Goal: Task Accomplishment & Management: Complete application form

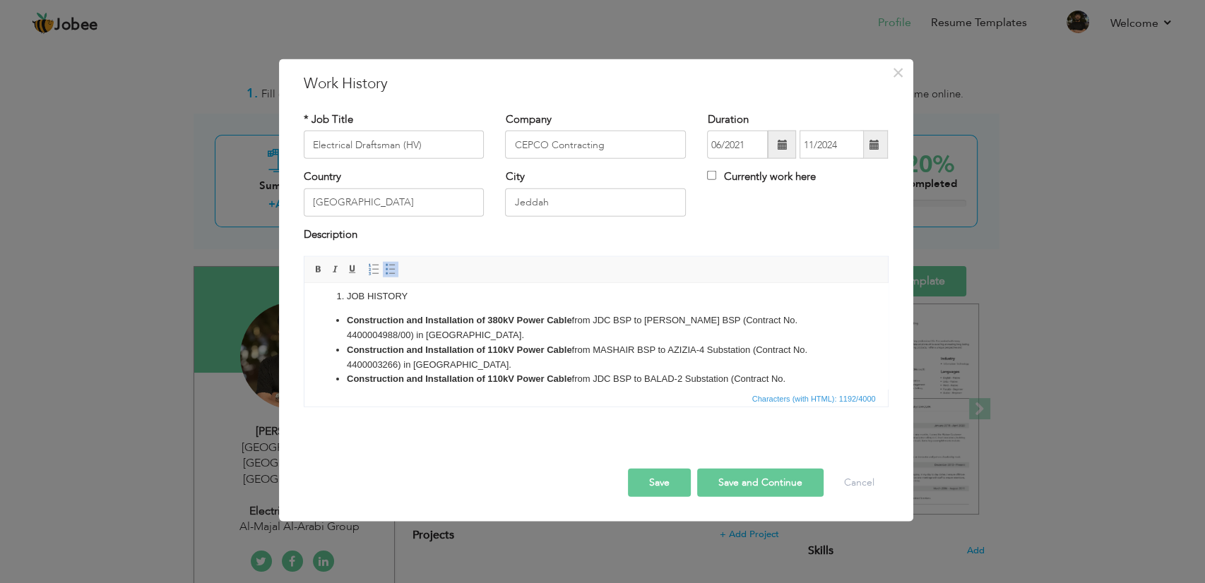
scroll to position [160, 0]
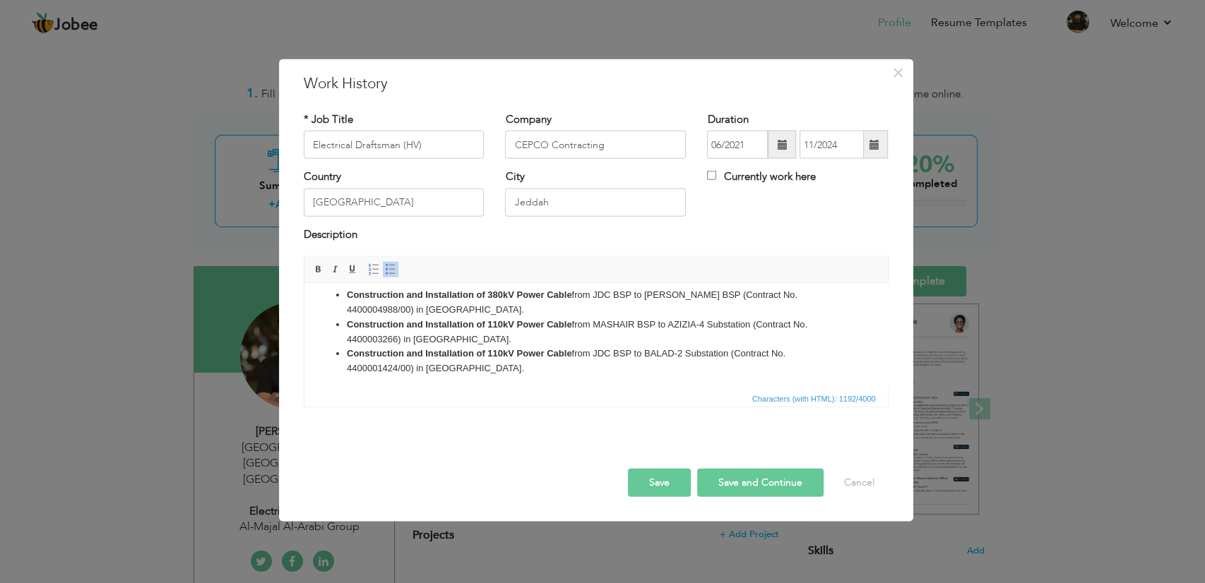
click at [671, 479] on button "Save" at bounding box center [659, 483] width 63 height 28
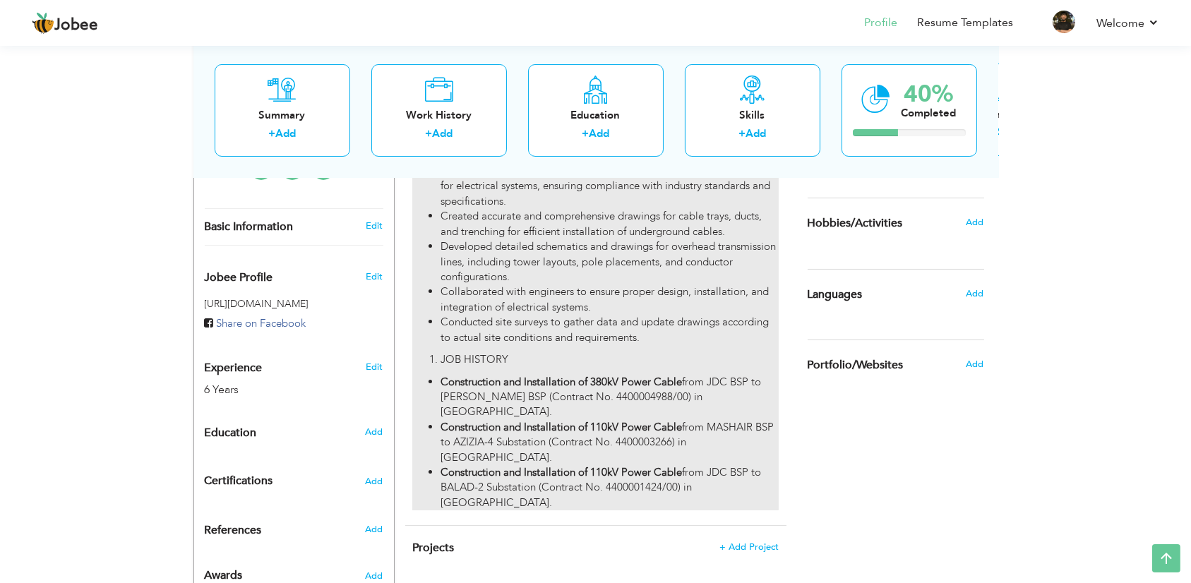
scroll to position [0, 0]
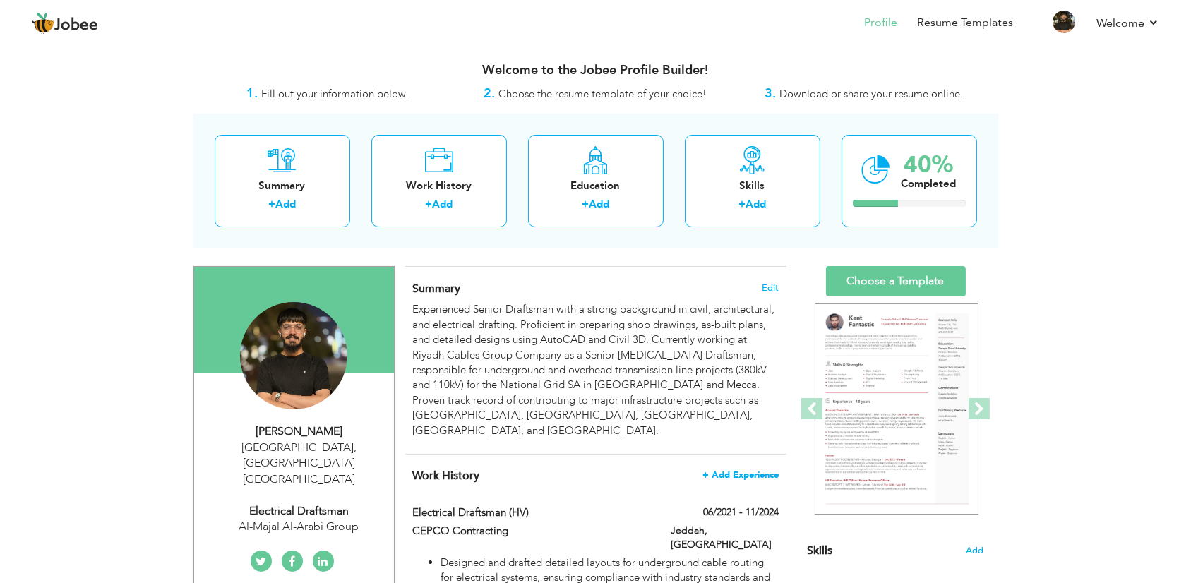
click at [744, 470] on span "+ Add Experience" at bounding box center [741, 475] width 76 height 10
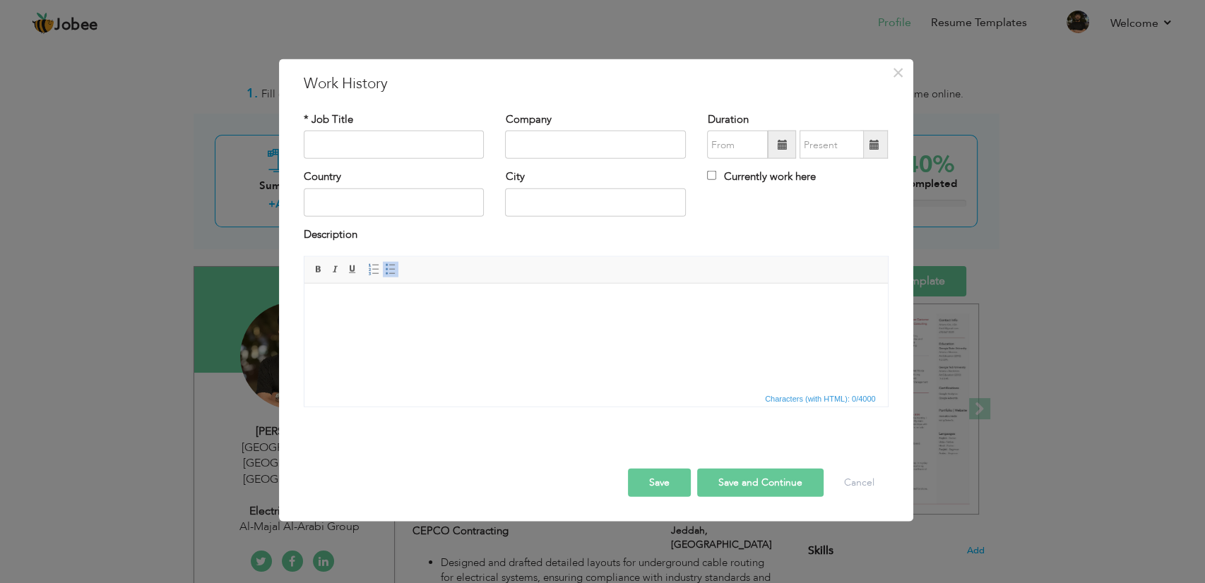
click at [403, 320] on html at bounding box center [595, 304] width 583 height 43
click at [389, 145] on input "text" at bounding box center [394, 145] width 181 height 28
type input "D"
type input "Electrical Draftsman (HV)"
type input "Studio Arch"
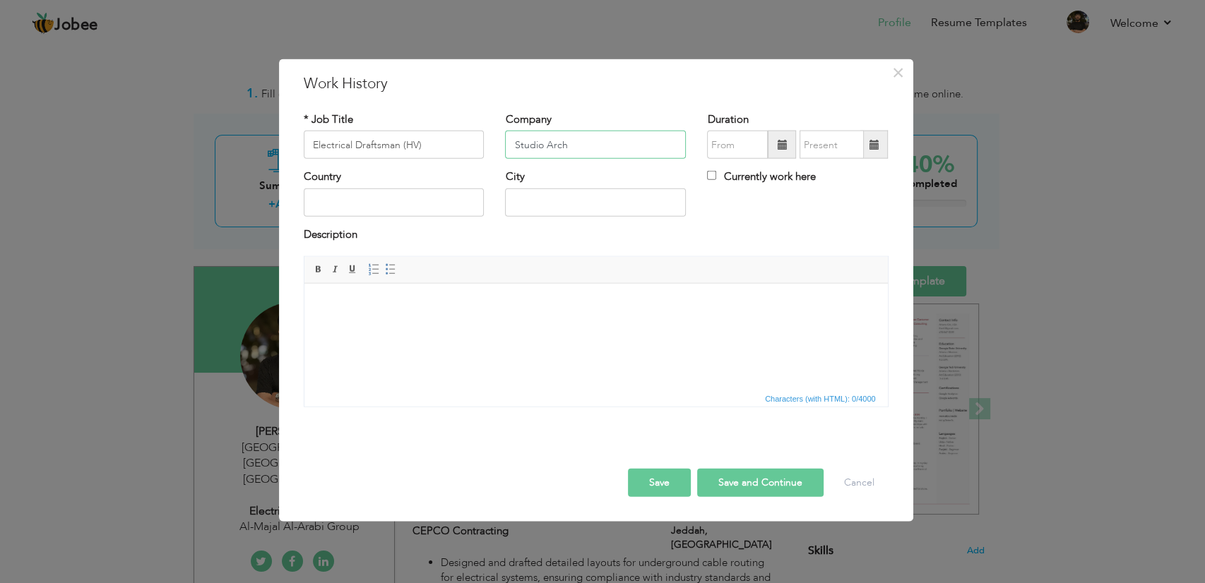
drag, startPoint x: 583, startPoint y: 145, endPoint x: 507, endPoint y: 155, distance: 76.8
click at [507, 155] on input "Studio Arch" at bounding box center [595, 145] width 181 height 28
click at [595, 141] on input "Studio Arch" at bounding box center [595, 145] width 181 height 28
drag, startPoint x: 596, startPoint y: 140, endPoint x: 515, endPoint y: 150, distance: 81.8
click at [515, 150] on input "Studio Arch" at bounding box center [595, 145] width 181 height 28
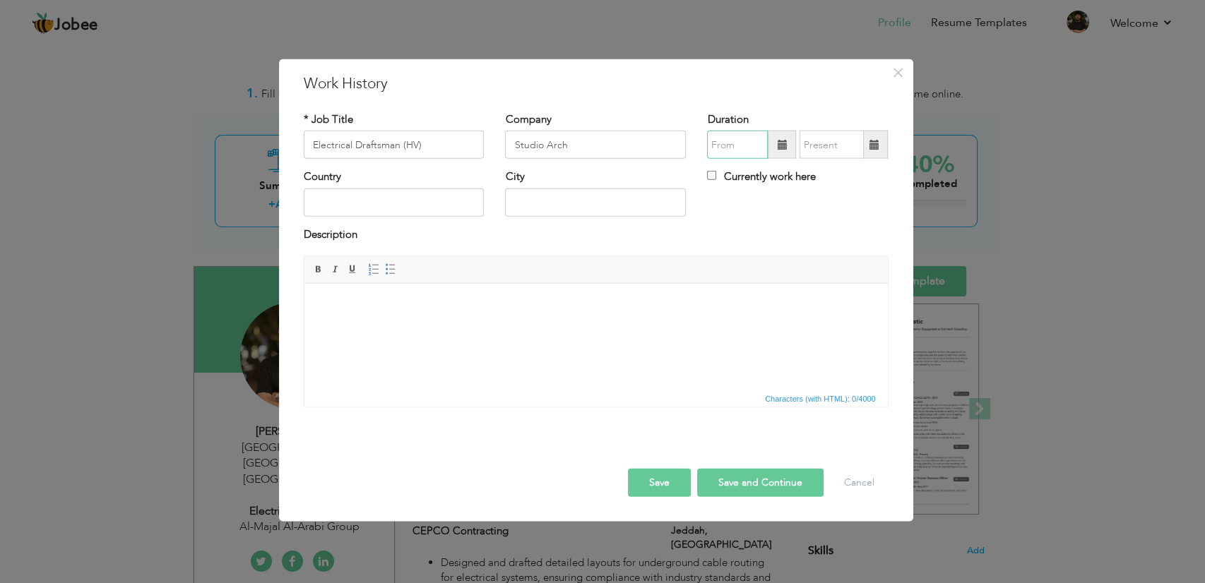
click at [736, 141] on input "text" at bounding box center [737, 145] width 61 height 28
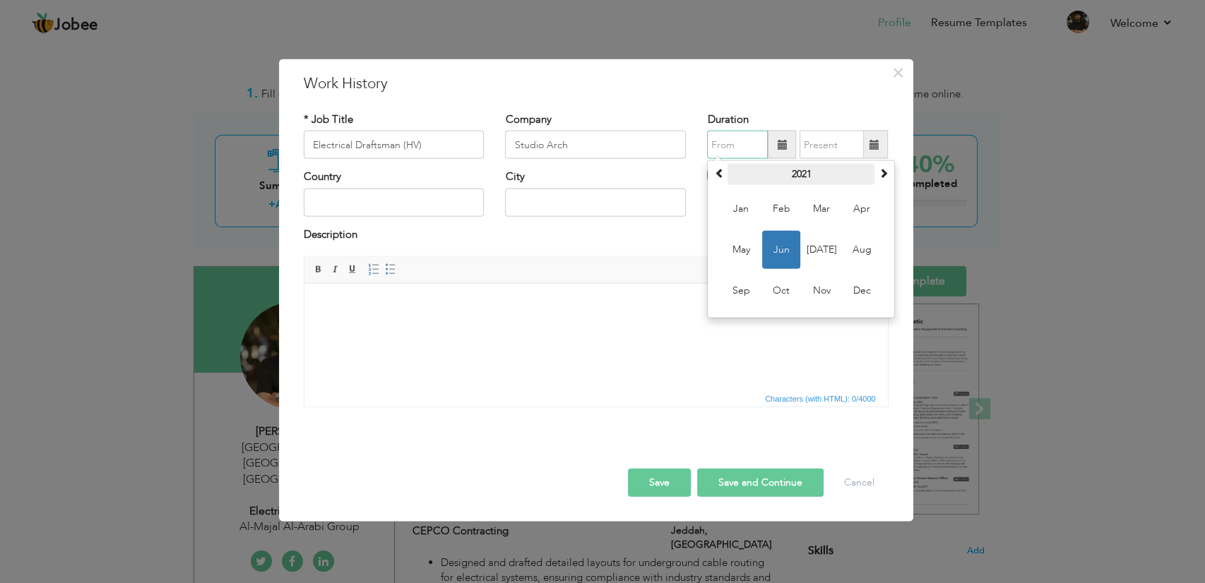
click at [806, 172] on th "2021" at bounding box center [800, 174] width 147 height 21
click at [777, 179] on th "2016-2027" at bounding box center [800, 174] width 147 height 21
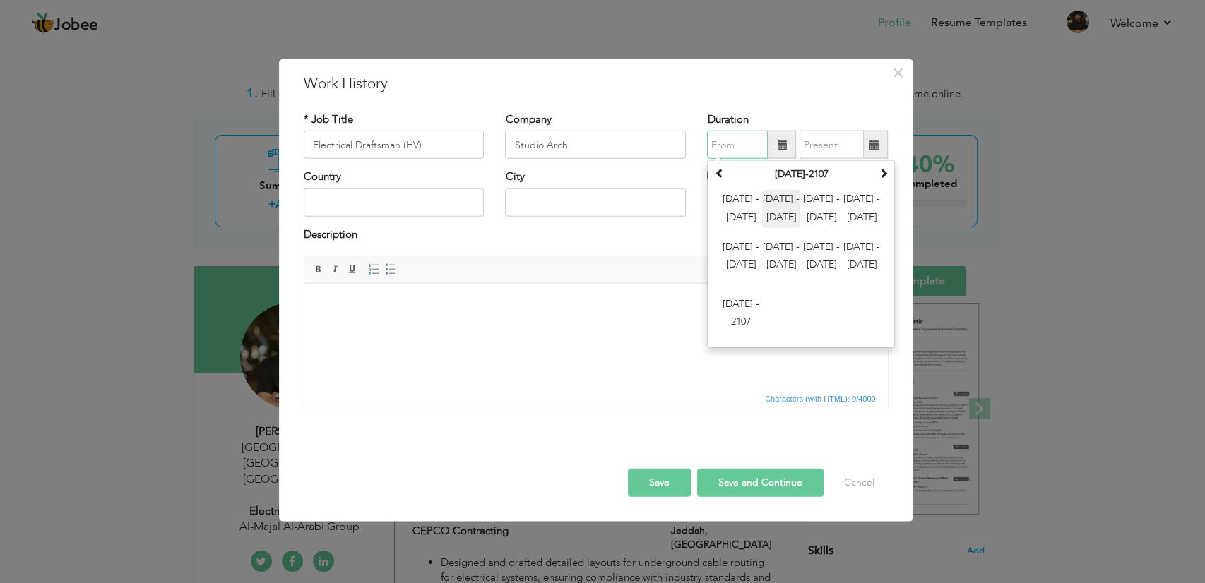
click at [785, 219] on span "2012 - 2023" at bounding box center [781, 209] width 38 height 38
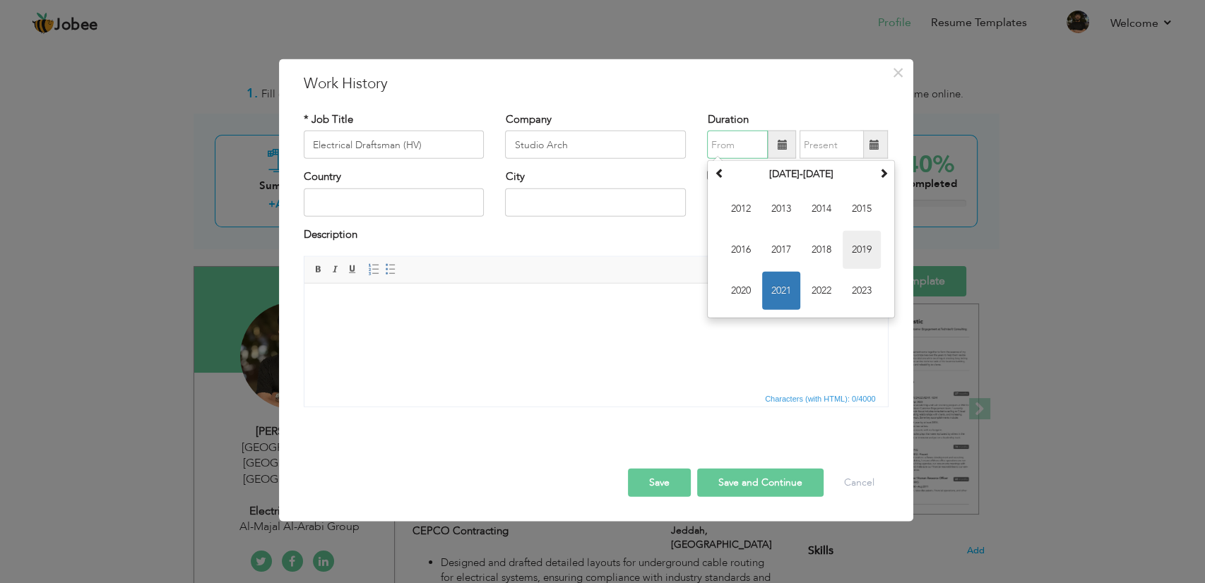
click at [851, 246] on span "2019" at bounding box center [861, 250] width 38 height 38
click at [782, 213] on span "Feb" at bounding box center [781, 209] width 38 height 38
type input "02/2019"
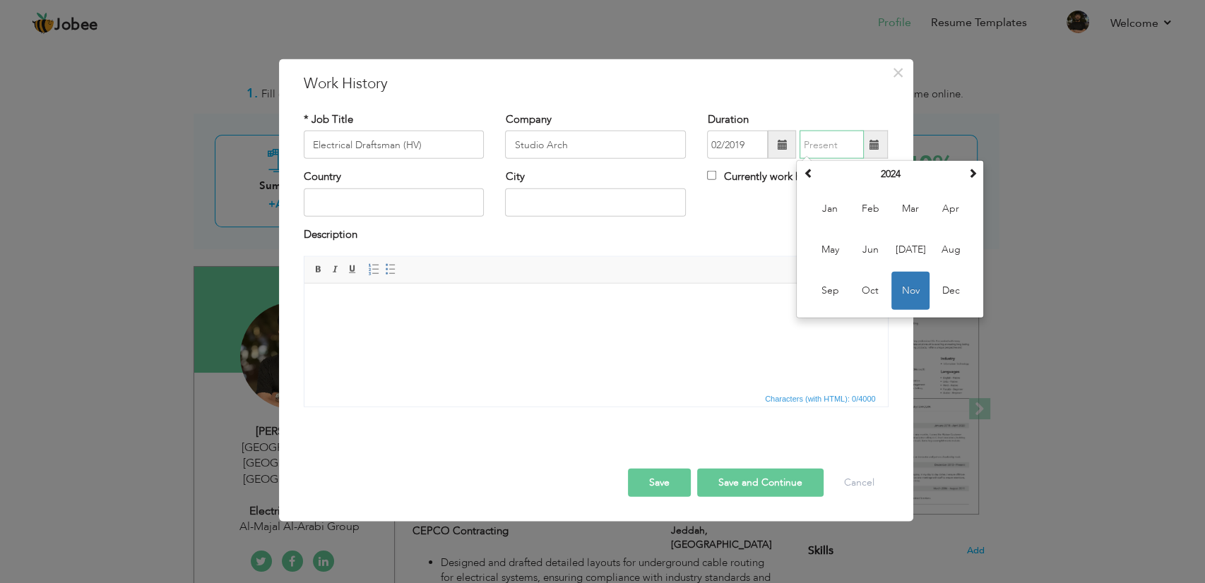
click at [818, 145] on input "text" at bounding box center [831, 145] width 64 height 28
click at [890, 181] on th "2024" at bounding box center [889, 174] width 147 height 21
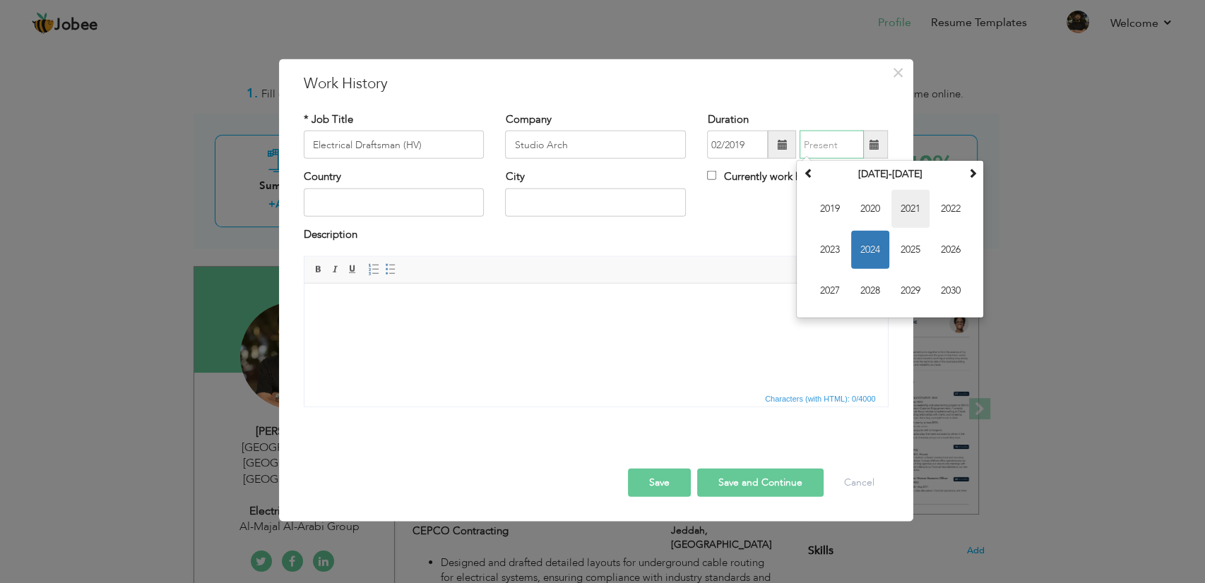
click at [904, 216] on span "2021" at bounding box center [910, 209] width 38 height 38
click at [837, 244] on span "May" at bounding box center [830, 250] width 38 height 38
type input "05/2021"
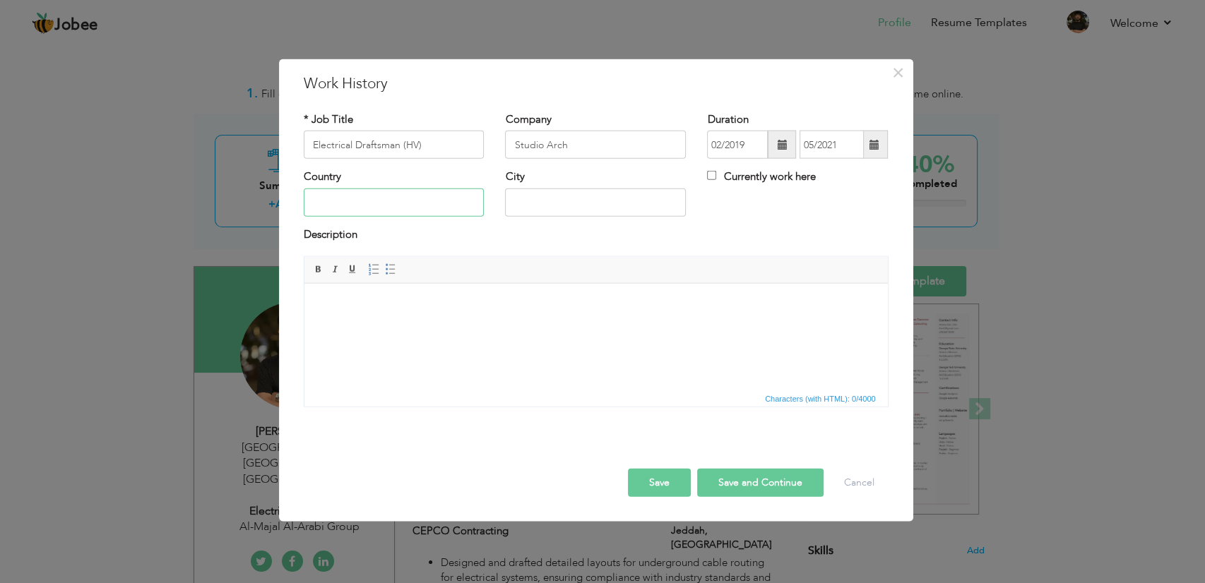
click at [350, 202] on input "text" at bounding box center [394, 202] width 181 height 28
type input "[GEOGRAPHIC_DATA]"
drag, startPoint x: 624, startPoint y: 200, endPoint x: 461, endPoint y: 217, distance: 164.0
click at [461, 217] on div "Country Pakistan City Layyah Currently work here" at bounding box center [596, 197] width 606 height 57
type input "[GEOGRAPHIC_DATA]"
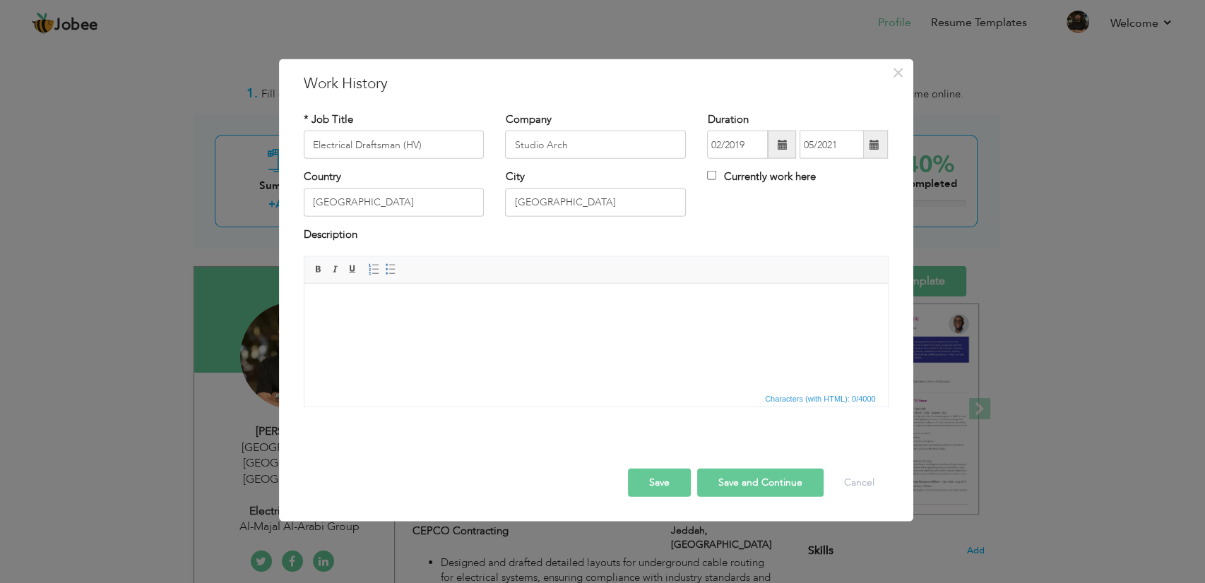
click at [650, 484] on button "Save" at bounding box center [659, 483] width 63 height 28
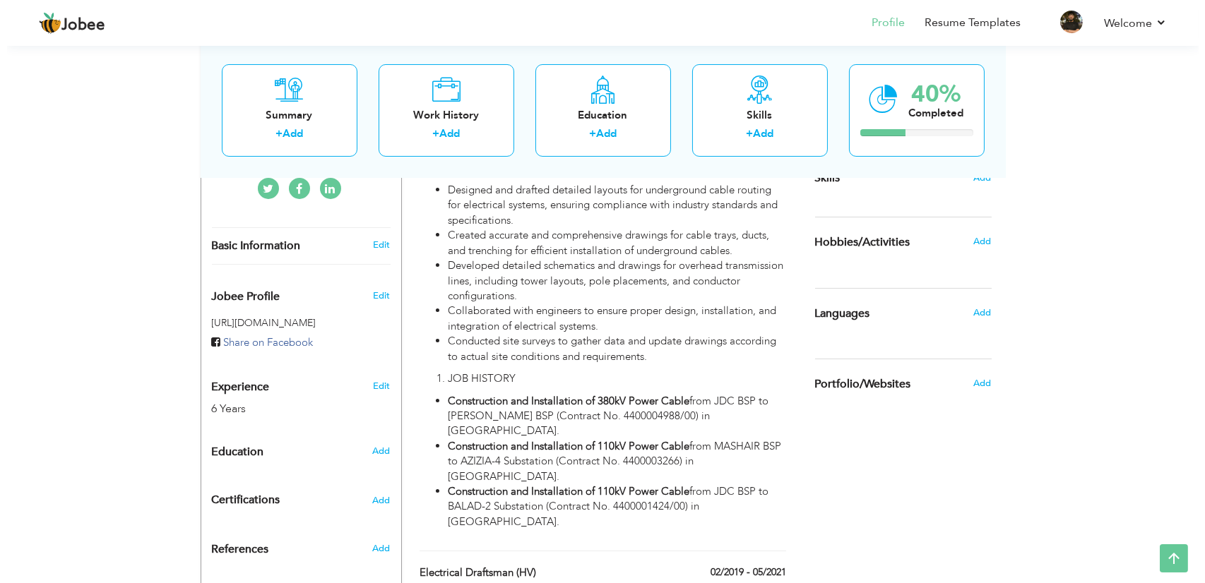
scroll to position [440, 0]
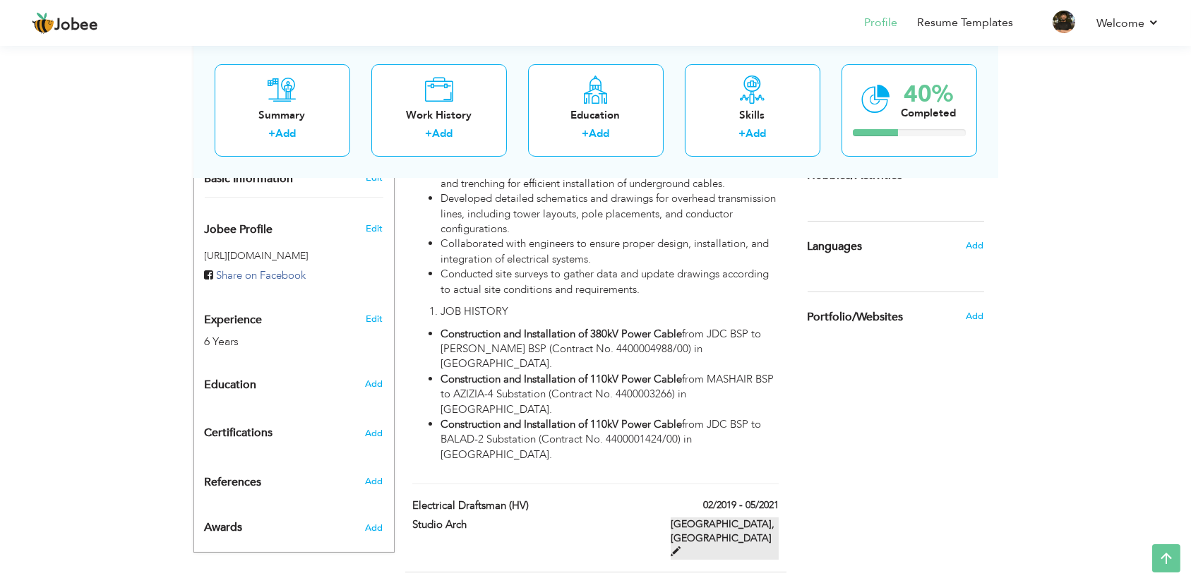
click at [759, 518] on label "Lahore, Pakistan" at bounding box center [725, 539] width 108 height 42
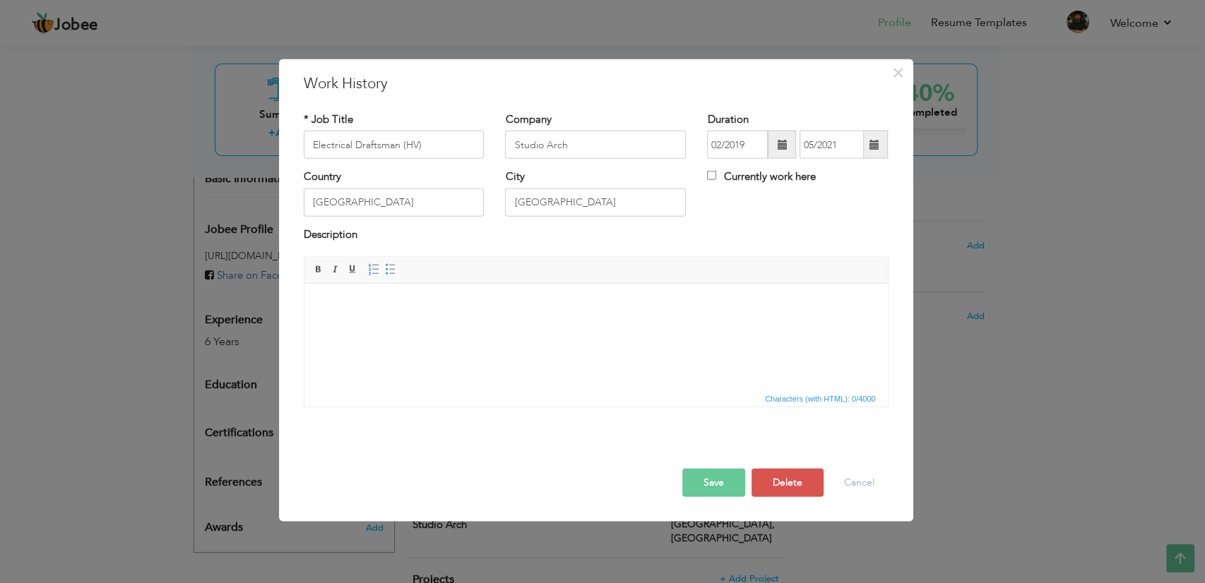
click at [443, 269] on span "Editor toolbars Basic Styles Bold Italic Underline Paragraph Insert/Remove Numb…" at bounding box center [595, 270] width 583 height 27
click at [423, 325] on html at bounding box center [595, 304] width 583 height 43
click at [381, 309] on body at bounding box center [595, 304] width 555 height 15
click at [902, 72] on span "×" at bounding box center [898, 72] width 12 height 25
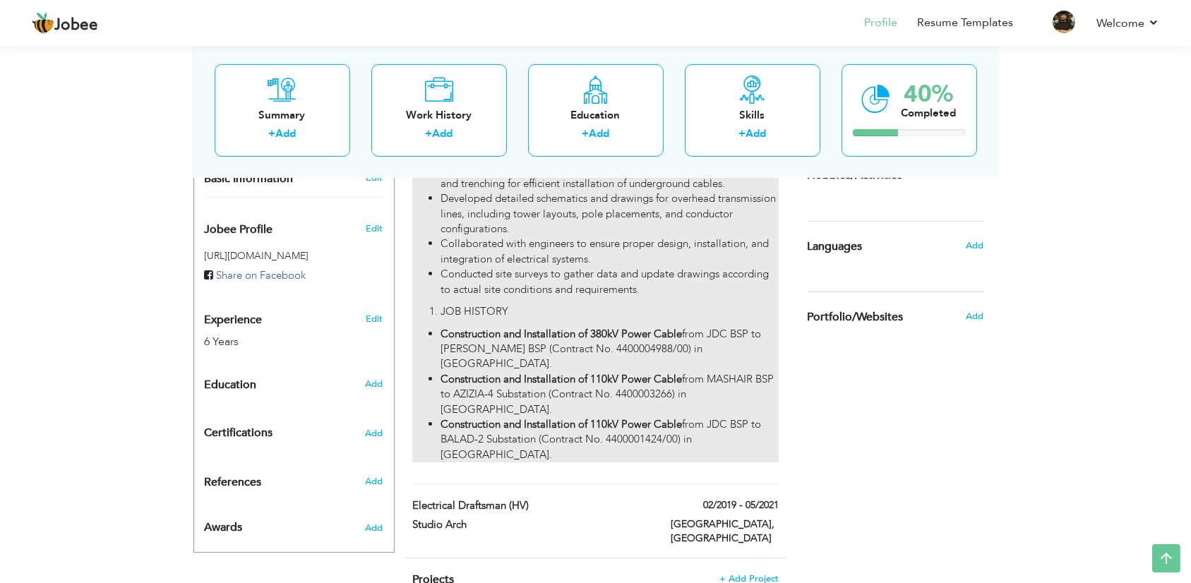
click at [551, 295] on div "Designed and drafted detailed layouts for underground cable routing for electri…" at bounding box center [595, 289] width 366 height 347
type input "CEPCO Contracting"
type input "06/2021"
type input "11/2024"
type input "[GEOGRAPHIC_DATA]"
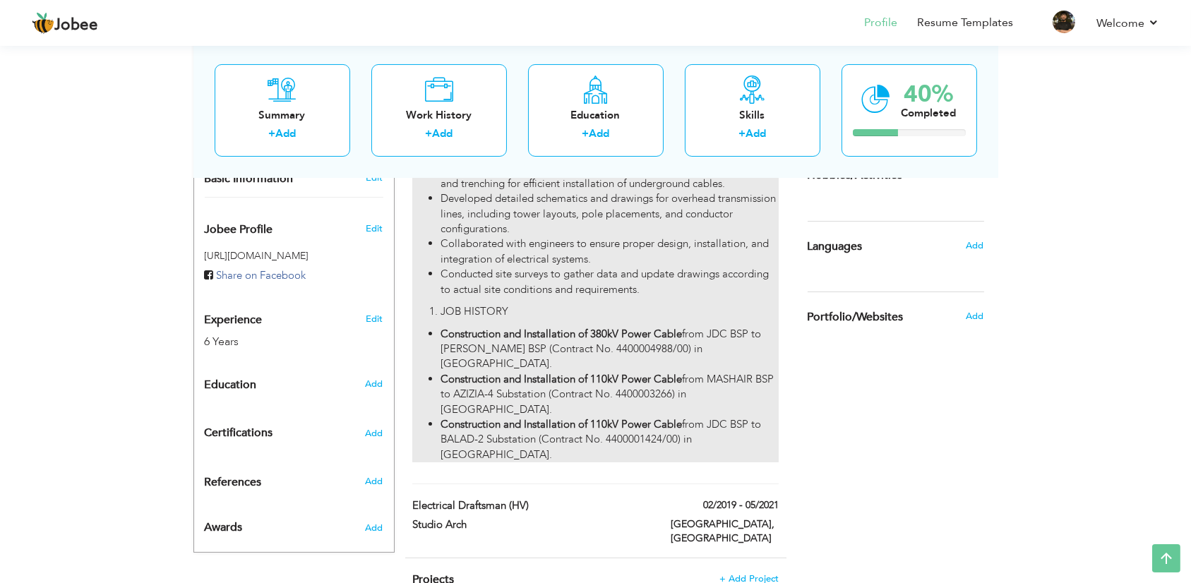
type input "Jeddah"
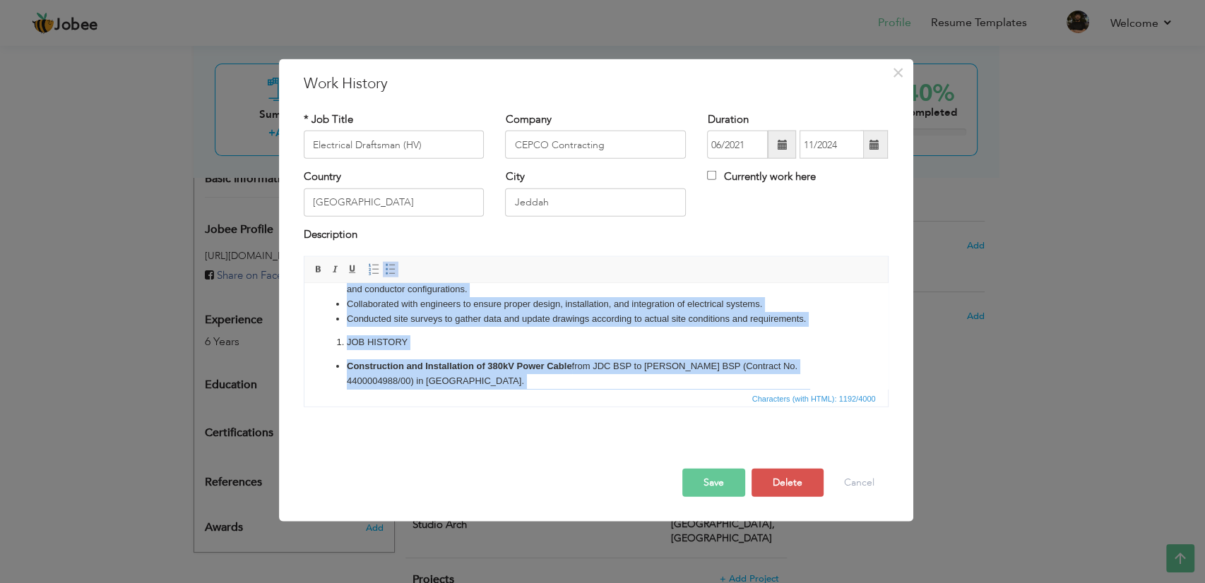
scroll to position [0, 0]
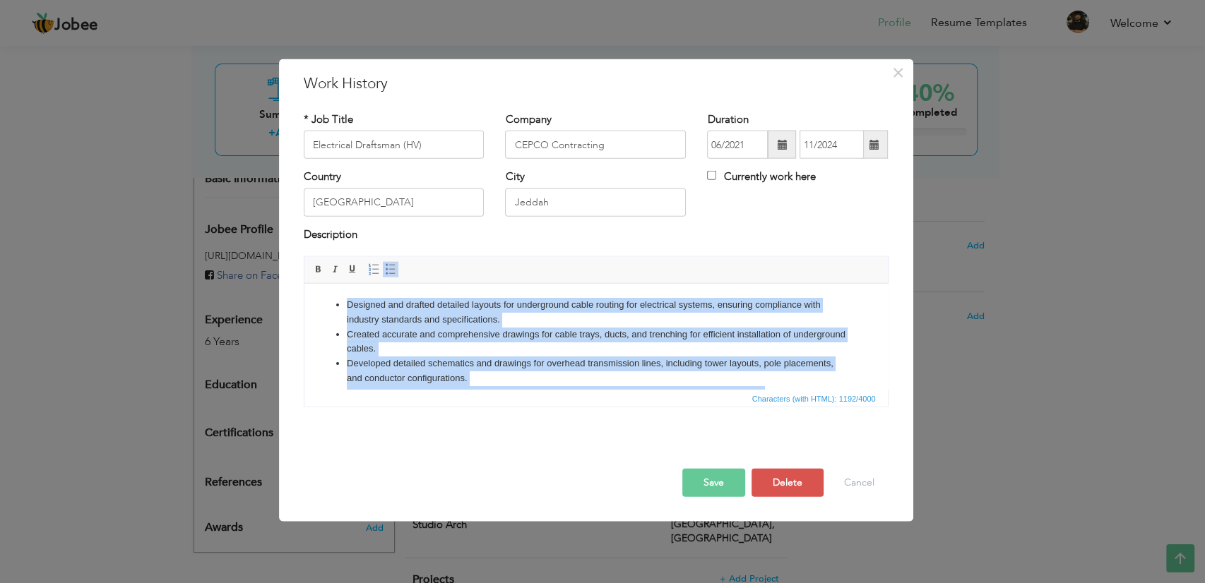
drag, startPoint x: 470, startPoint y: 368, endPoint x: 632, endPoint y: 547, distance: 241.5
click at [319, 283] on html "Designed and drafted detailed layouts for underground cable routing for electri…" at bounding box center [595, 416] width 583 height 267
copy body "Designed and drafted detailed layouts for underground cable routing for electri…"
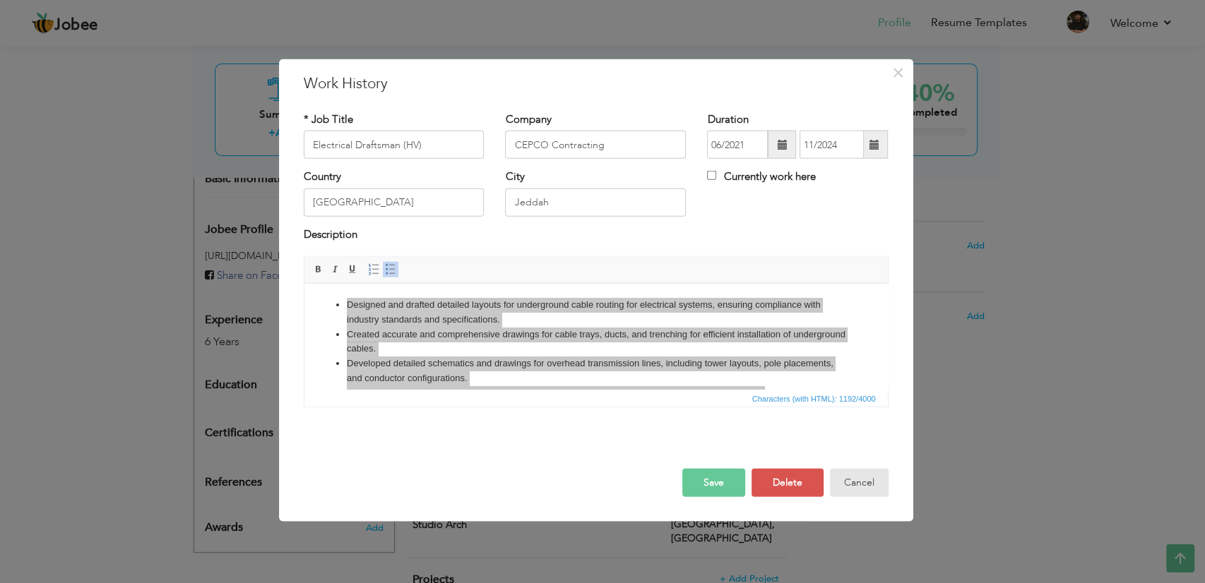
drag, startPoint x: 876, startPoint y: 493, endPoint x: 825, endPoint y: 482, distance: 51.9
click at [876, 491] on button "Cancel" at bounding box center [859, 483] width 59 height 28
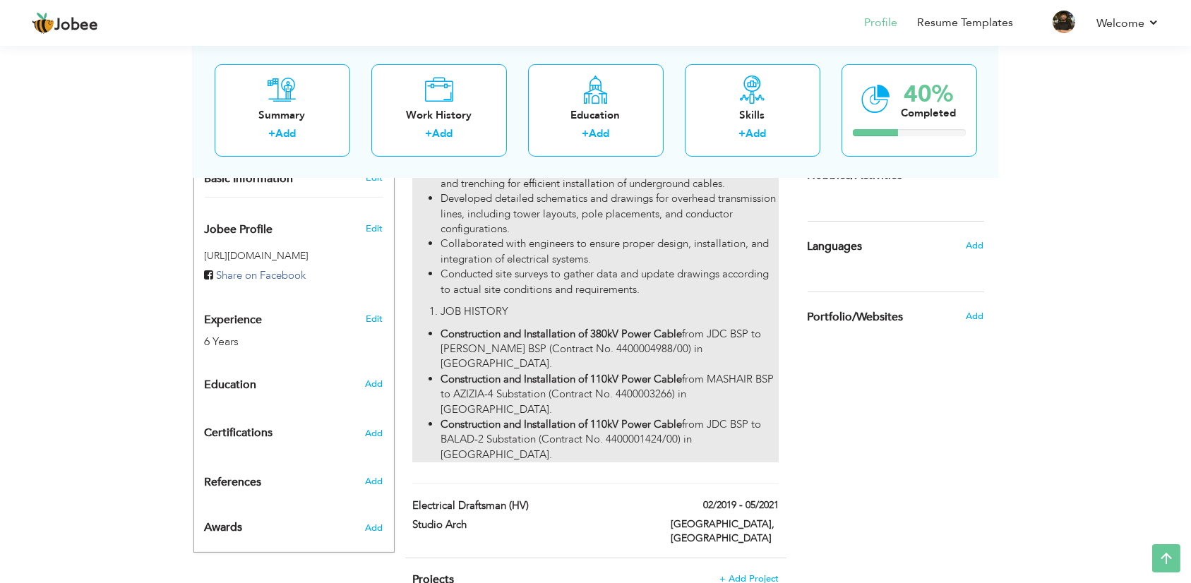
click at [524, 417] on li "Construction and Installation of 110kV Power Cable from JDC BSP to BALAD-2 Subs…" at bounding box center [610, 439] width 338 height 45
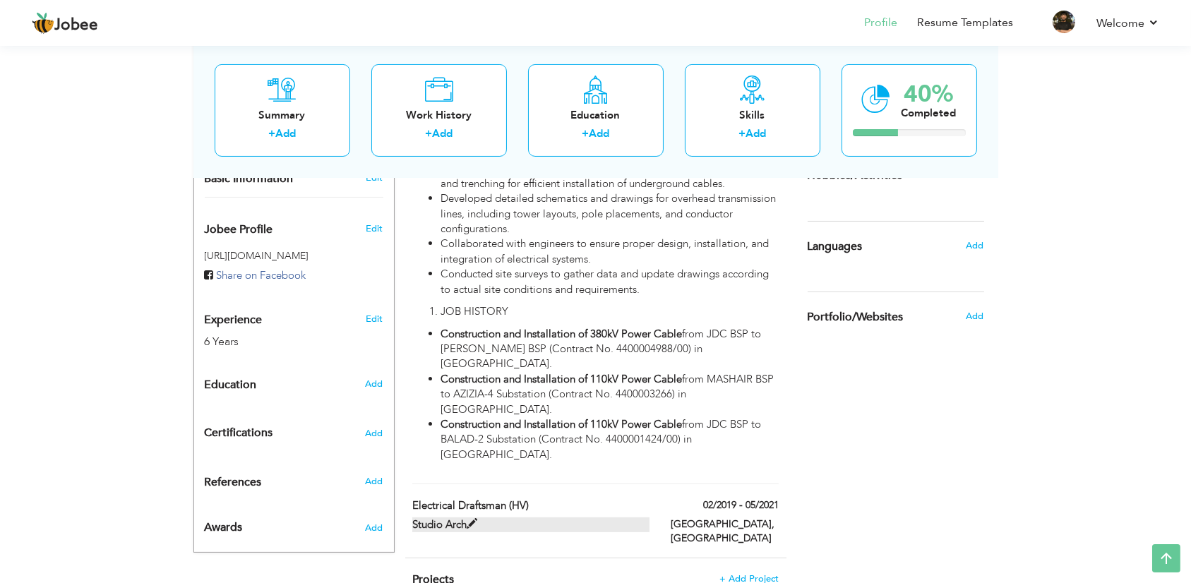
click at [582, 518] on label "Studio Arch" at bounding box center [530, 525] width 237 height 15
type input "Studio Arch"
type input "02/2019"
type input "05/2021"
type input "[GEOGRAPHIC_DATA]"
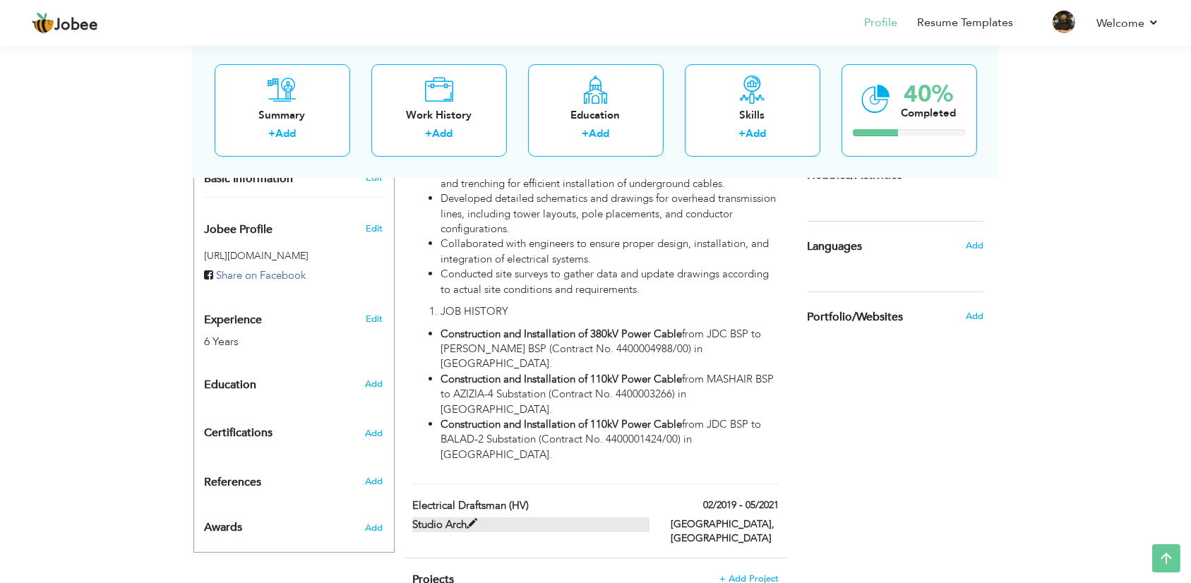
type input "[GEOGRAPHIC_DATA]"
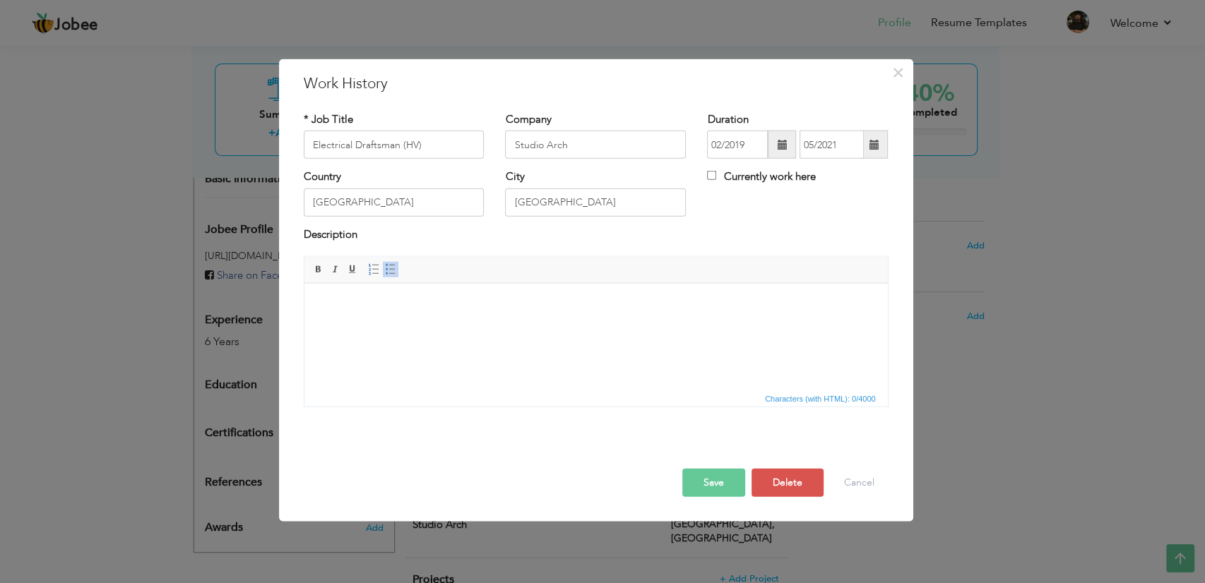
click at [480, 316] on html at bounding box center [595, 304] width 583 height 43
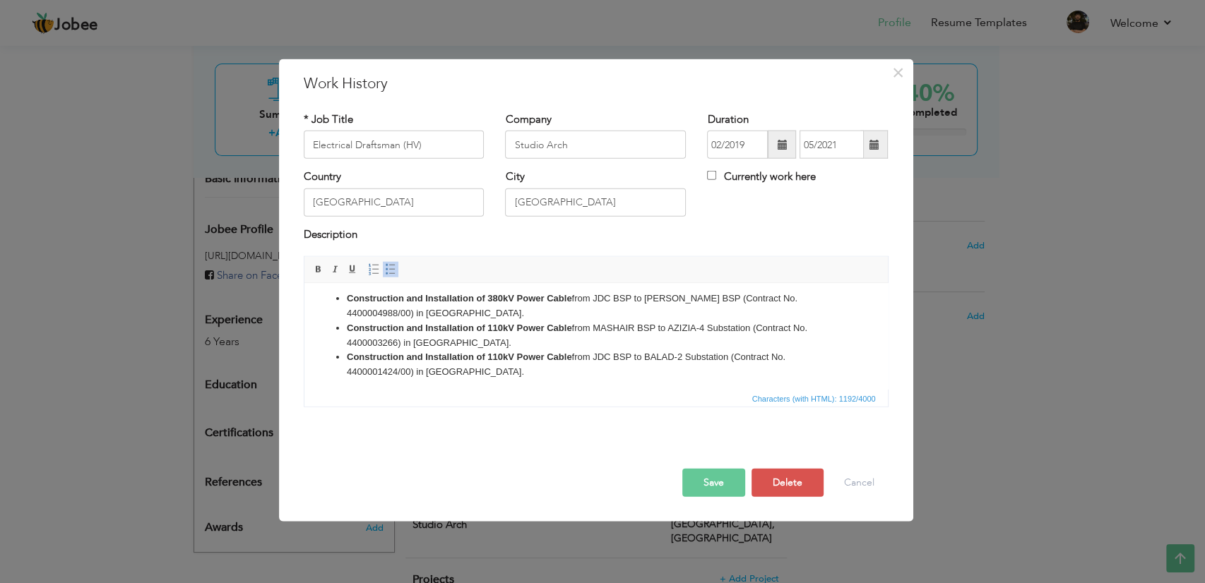
scroll to position [160, 0]
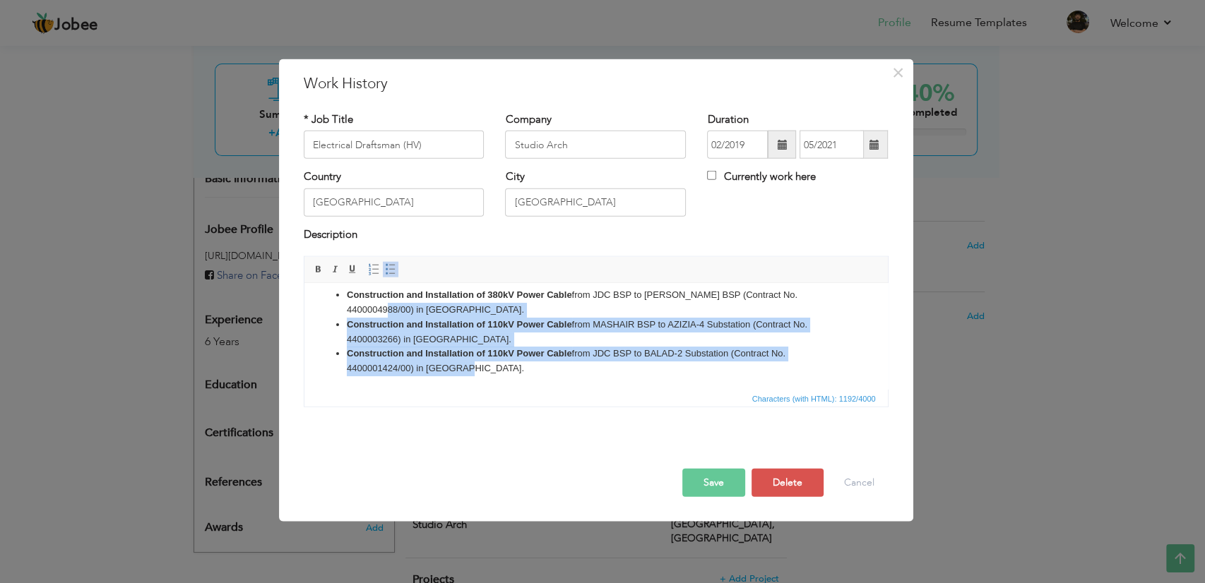
drag, startPoint x: 474, startPoint y: 371, endPoint x: 328, endPoint y: 312, distance: 157.1
click at [328, 312] on ul "Construction and Installation of 380kV Power Cable from JDC BSP to SAMER BSP (C…" at bounding box center [595, 331] width 555 height 88
click at [376, 347] on li "Construction and Installation of 110kV Power Cable from JDC BSP to BALAD-2 Subs…" at bounding box center [595, 361] width 499 height 30
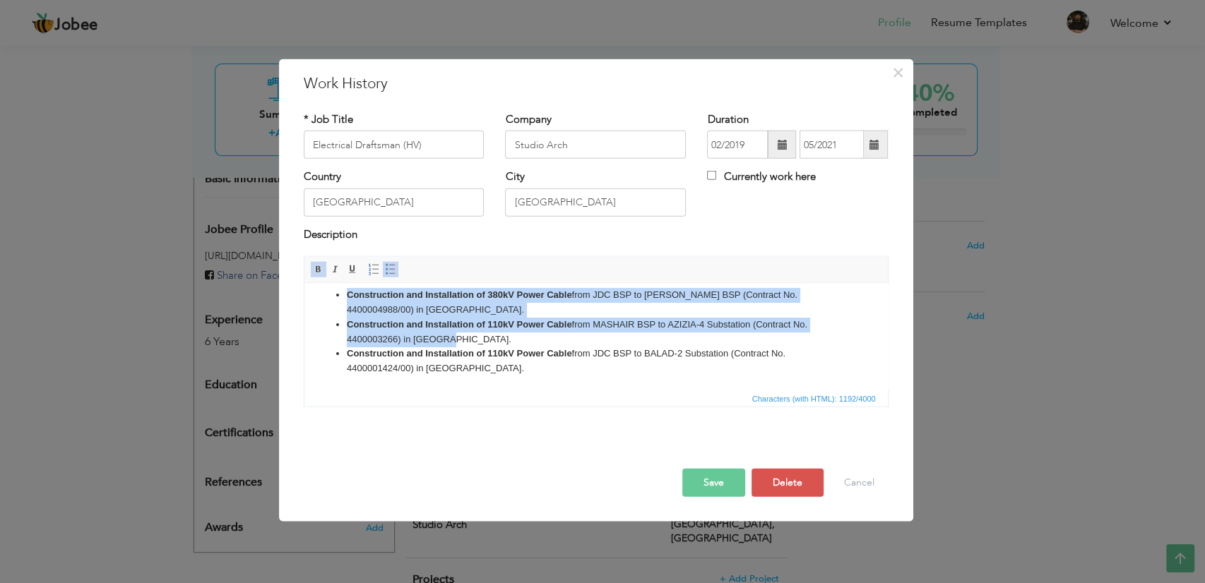
drag, startPoint x: 464, startPoint y: 339, endPoint x: 314, endPoint y: 297, distance: 156.1
click at [314, 297] on html "Designed and drafted detailed layouts for underground cable routing for electri…" at bounding box center [595, 256] width 583 height 267
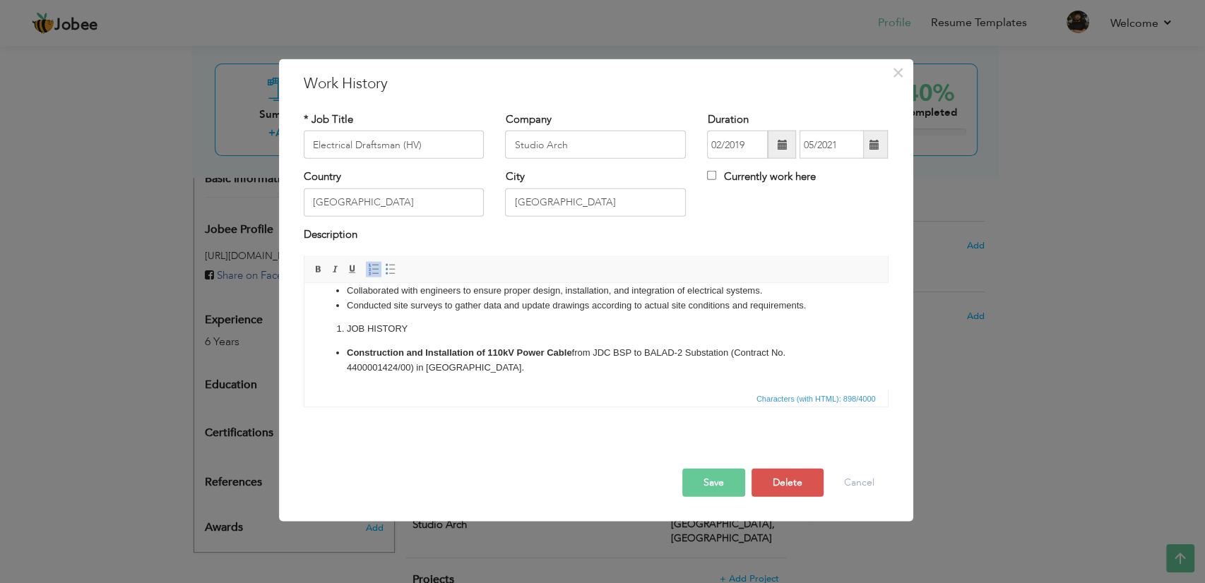
scroll to position [102, 0]
drag, startPoint x: 457, startPoint y: 369, endPoint x: 445, endPoint y: 369, distance: 12.0
click at [445, 369] on li "Construction and Installation of 110kV Power Cable from JDC BSP to BALAD-2 Subs…" at bounding box center [595, 361] width 499 height 30
click at [439, 371] on li "Construction and Installation of 110kV Power Cable from JDC BSP to BALAD-2 Subs…" at bounding box center [595, 361] width 499 height 30
drag, startPoint x: 573, startPoint y: 349, endPoint x: 455, endPoint y: 375, distance: 120.8
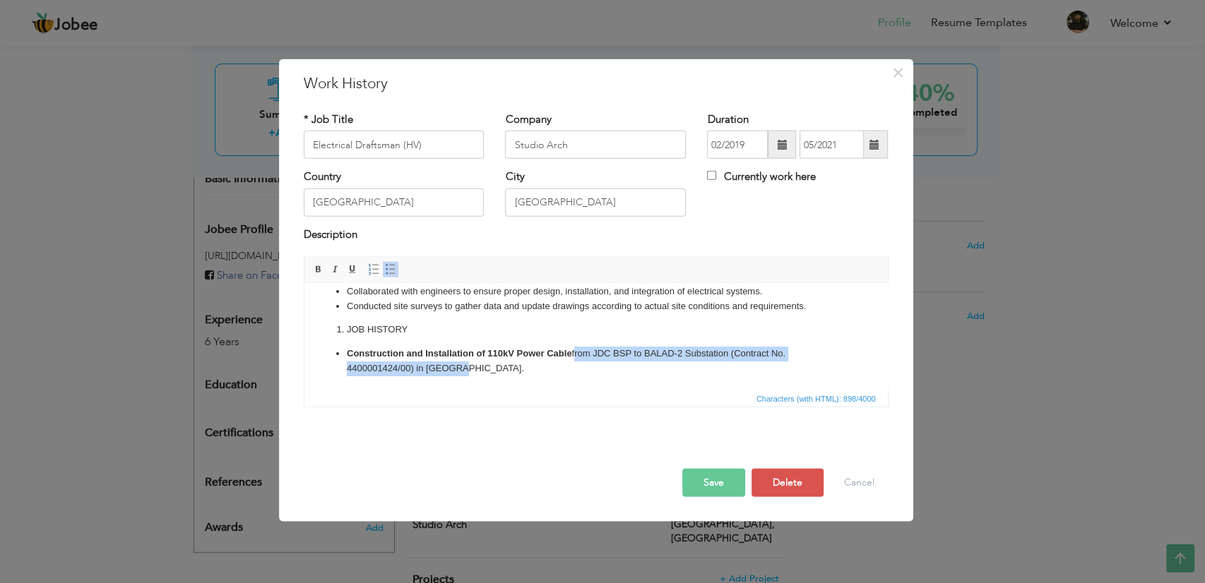
click at [455, 375] on html "Designed and drafted detailed layouts for underground cable routing for electri…" at bounding box center [595, 285] width 583 height 208
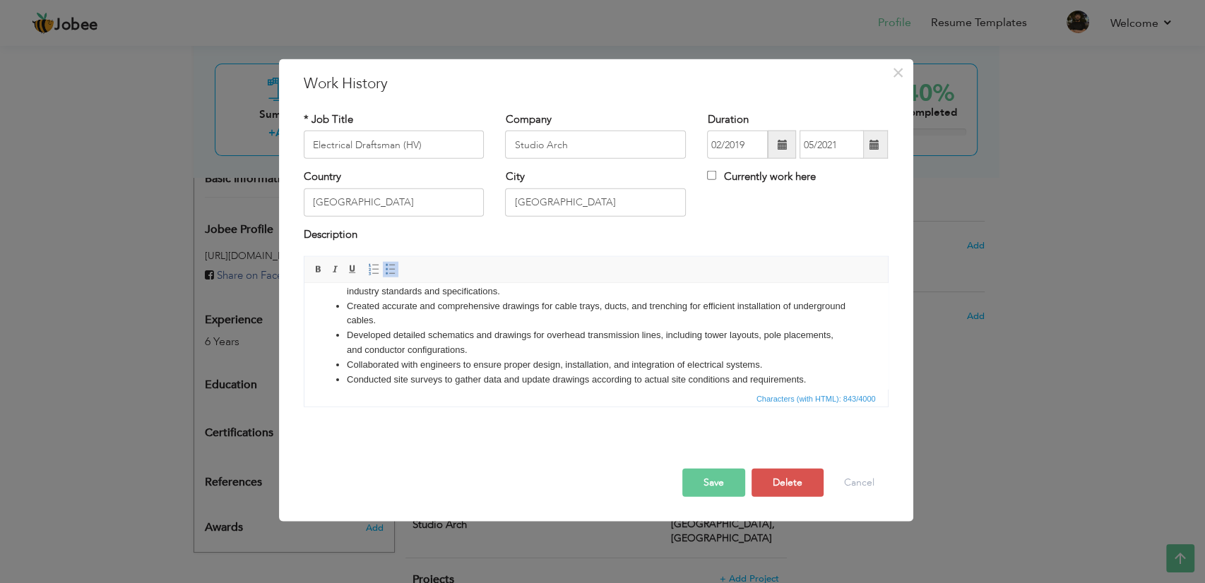
scroll to position [0, 0]
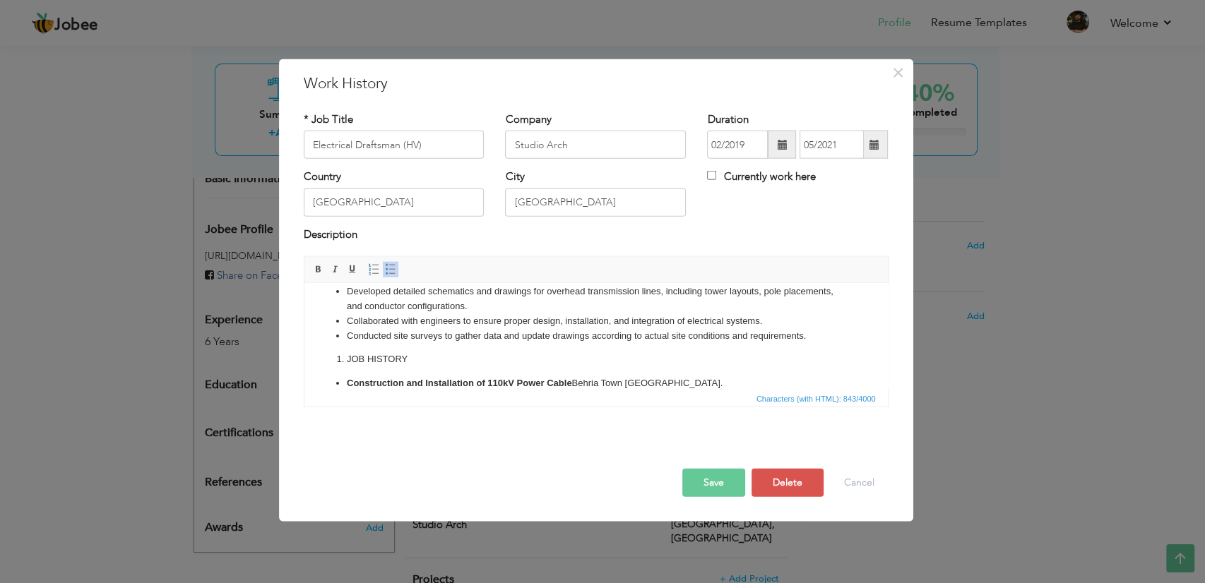
drag, startPoint x: 886, startPoint y: 321, endPoint x: 1191, endPoint y: 638, distance: 439.0
click at [725, 473] on button "Save" at bounding box center [713, 483] width 63 height 28
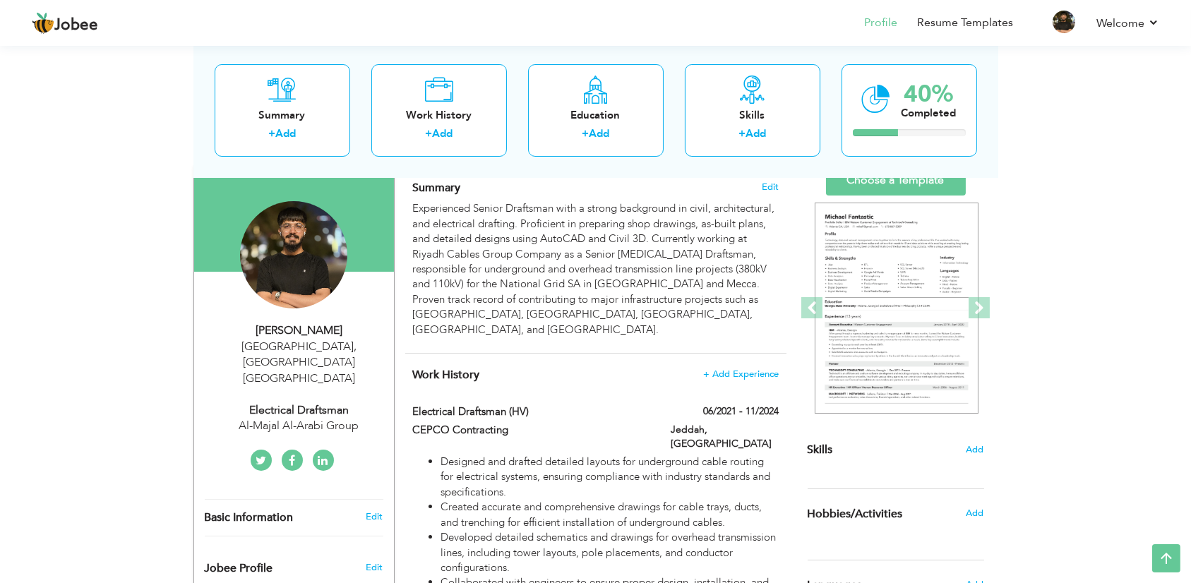
scroll to position [100, 0]
drag, startPoint x: 723, startPoint y: 345, endPoint x: 729, endPoint y: 359, distance: 15.2
click at [729, 371] on span "+ Add Experience" at bounding box center [741, 376] width 76 height 10
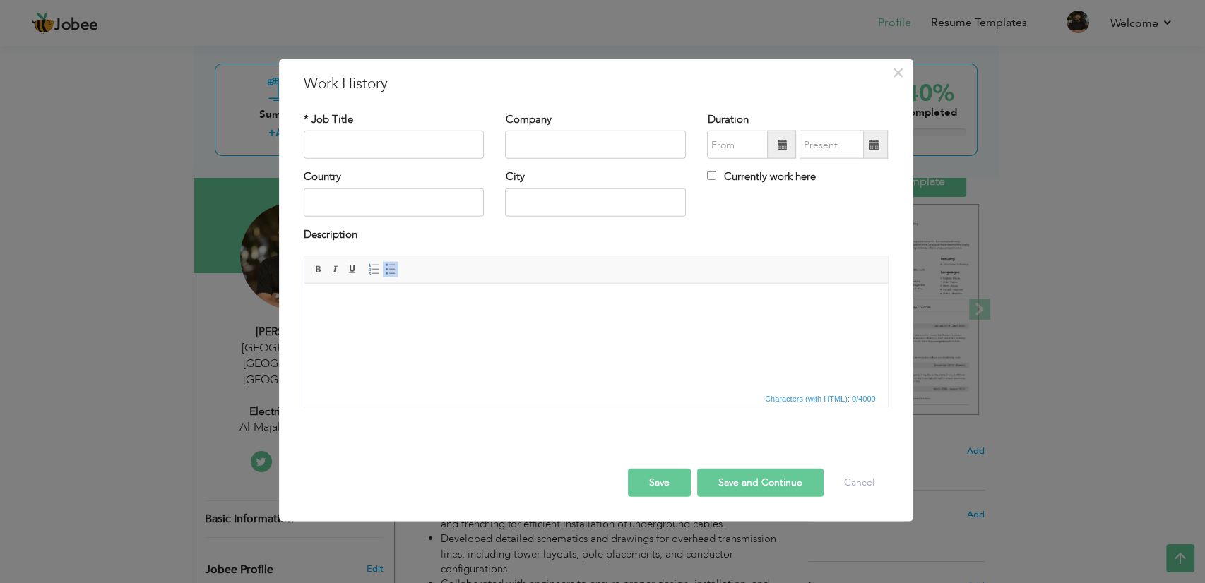
click at [407, 161] on div "* Job Title" at bounding box center [394, 140] width 202 height 57
click at [407, 138] on input "text" at bounding box center [394, 145] width 181 height 28
type input "Electrical Draftsman"
click at [591, 149] on input "text" at bounding box center [595, 145] width 181 height 28
click at [569, 143] on input "Al-majal Al-arabi Group" at bounding box center [595, 145] width 181 height 28
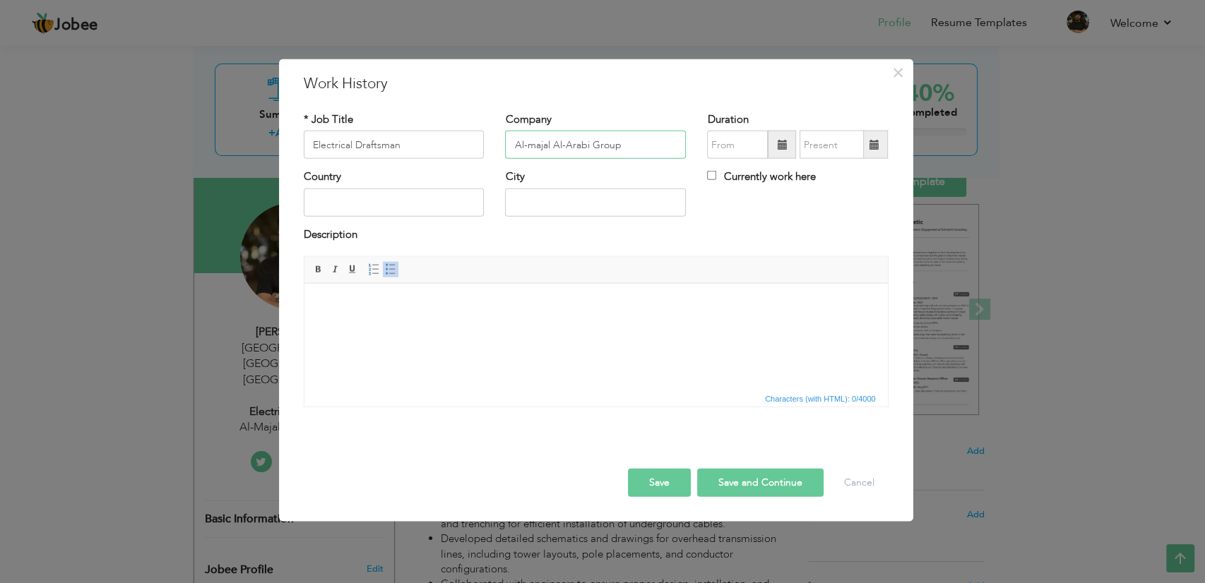
click at [535, 141] on input "Al-majal Al-Arabi Group" at bounding box center [595, 145] width 181 height 28
type input "Al-Majal Al-Arabi Group"
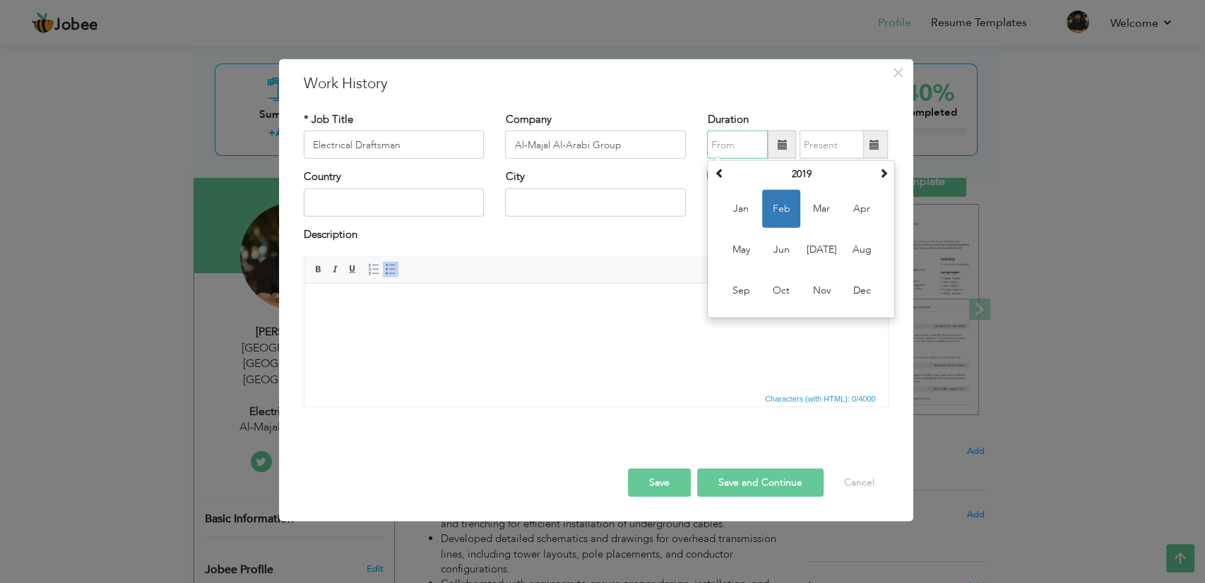
click at [746, 143] on input "text" at bounding box center [737, 145] width 61 height 28
click at [821, 179] on th "2019" at bounding box center [800, 174] width 147 height 21
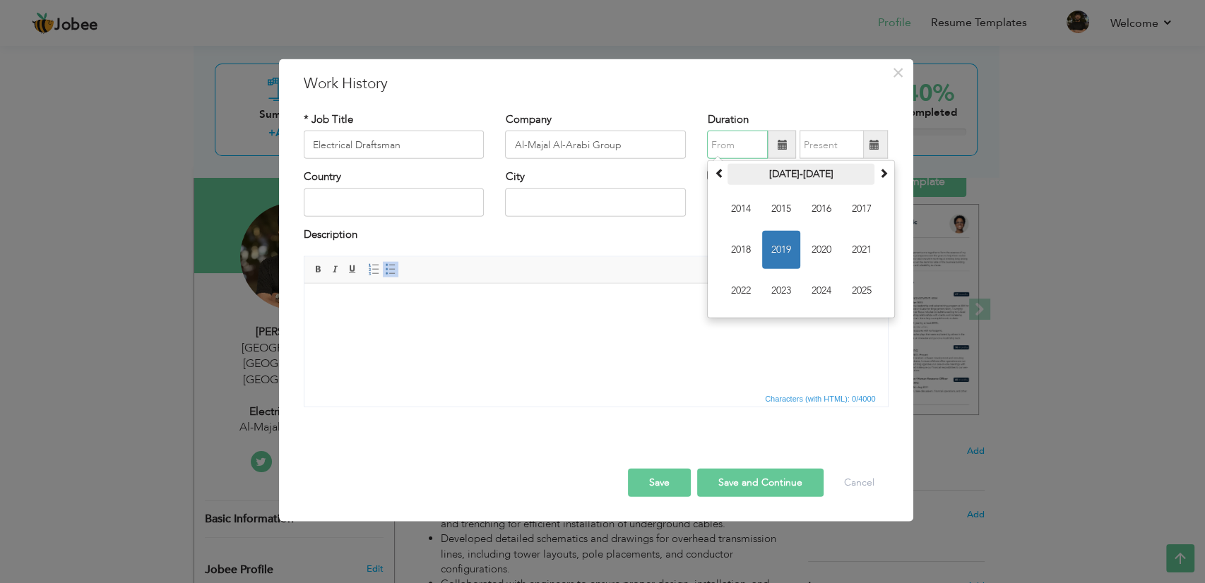
click at [812, 181] on th "2014-2025" at bounding box center [800, 174] width 147 height 21
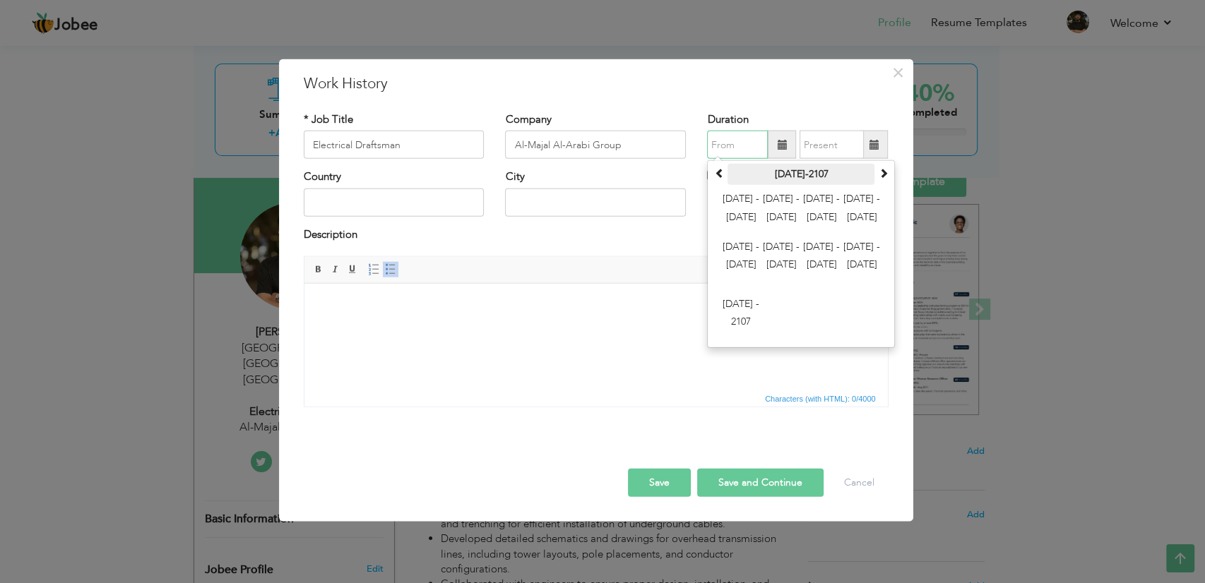
click at [804, 179] on th "2000-2107" at bounding box center [800, 174] width 147 height 21
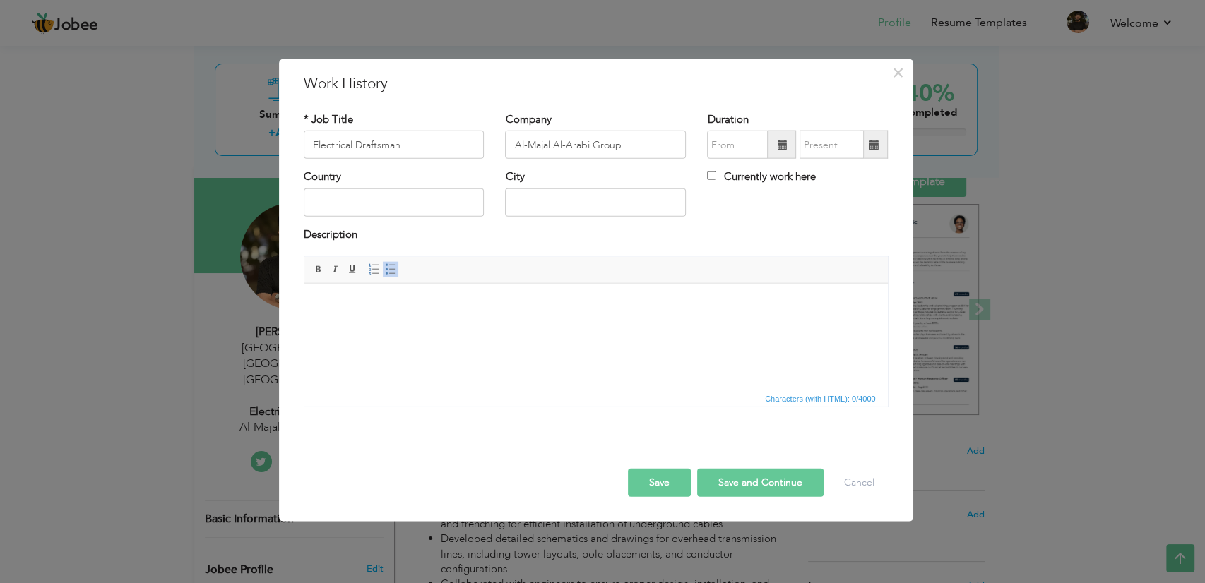
click at [650, 490] on button "Save" at bounding box center [659, 483] width 63 height 28
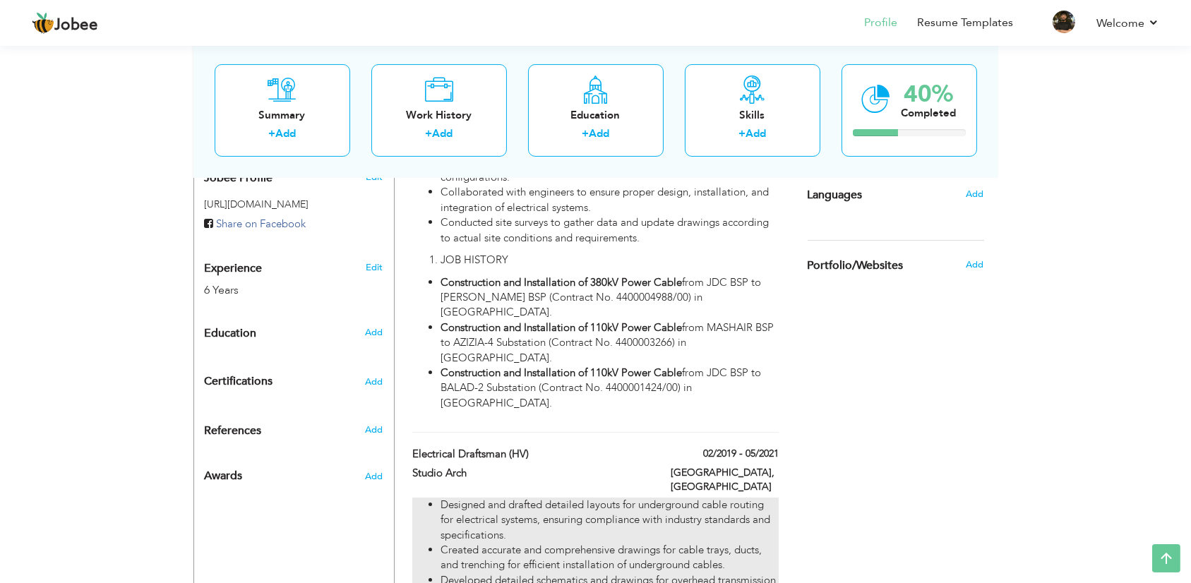
scroll to position [753, 0]
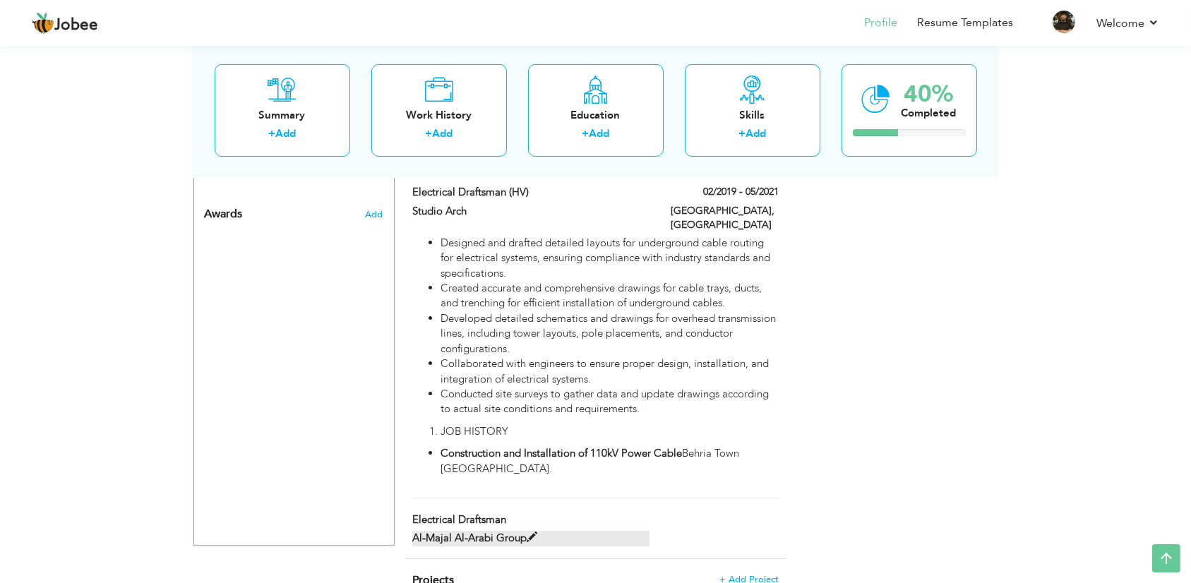
click at [502, 531] on label "Al-Majal Al-Arabi Group" at bounding box center [530, 538] width 237 height 15
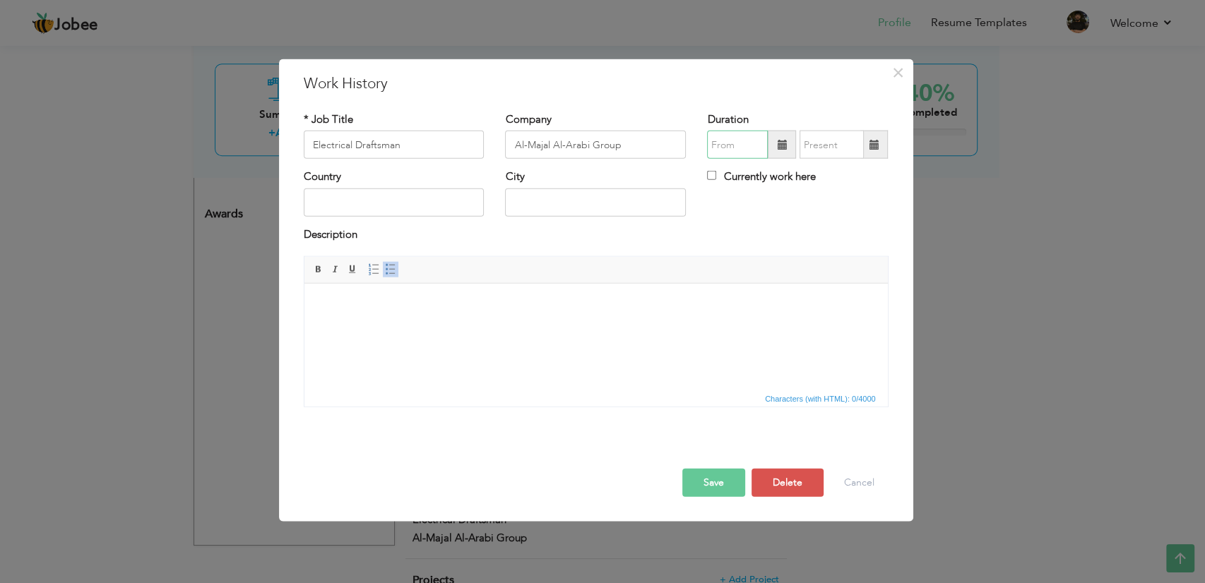
click at [744, 141] on input "text" at bounding box center [737, 145] width 61 height 28
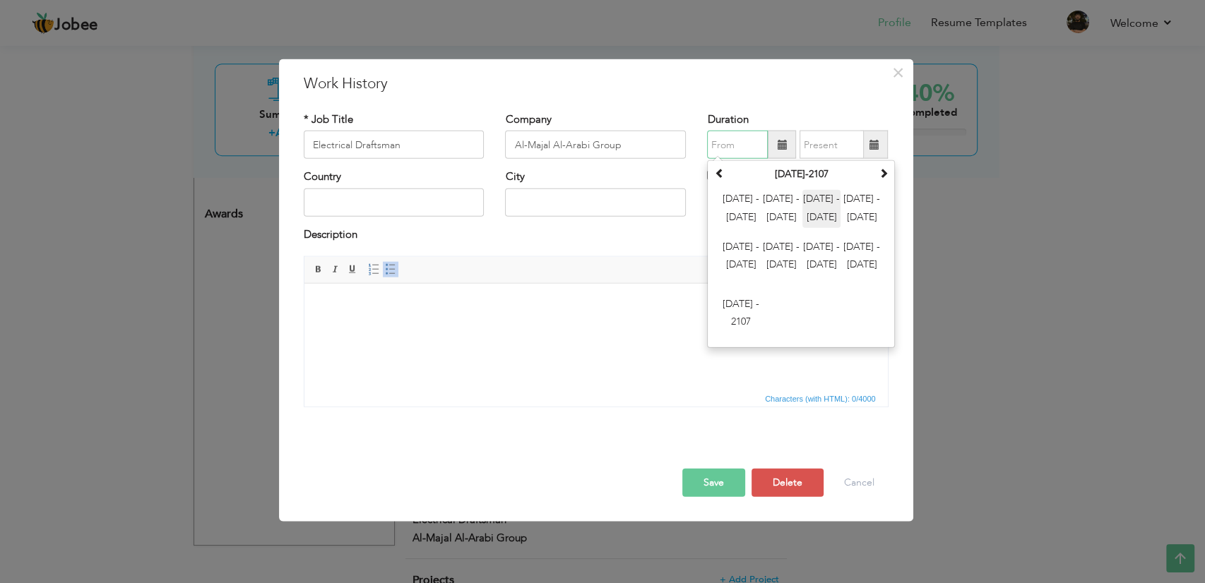
click at [825, 202] on span "2024 - 2035" at bounding box center [821, 209] width 38 height 38
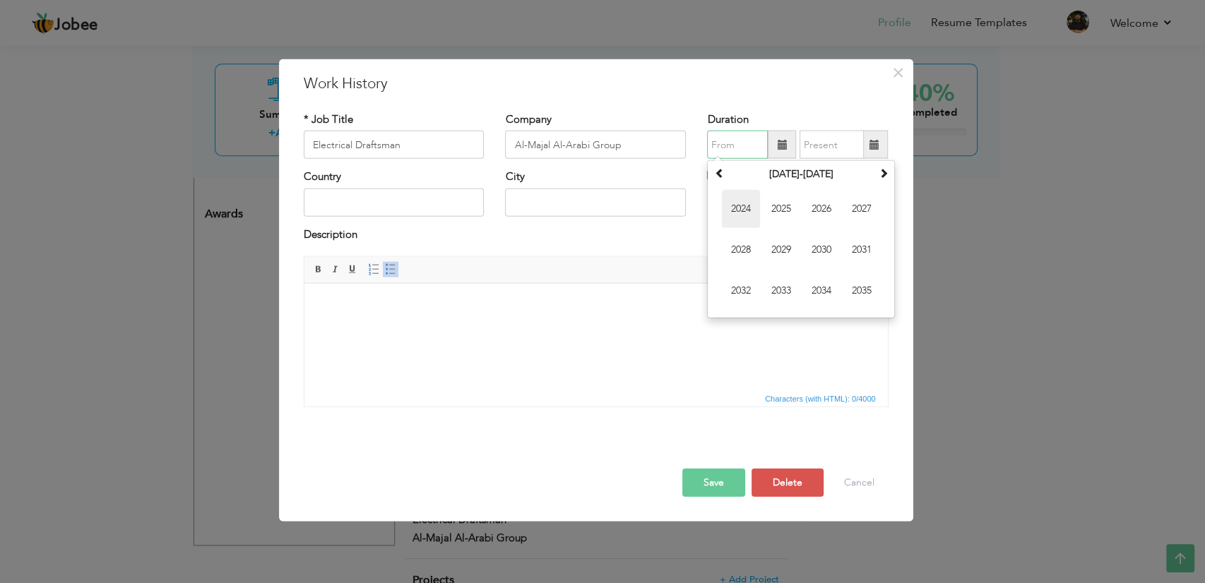
click at [746, 217] on span "2024" at bounding box center [741, 209] width 38 height 38
click at [862, 293] on span "Dec" at bounding box center [861, 291] width 38 height 38
type input "12/2024"
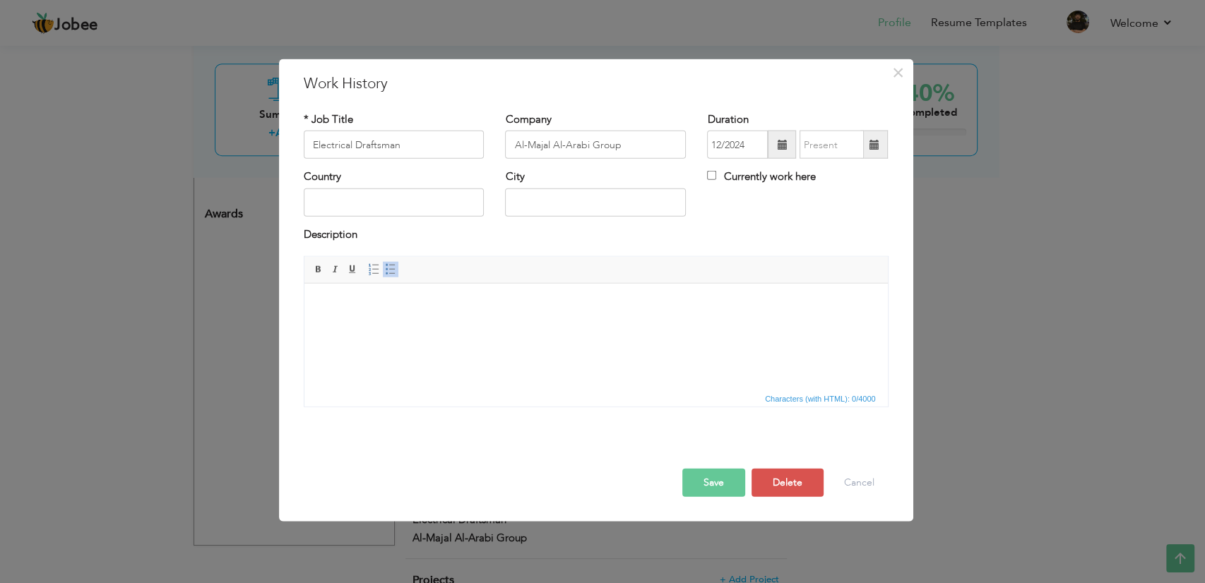
click at [727, 178] on label "Currently work here" at bounding box center [761, 176] width 108 height 15
click at [716, 178] on input "Currently work here" at bounding box center [711, 175] width 9 height 9
checkbox input "true"
click at [359, 204] on input "text" at bounding box center [394, 202] width 181 height 28
type input "[GEOGRAPHIC_DATA]"
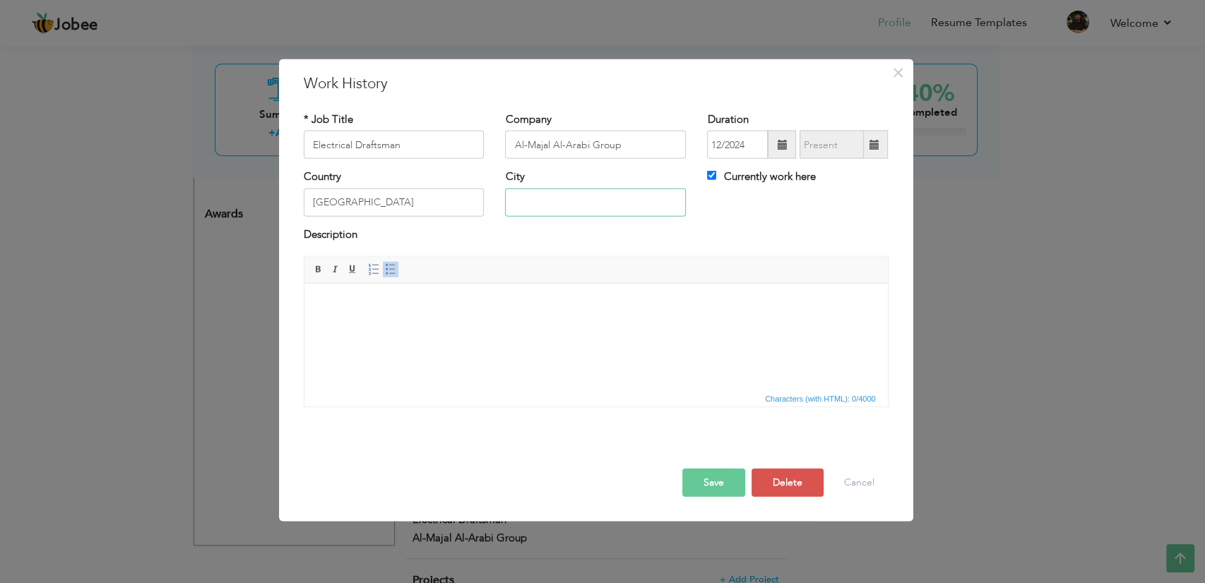
type input "RIYADH"
click at [396, 302] on body at bounding box center [595, 304] width 555 height 15
click at [705, 484] on button "Save" at bounding box center [713, 483] width 63 height 28
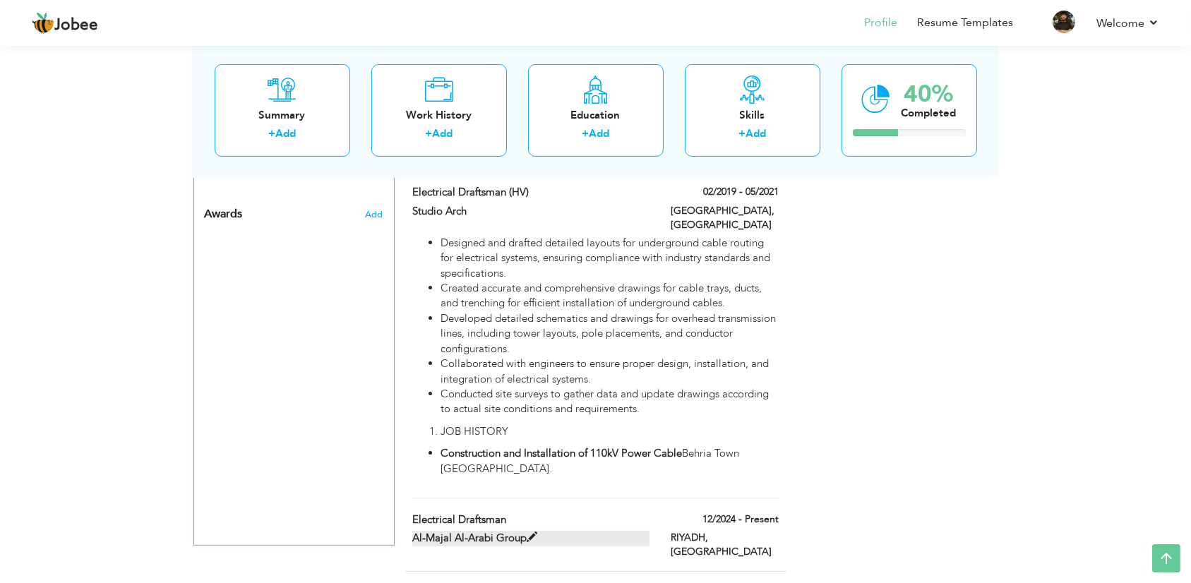
click at [498, 531] on label "Al-Majal Al-Arabi Group" at bounding box center [530, 538] width 237 height 15
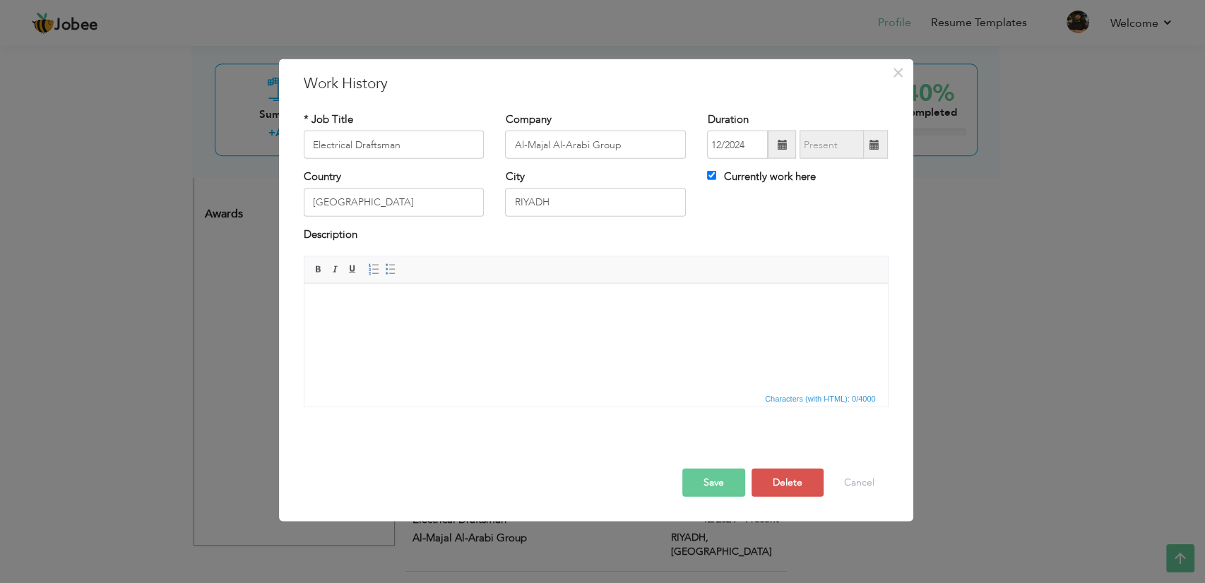
click at [405, 302] on body at bounding box center [595, 304] width 555 height 15
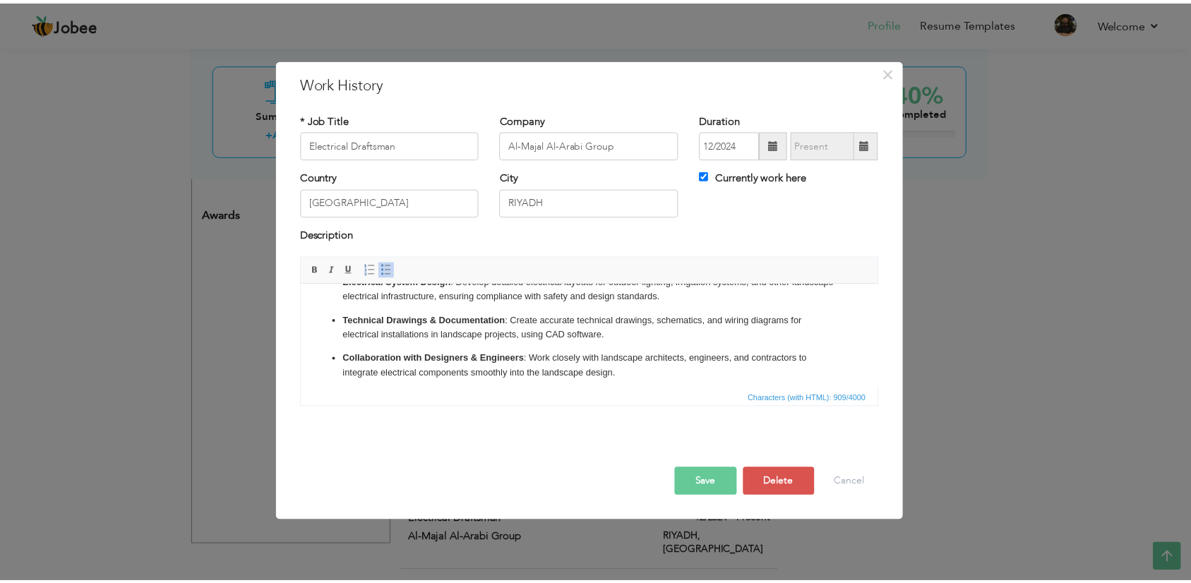
scroll to position [0, 0]
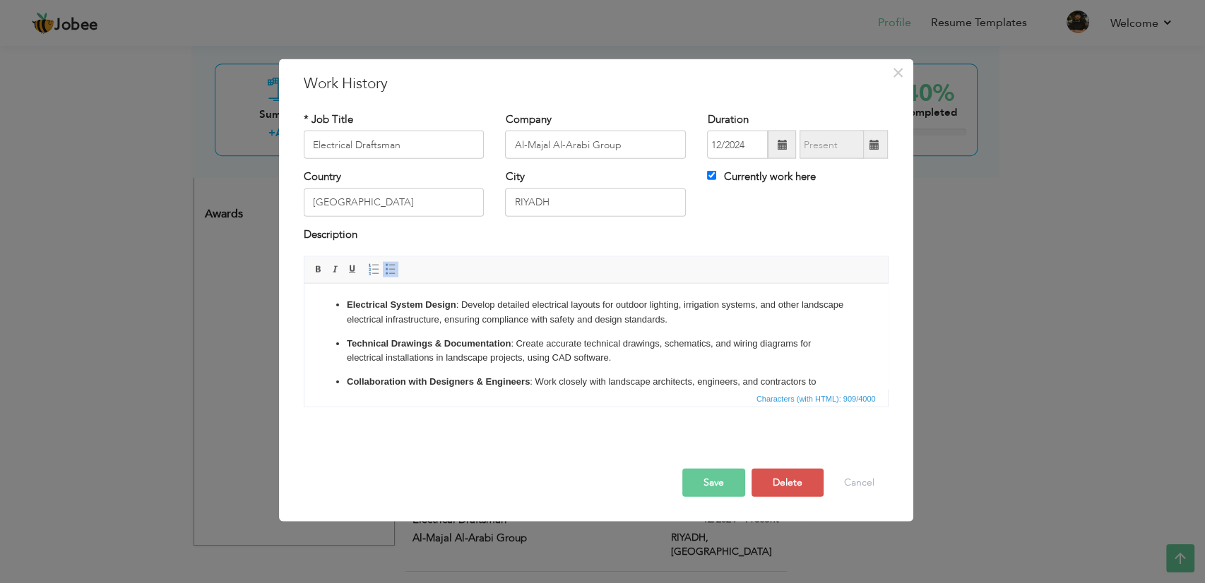
click at [713, 490] on button "Save" at bounding box center [713, 483] width 63 height 28
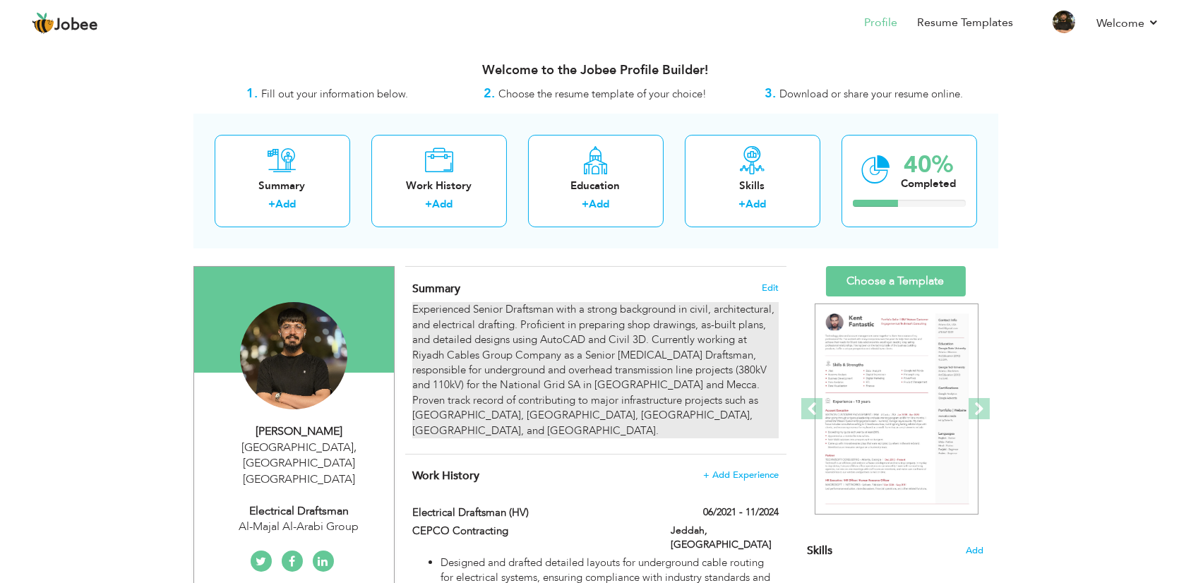
click at [470, 354] on div "Experienced Senior Draftsman with a strong background in civil, architectural, …" at bounding box center [595, 370] width 366 height 136
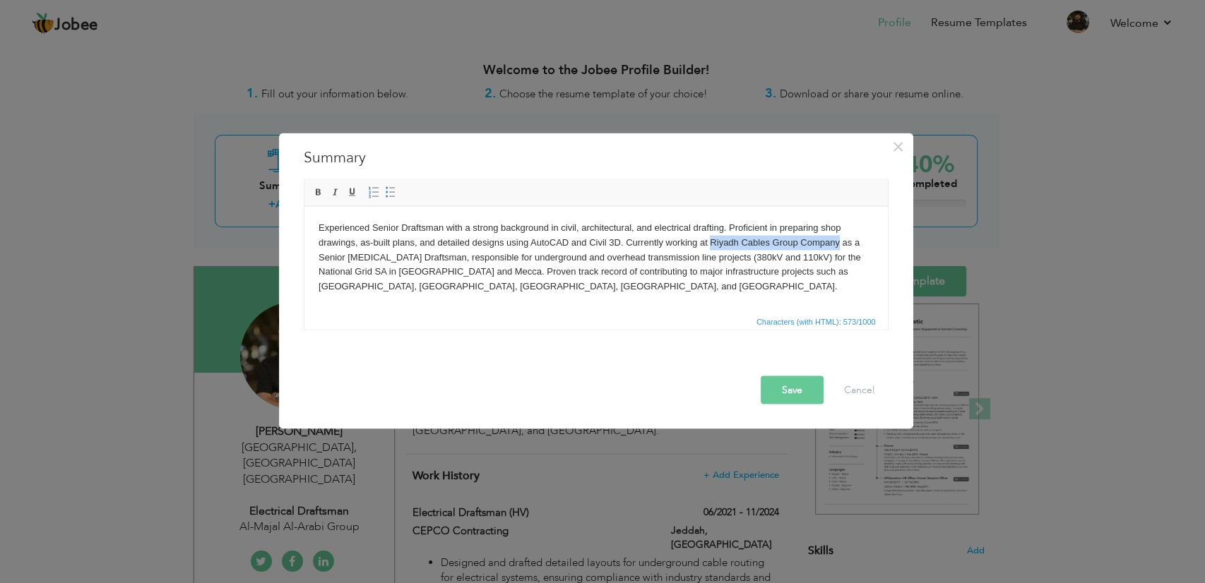
drag, startPoint x: 710, startPoint y: 241, endPoint x: 837, endPoint y: 245, distance: 127.9
click at [837, 245] on body "Experienced Senior Draftsman with a strong background in civil, architectural, …" at bounding box center [595, 256] width 555 height 73
drag, startPoint x: 825, startPoint y: 240, endPoint x: 856, endPoint y: 242, distance: 30.4
click at [856, 242] on body "Experienced Senior Draftsman with a strong background in civil, architectural, …" at bounding box center [595, 256] width 555 height 73
click at [793, 394] on button "Save" at bounding box center [792, 390] width 63 height 28
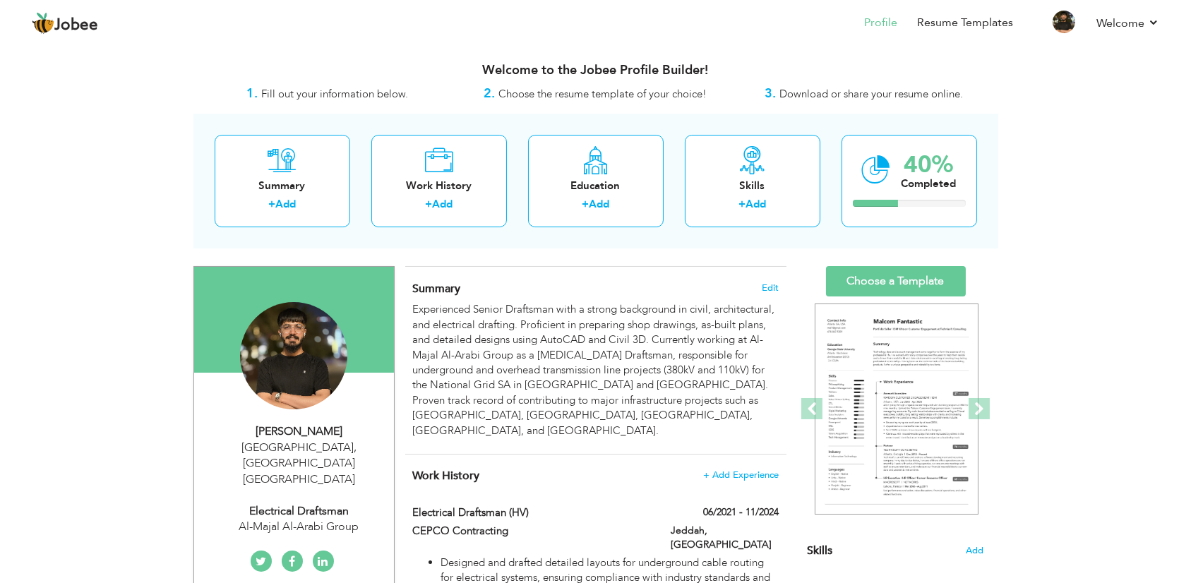
click at [516, 298] on div "Summary Edit Experienced Senior Draftsman with a strong background in civil, ar…" at bounding box center [595, 360] width 381 height 187
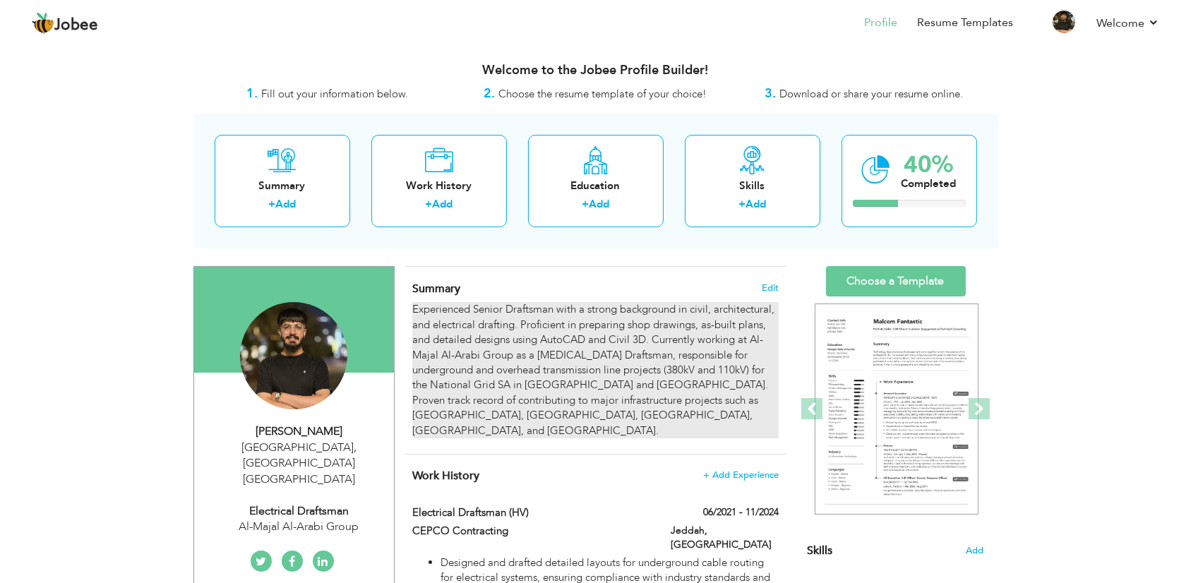
click at [517, 312] on div "Experienced Senior Draftsman with a strong background in civil, architectural, …" at bounding box center [595, 370] width 366 height 136
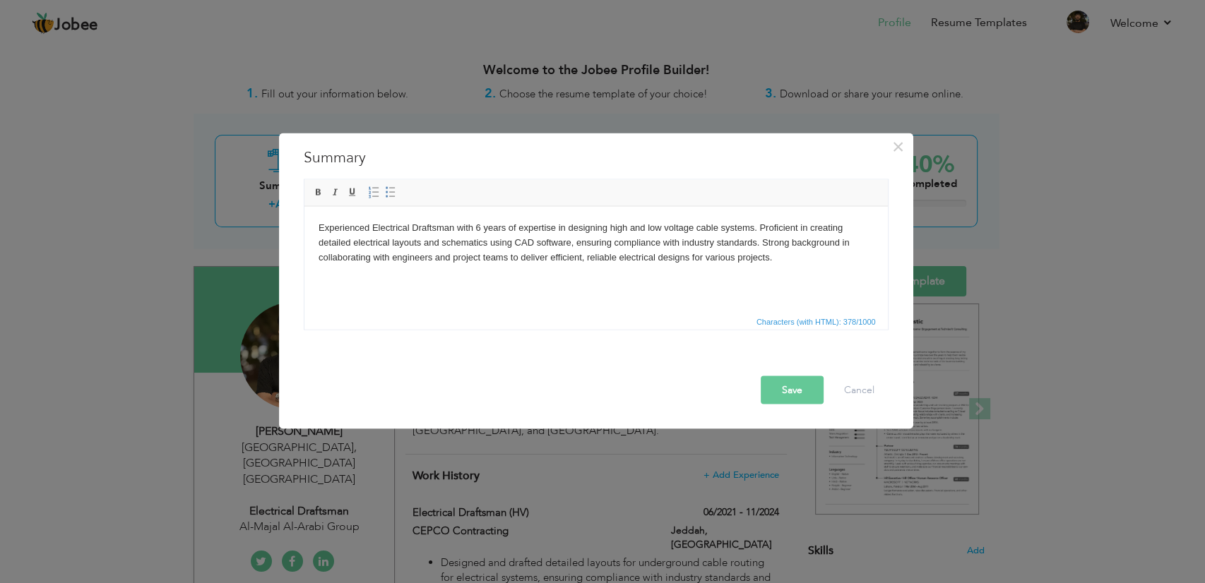
click at [785, 383] on button "Save" at bounding box center [792, 390] width 63 height 28
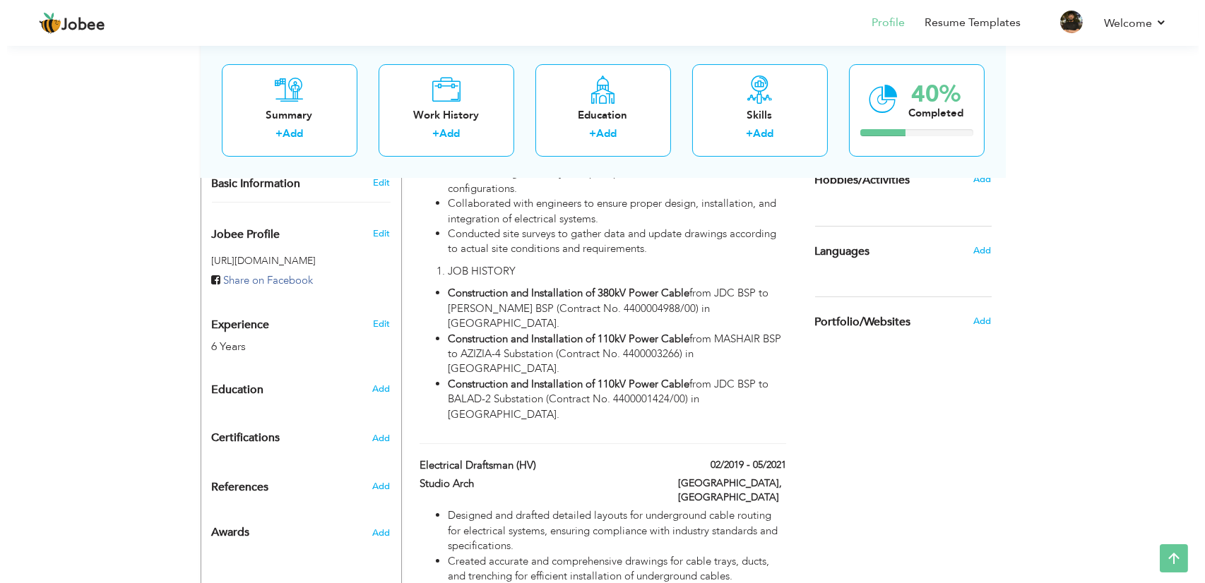
scroll to position [458, 0]
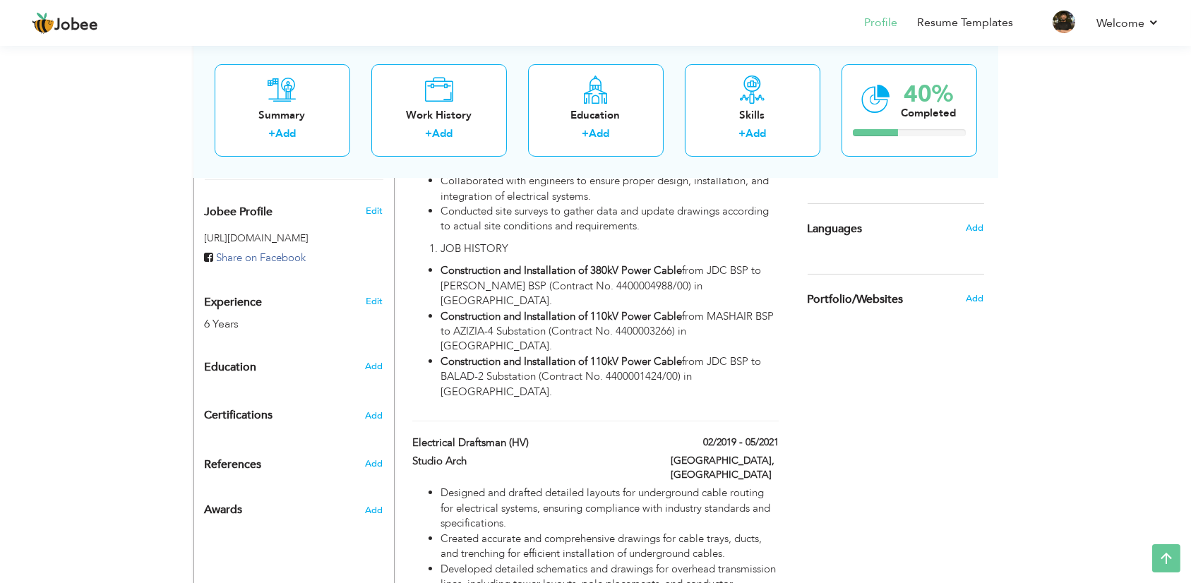
click at [383, 360] on h6 "Add" at bounding box center [374, 366] width 18 height 13
radio input "true"
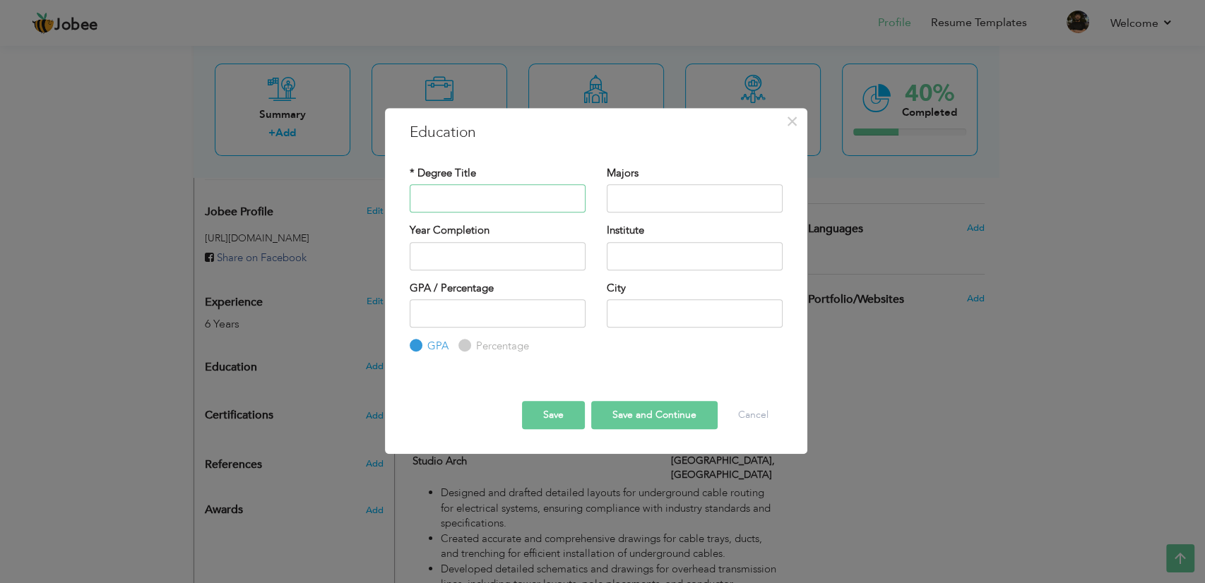
click at [514, 203] on input "text" at bounding box center [498, 198] width 176 height 28
click at [449, 201] on input "text" at bounding box center [498, 198] width 176 height 28
click at [506, 193] on input "Matr" at bounding box center [498, 198] width 176 height 28
drag, startPoint x: 506, startPoint y: 196, endPoint x: 340, endPoint y: 219, distance: 166.9
click at [340, 219] on div "× Education * Degree Title Matr Majors Year Completion Institute" at bounding box center [602, 291] width 1205 height 583
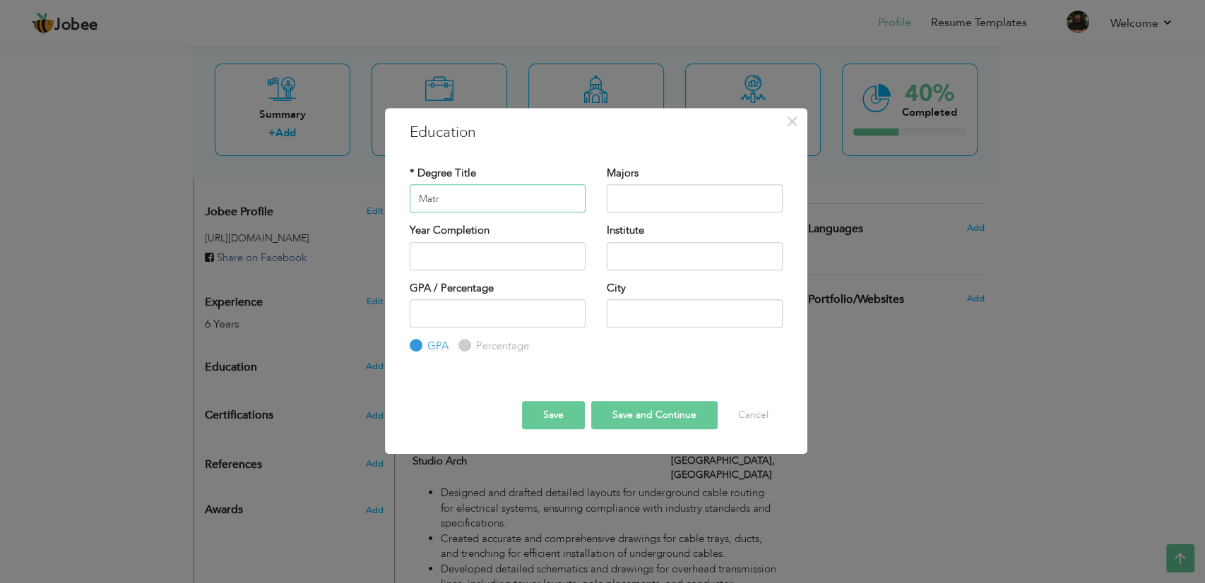
click at [525, 207] on input "Matr" at bounding box center [498, 198] width 176 height 28
type input "M"
type input "DAE"
type input "Architecture"
click at [494, 208] on input "DAE" at bounding box center [498, 198] width 176 height 28
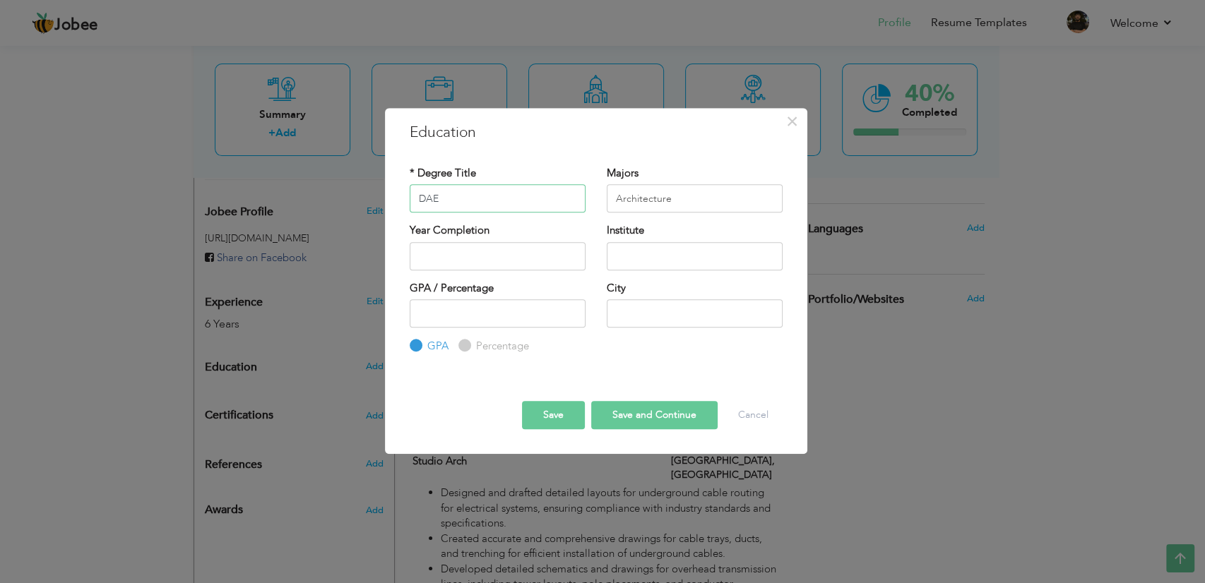
drag, startPoint x: 487, startPoint y: 200, endPoint x: 385, endPoint y: 213, distance: 103.3
click at [385, 213] on div "× Education * Degree Title DAE Majors Architecture Year Completion Institute GP…" at bounding box center [596, 281] width 422 height 346
type input "Diploma of Associate Enginnering (DAE)"
click at [687, 191] on input "Architecture" at bounding box center [695, 198] width 176 height 28
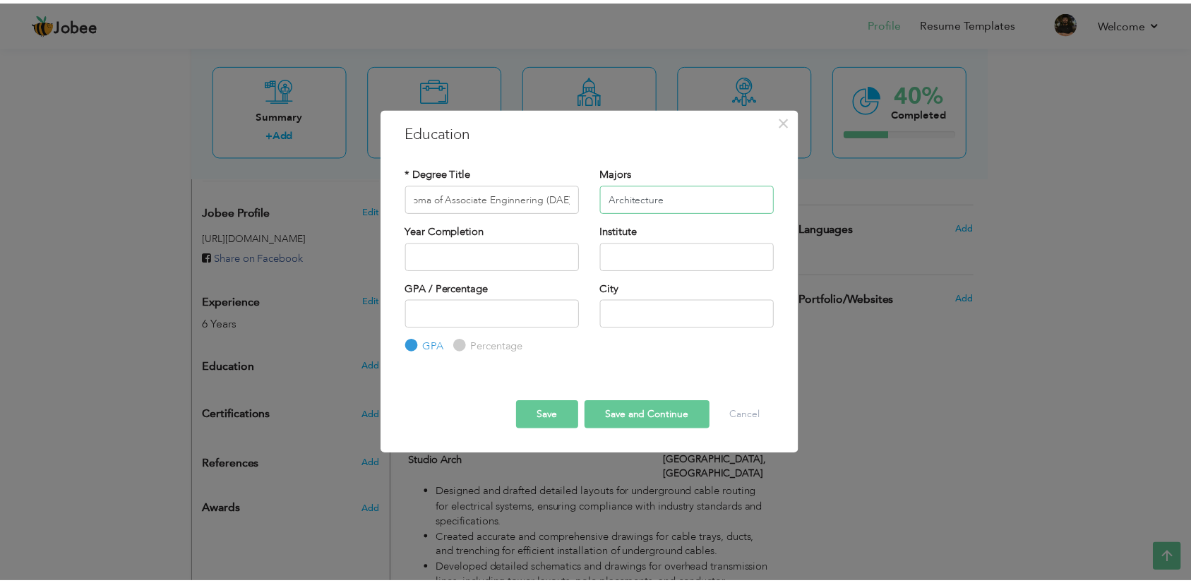
scroll to position [0, 0]
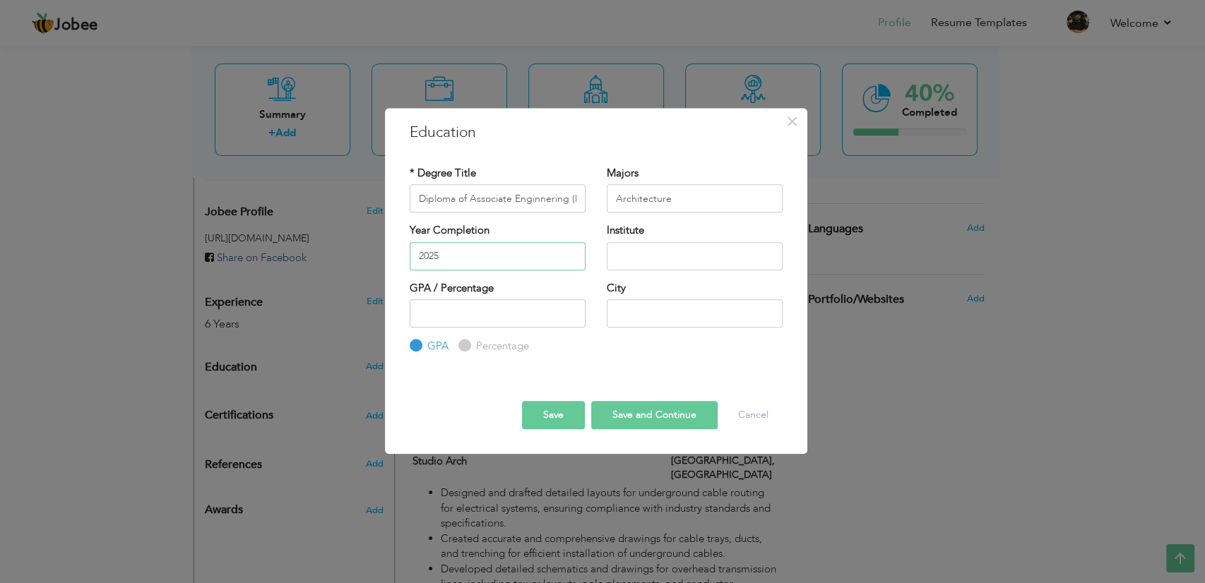
click at [453, 251] on input "2025" at bounding box center [498, 256] width 176 height 28
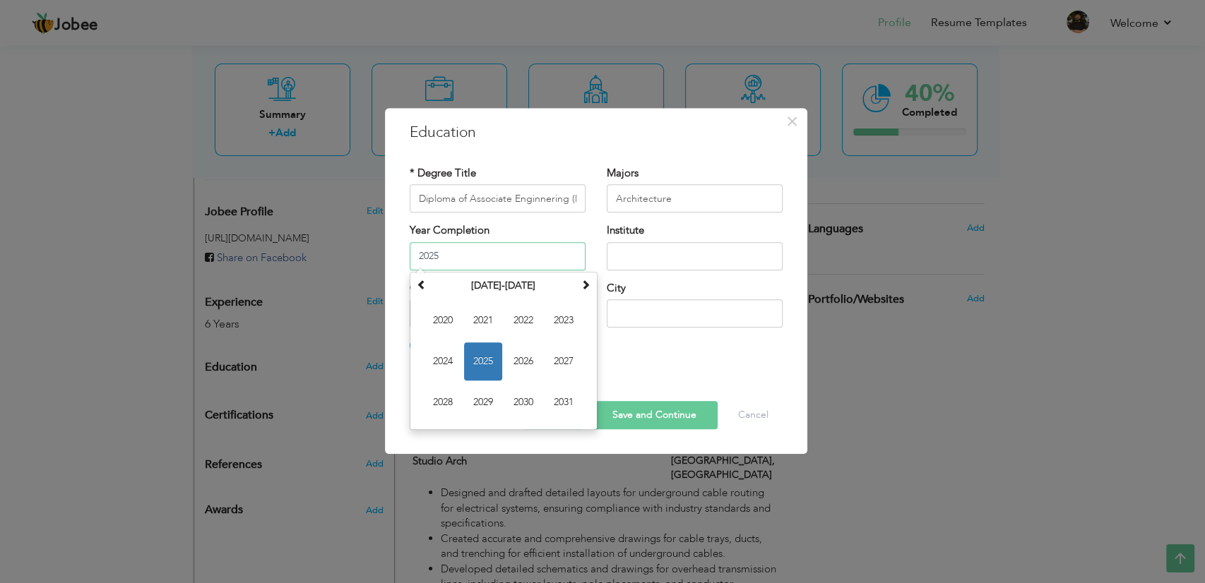
click at [420, 313] on td "2020 2021 2022 2023 2024 2025 2026 2027 2028 2029 2030 2031" at bounding box center [503, 362] width 181 height 130
click at [448, 328] on span "2020" at bounding box center [443, 321] width 38 height 38
type input "2020"
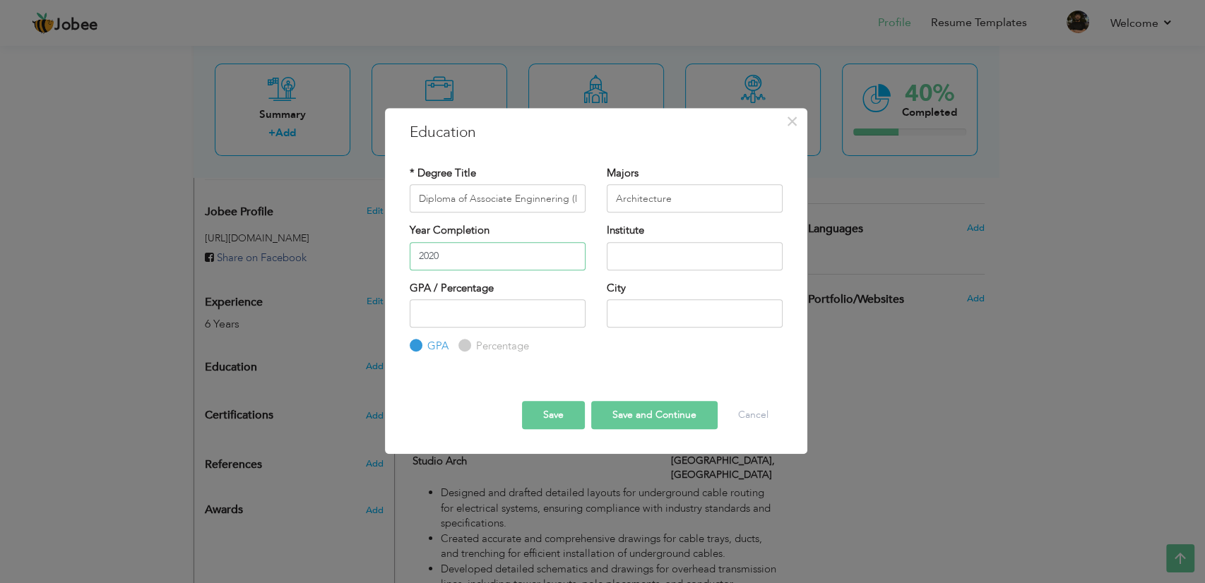
click at [516, 252] on input "2020" at bounding box center [498, 256] width 176 height 28
click at [676, 262] on input "text" at bounding box center [695, 256] width 176 height 28
type input "D"
type input "[GEOGRAPHIC_DATA]"
click at [628, 319] on input "text" at bounding box center [695, 313] width 176 height 28
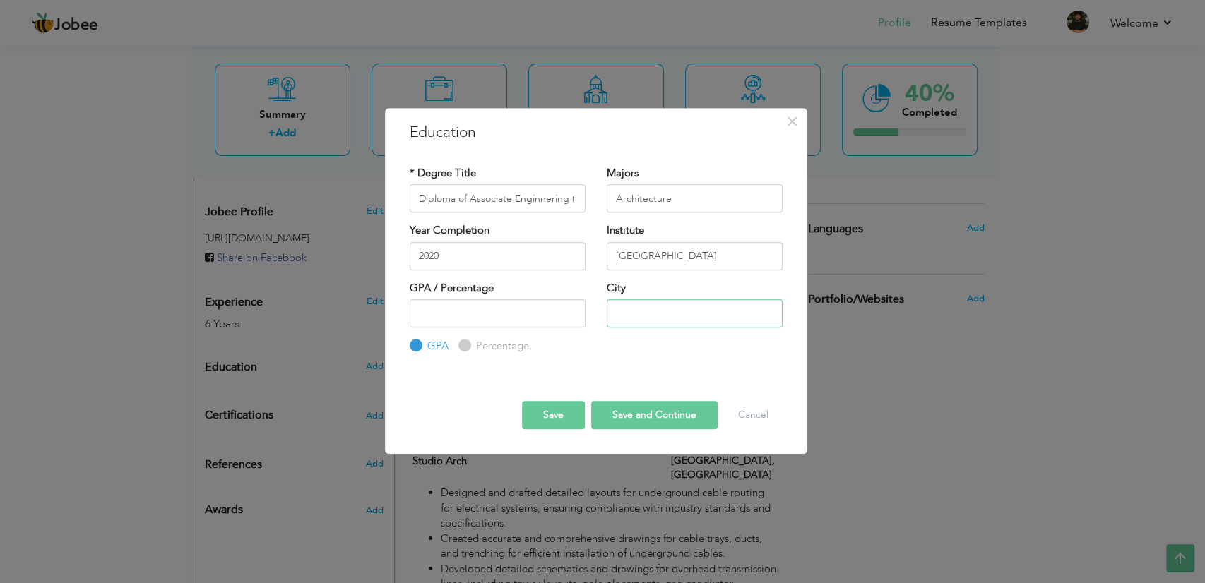
type input "[GEOGRAPHIC_DATA]"
click at [548, 411] on button "Save" at bounding box center [553, 415] width 63 height 28
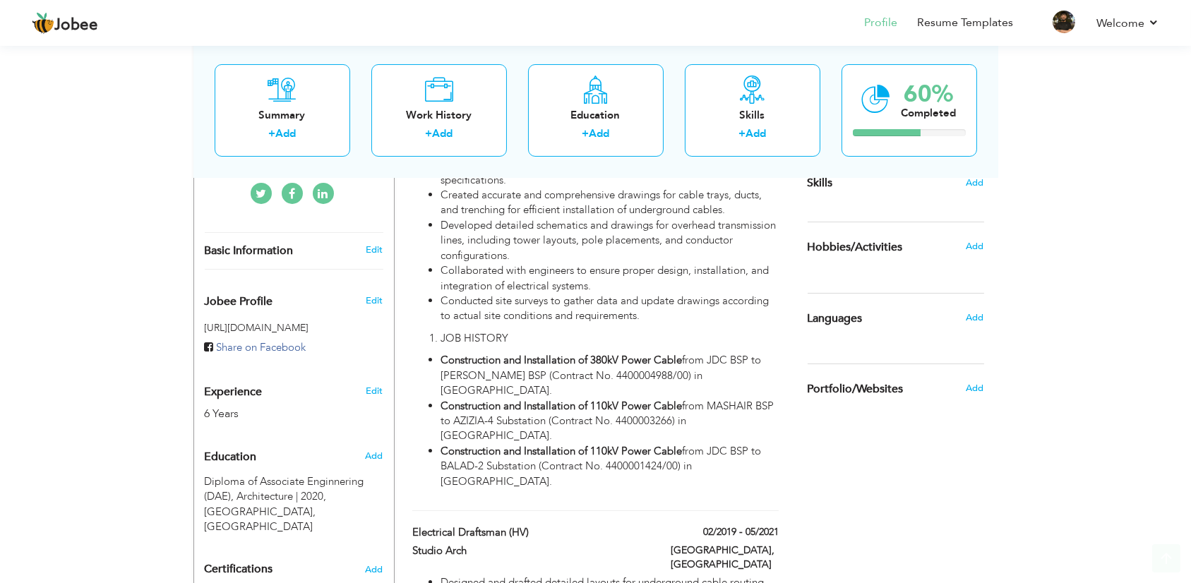
scroll to position [458, 0]
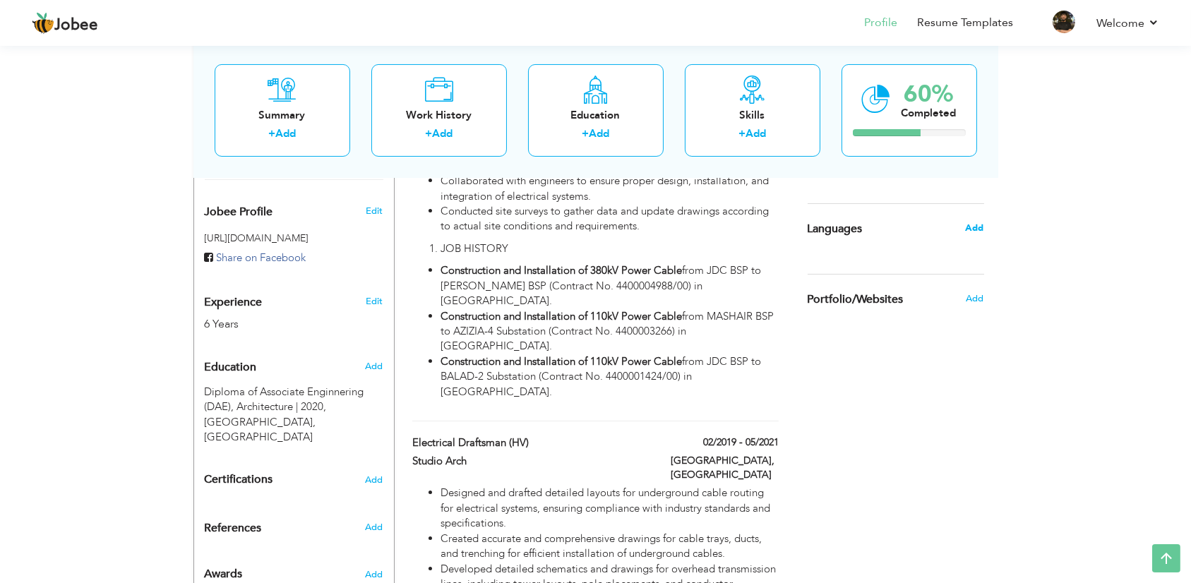
click at [972, 229] on span "Add" at bounding box center [974, 228] width 18 height 13
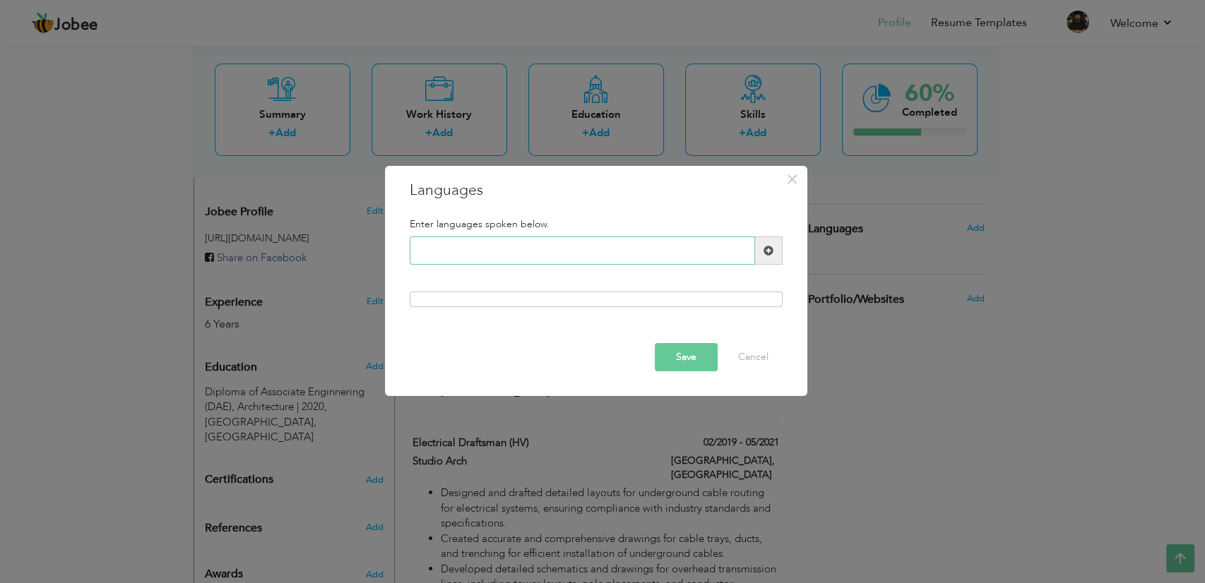
click at [622, 251] on input "text" at bounding box center [582, 251] width 345 height 28
type input "English"
click at [761, 251] on span at bounding box center [769, 251] width 28 height 28
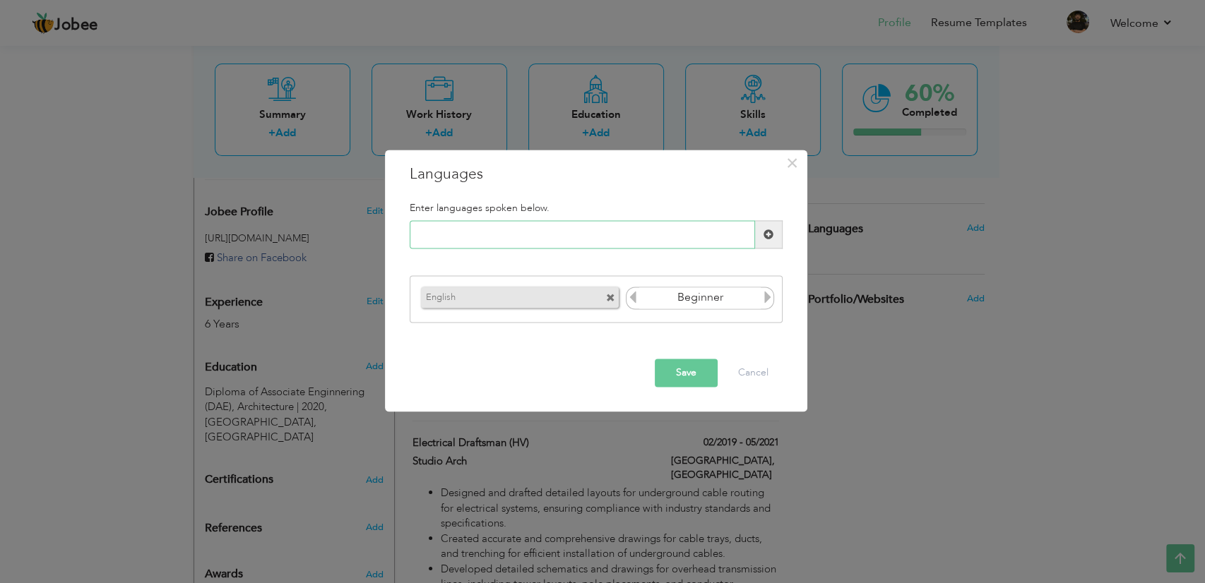
click at [614, 234] on input "text" at bounding box center [582, 235] width 345 height 28
type input "Urdu"
click at [760, 238] on span at bounding box center [769, 235] width 28 height 28
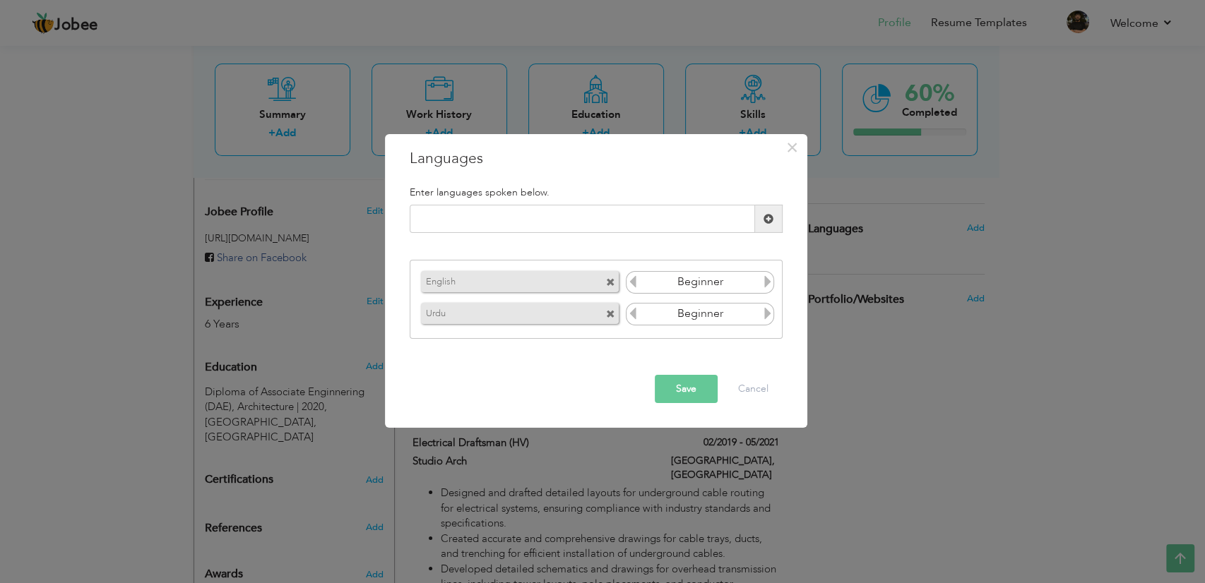
click at [607, 315] on span at bounding box center [610, 314] width 9 height 9
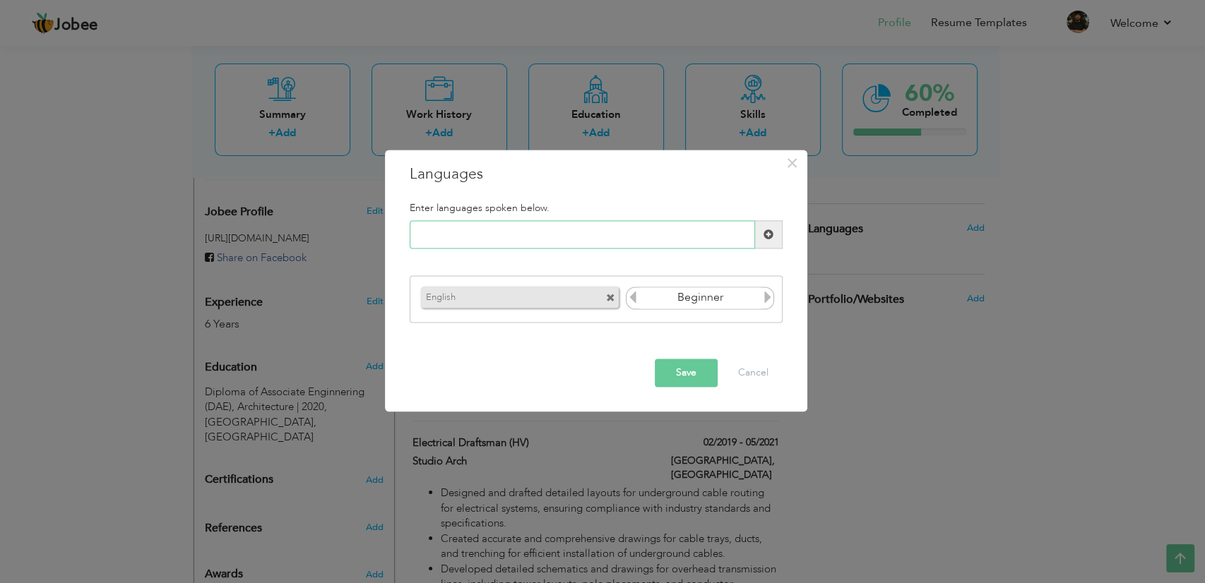
click at [646, 242] on input "text" at bounding box center [582, 235] width 345 height 28
type input "Arabic"
click at [771, 236] on span at bounding box center [768, 234] width 10 height 10
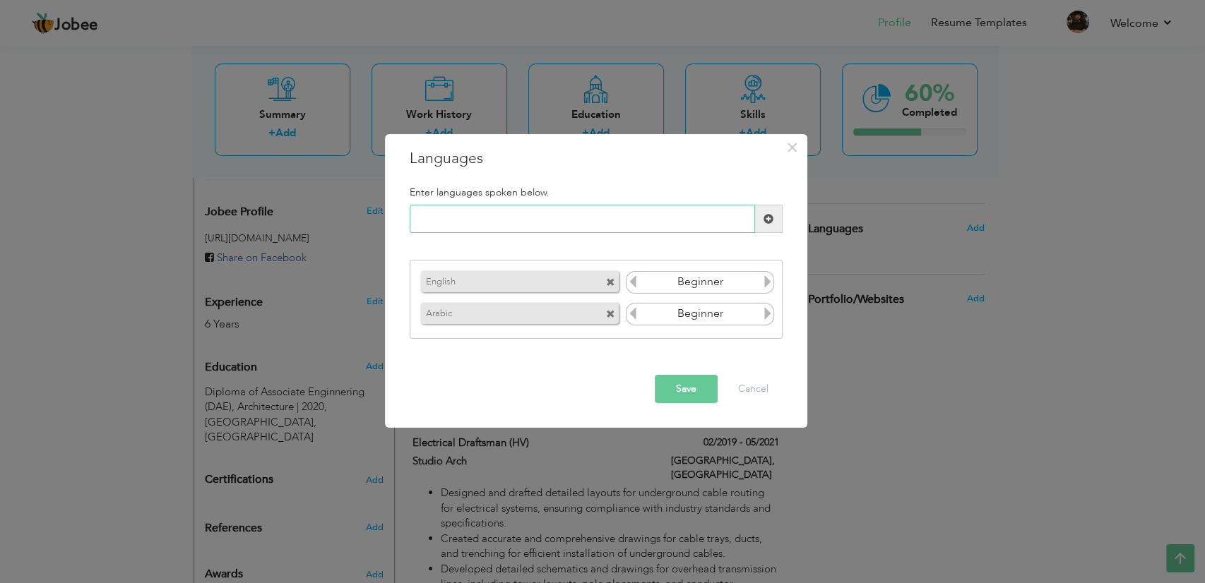
click at [626, 228] on input "text" at bounding box center [582, 219] width 345 height 28
type input "Urdu"
click at [761, 219] on span at bounding box center [769, 219] width 28 height 28
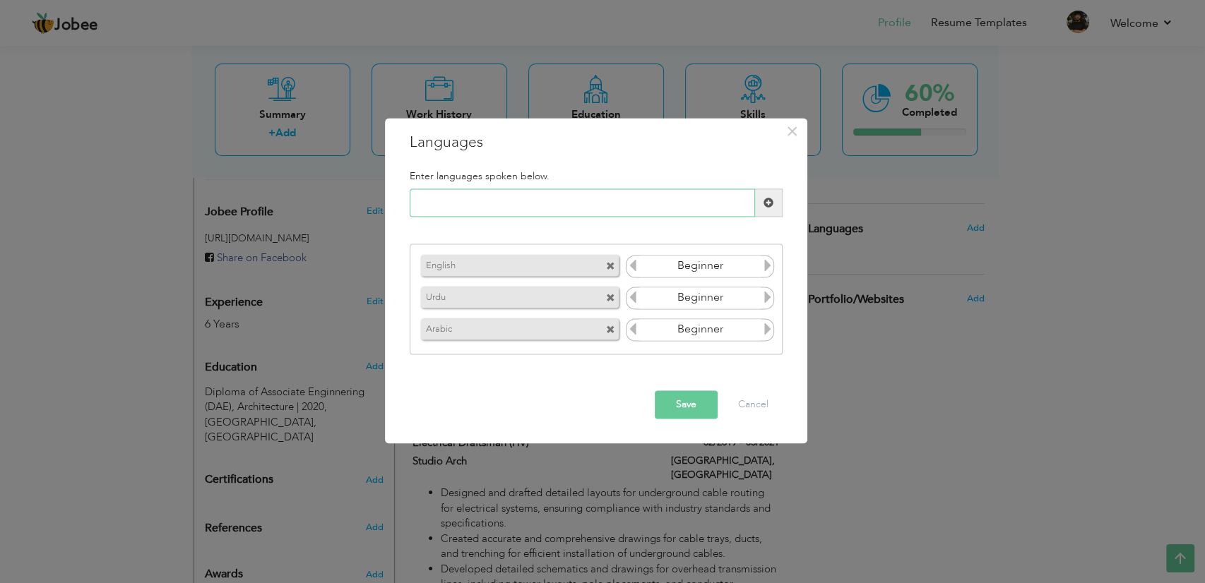
click at [731, 213] on input "text" at bounding box center [582, 203] width 345 height 28
type input "Punjabi"
click at [761, 201] on span at bounding box center [769, 203] width 28 height 28
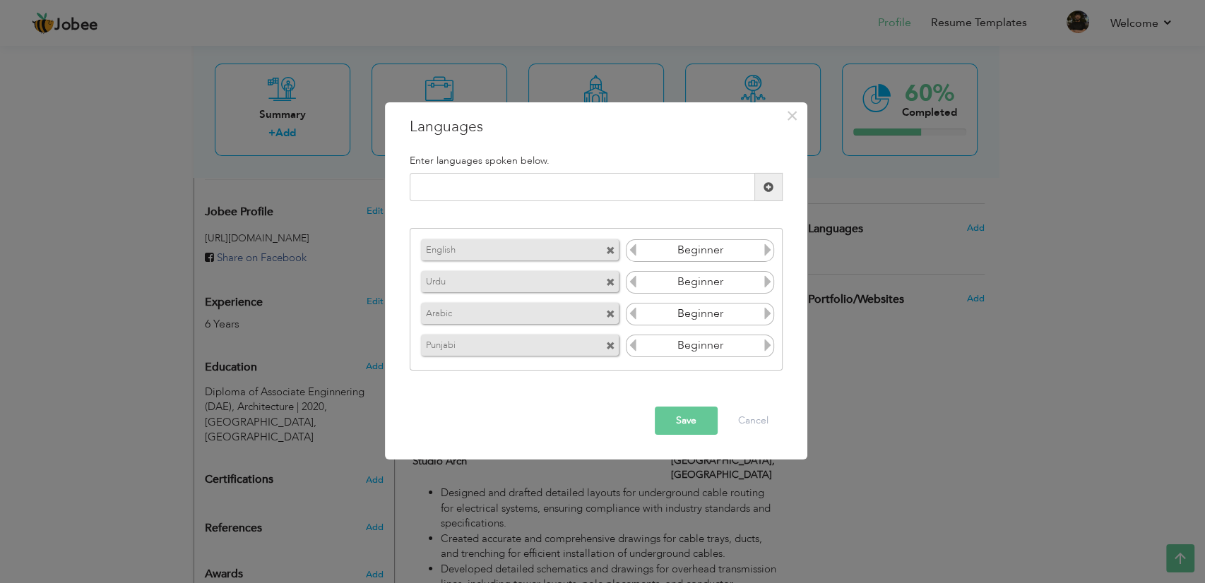
click at [768, 251] on icon at bounding box center [767, 250] width 13 height 13
click at [768, 281] on icon at bounding box center [767, 281] width 13 height 13
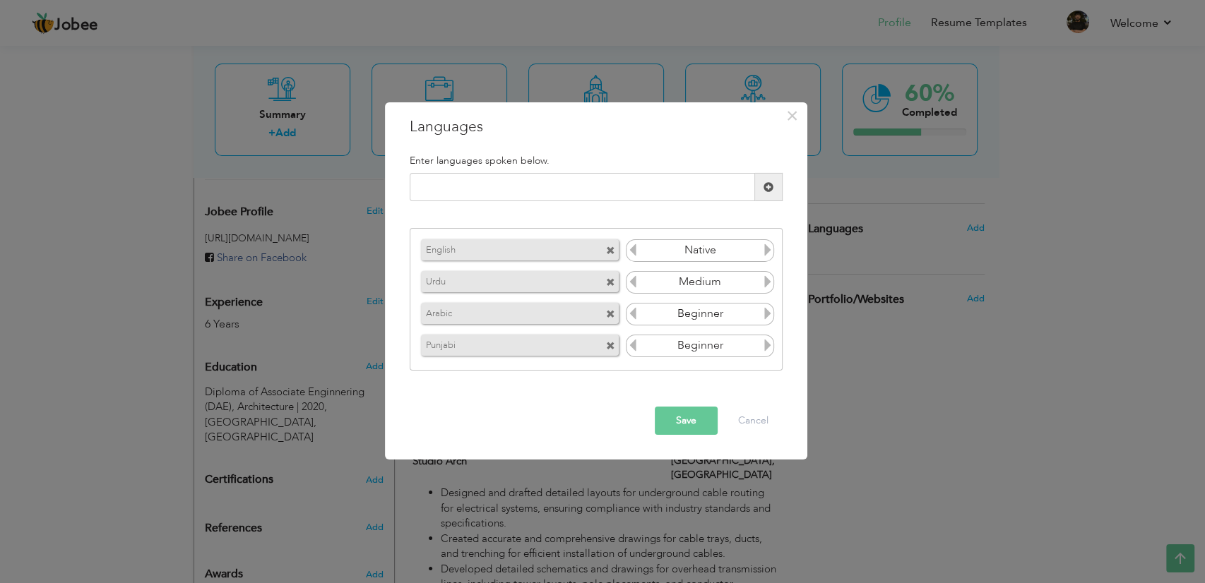
click at [768, 281] on icon at bounding box center [767, 281] width 13 height 13
click at [763, 315] on icon at bounding box center [767, 313] width 13 height 13
click at [632, 318] on icon at bounding box center [632, 313] width 13 height 13
click at [770, 345] on icon at bounding box center [767, 345] width 13 height 13
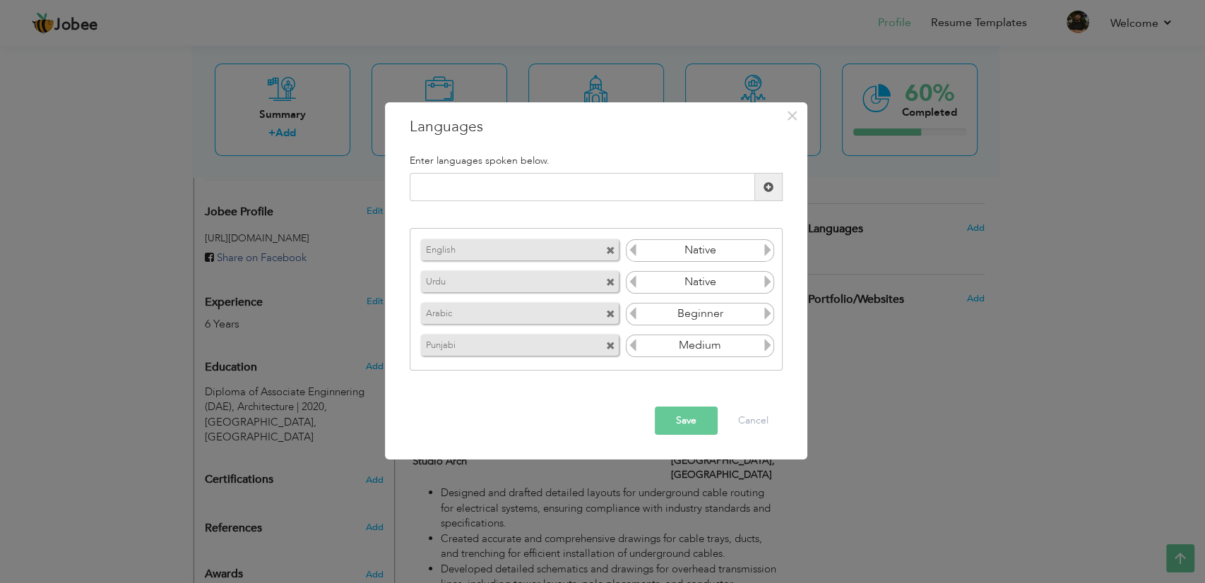
click at [770, 345] on icon at bounding box center [767, 345] width 13 height 13
click at [674, 419] on button "Save" at bounding box center [686, 421] width 63 height 28
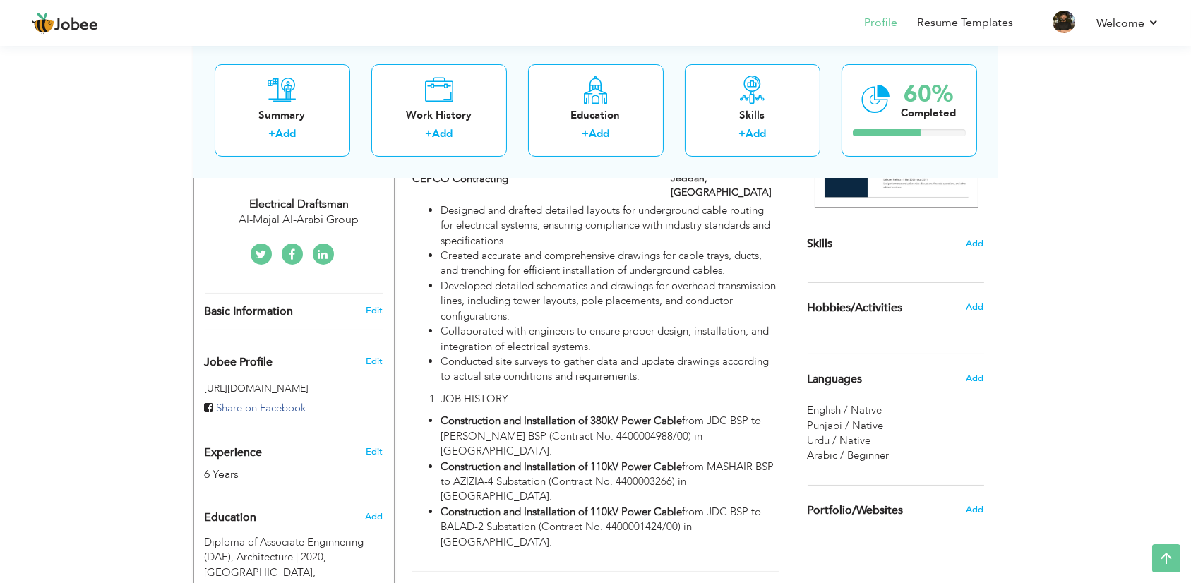
scroll to position [285, 0]
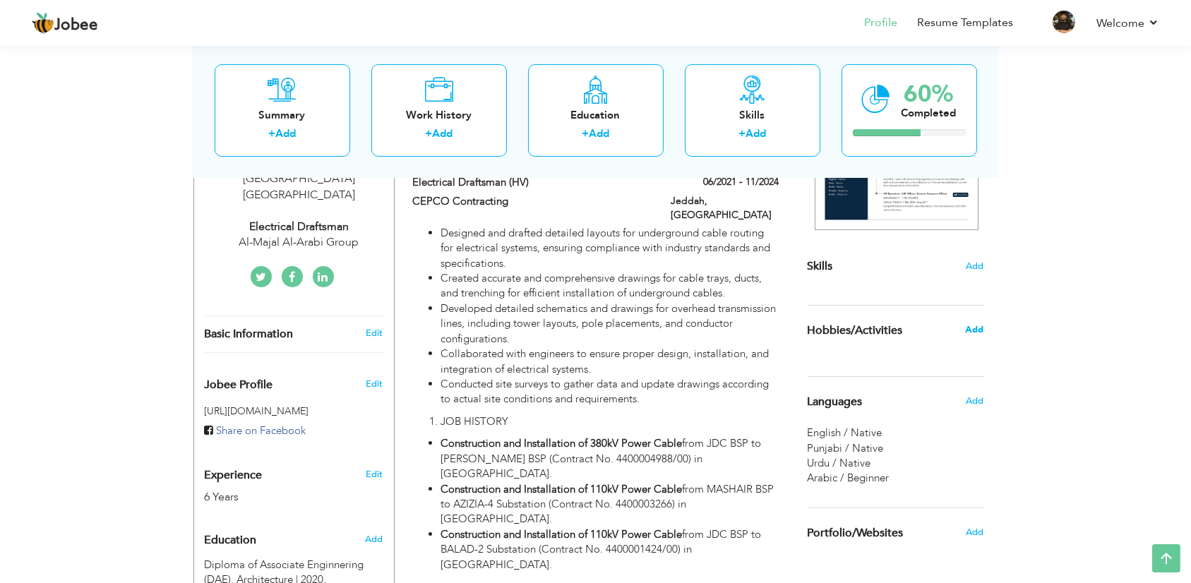
click at [977, 328] on span "Add" at bounding box center [974, 329] width 18 height 13
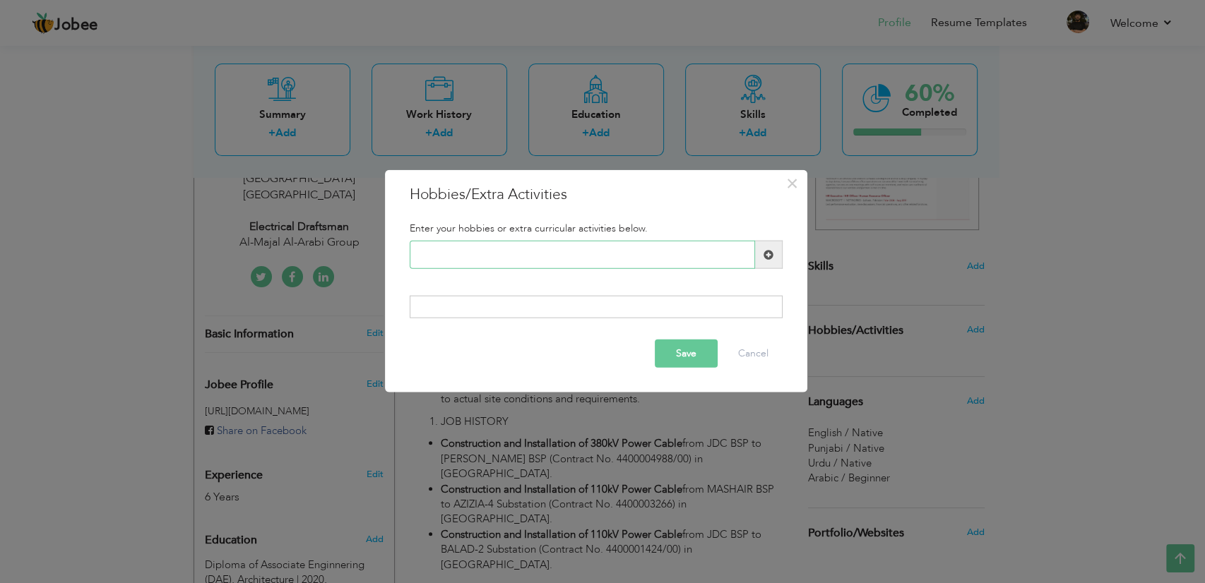
click at [548, 251] on input "text" at bounding box center [582, 255] width 345 height 28
paste input "Photography"
click at [746, 258] on input "Photography" at bounding box center [582, 255] width 345 height 28
type input "Photography"
click at [770, 258] on span at bounding box center [768, 254] width 10 height 10
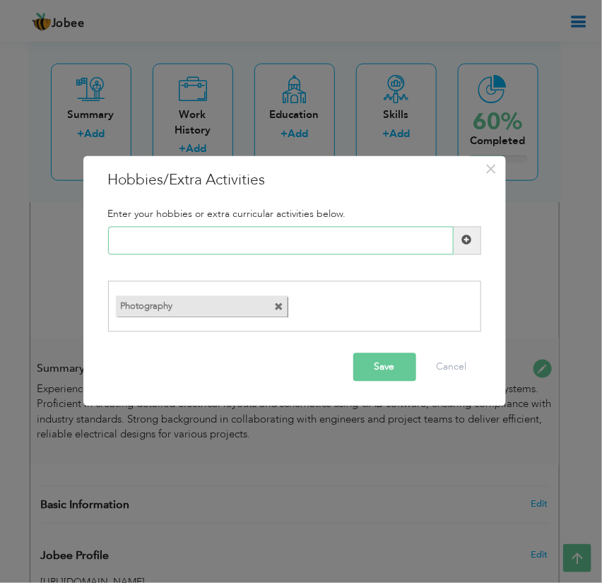
click at [155, 240] on input "text" at bounding box center [280, 240] width 345 height 28
paste input "Travel"
click at [448, 240] on input "Travel" at bounding box center [280, 240] width 345 height 28
type input "Travel"
click at [462, 240] on span at bounding box center [467, 240] width 10 height 10
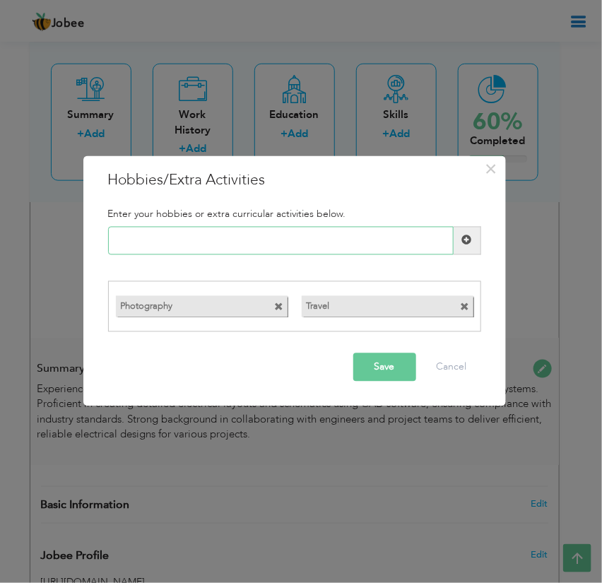
click at [150, 244] on input "text" at bounding box center [280, 240] width 345 height 28
paste input "Volunteering"
type input "Volunteering"
click at [470, 239] on span at bounding box center [467, 240] width 10 height 10
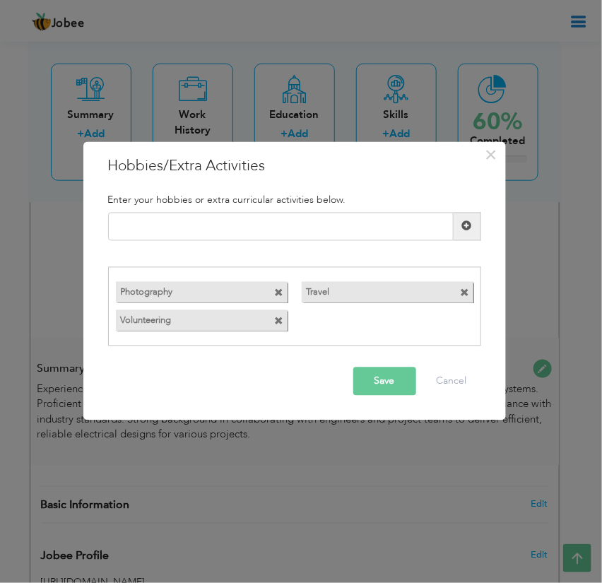
click at [385, 383] on button "Save" at bounding box center [384, 381] width 63 height 28
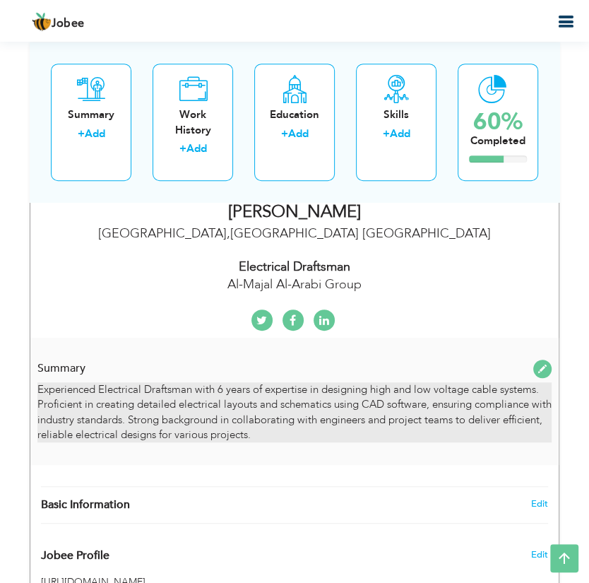
drag, startPoint x: 306, startPoint y: 411, endPoint x: 388, endPoint y: 411, distance: 81.2
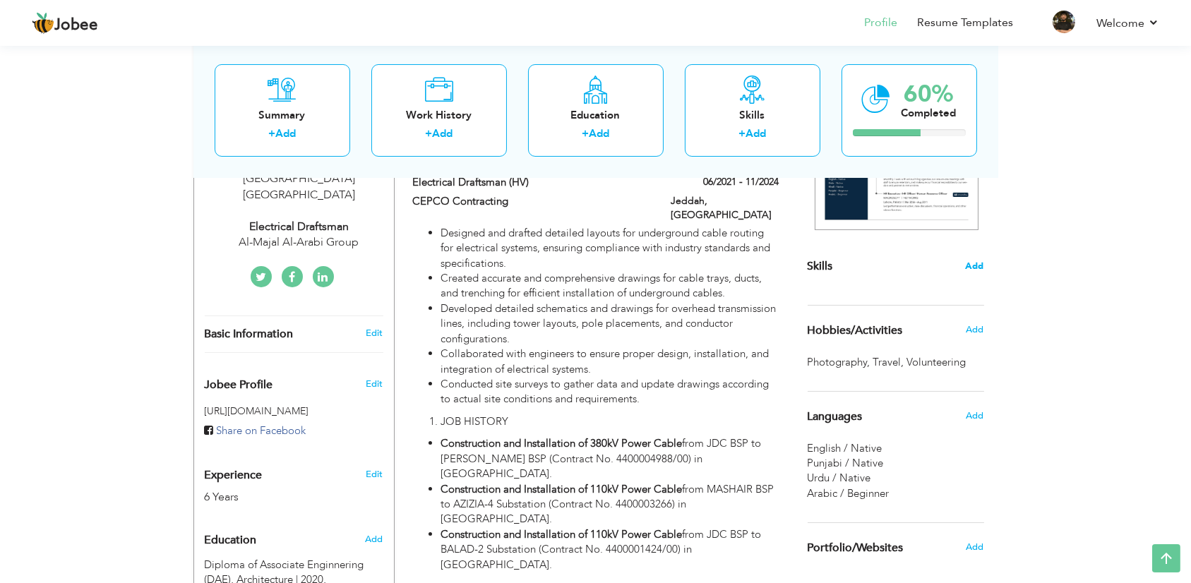
click at [976, 270] on span "Add" at bounding box center [975, 266] width 18 height 13
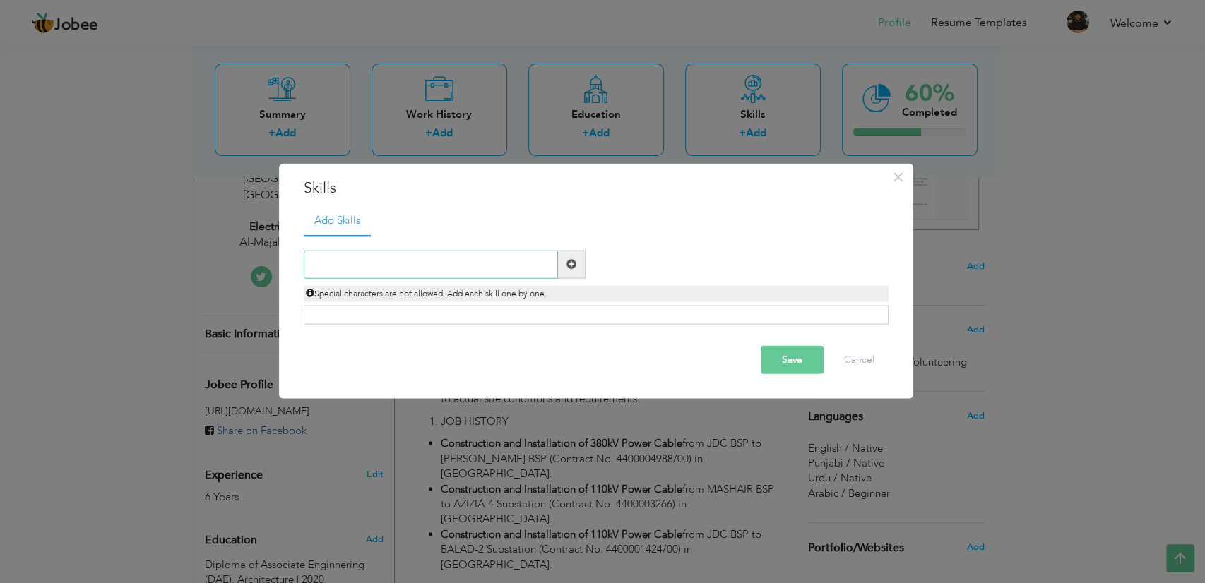
paste input "Autocad"
drag, startPoint x: 348, startPoint y: 263, endPoint x: 375, endPoint y: 263, distance: 26.8
click at [375, 263] on input "Autocad" at bounding box center [431, 264] width 254 height 28
click at [315, 266] on input "AutoCAD" at bounding box center [431, 264] width 254 height 28
type input "AutoDesk AutoCAD"
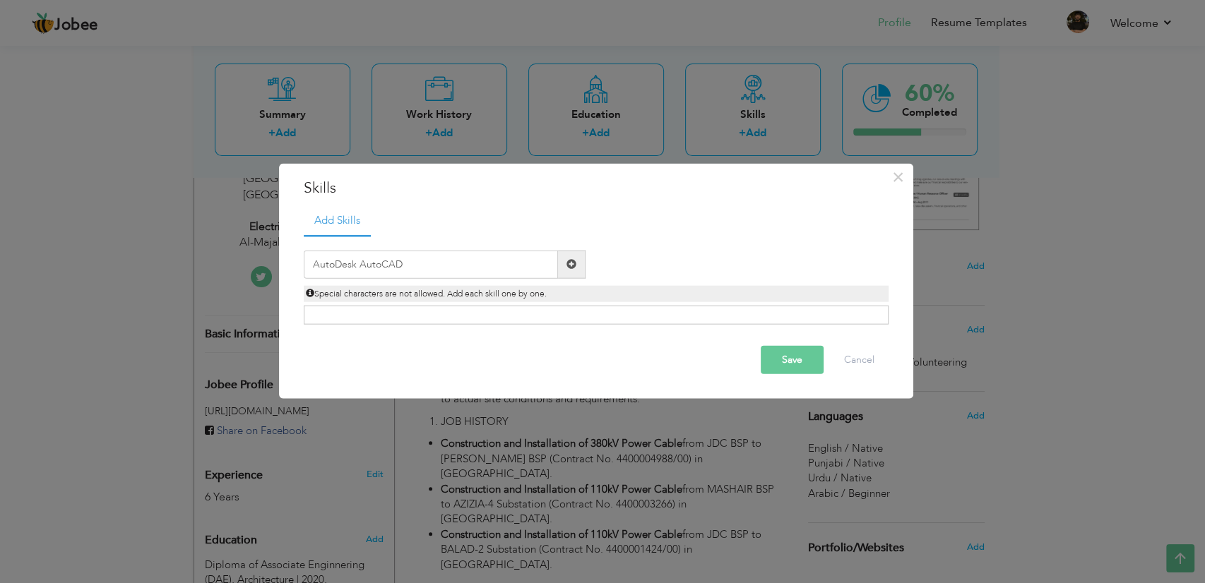
click at [577, 263] on span at bounding box center [572, 264] width 28 height 28
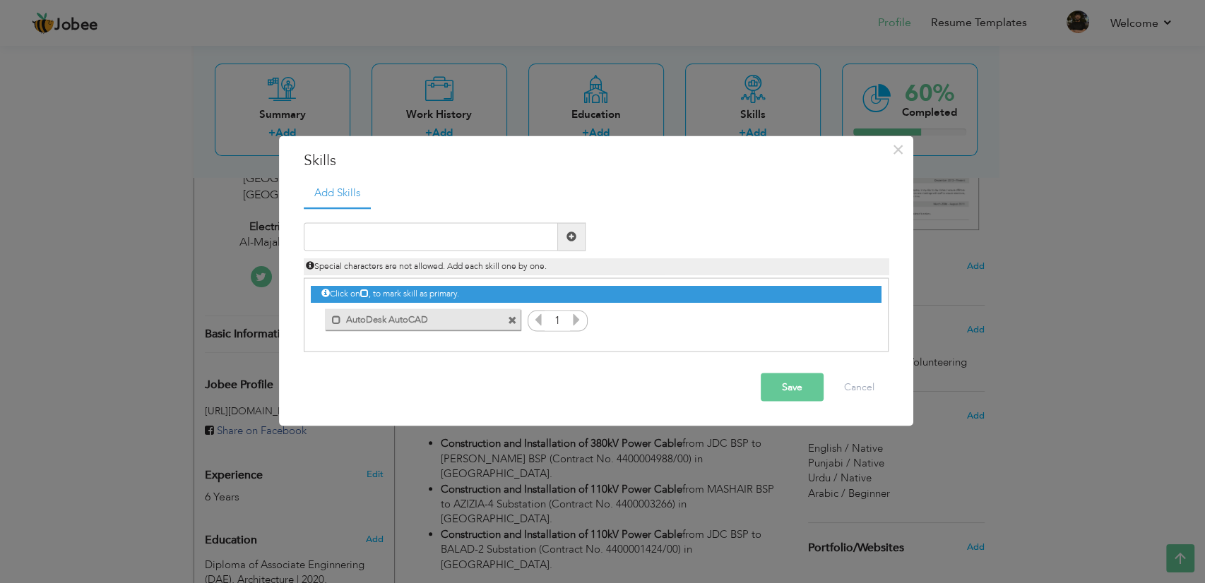
click at [578, 314] on icon at bounding box center [576, 319] width 13 height 13
click at [577, 323] on icon at bounding box center [576, 319] width 13 height 13
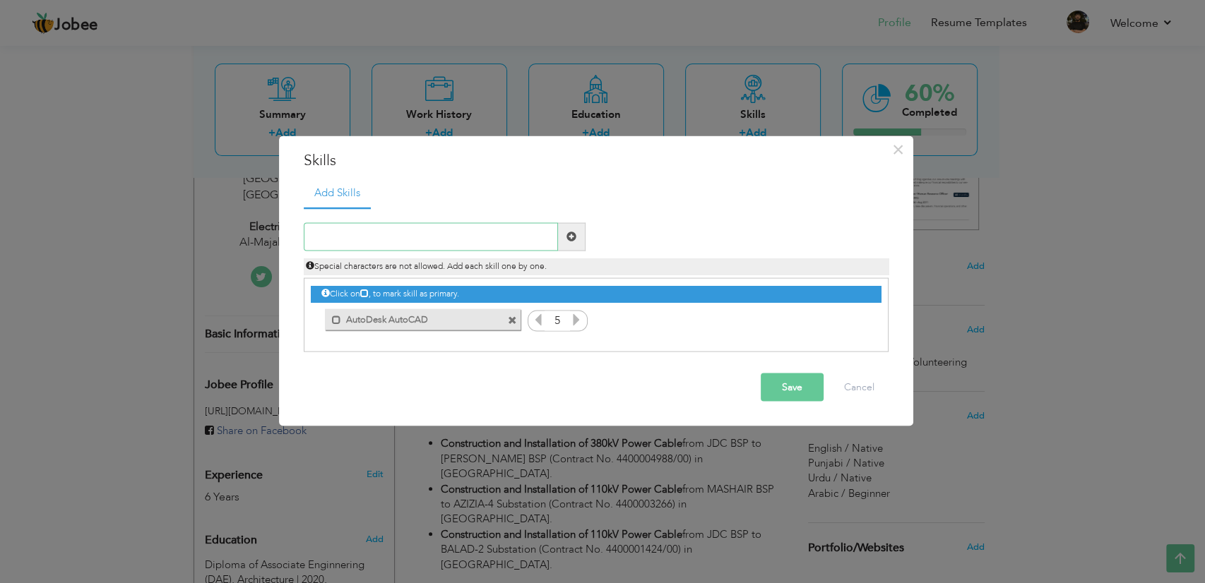
click at [451, 232] on input "text" at bounding box center [431, 236] width 254 height 28
paste input "3ds Max"
type input "3ds Max"
click at [580, 232] on span at bounding box center [572, 236] width 28 height 28
click at [380, 243] on input "text" at bounding box center [431, 236] width 254 height 28
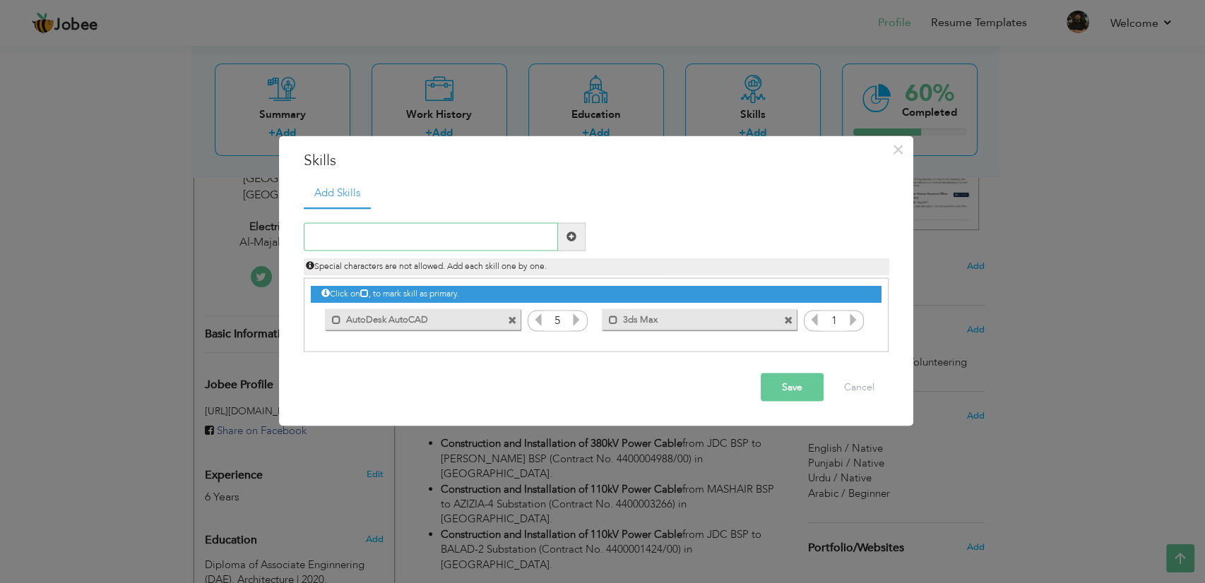
paste input "MICROSOFT WORD"
drag, startPoint x: 366, startPoint y: 233, endPoint x: 436, endPoint y: 234, distance: 69.2
click at [436, 234] on input "MICROSOFT WORD" at bounding box center [431, 236] width 254 height 28
click at [432, 234] on input "MICROSOFT WORD" at bounding box center [431, 236] width 254 height 28
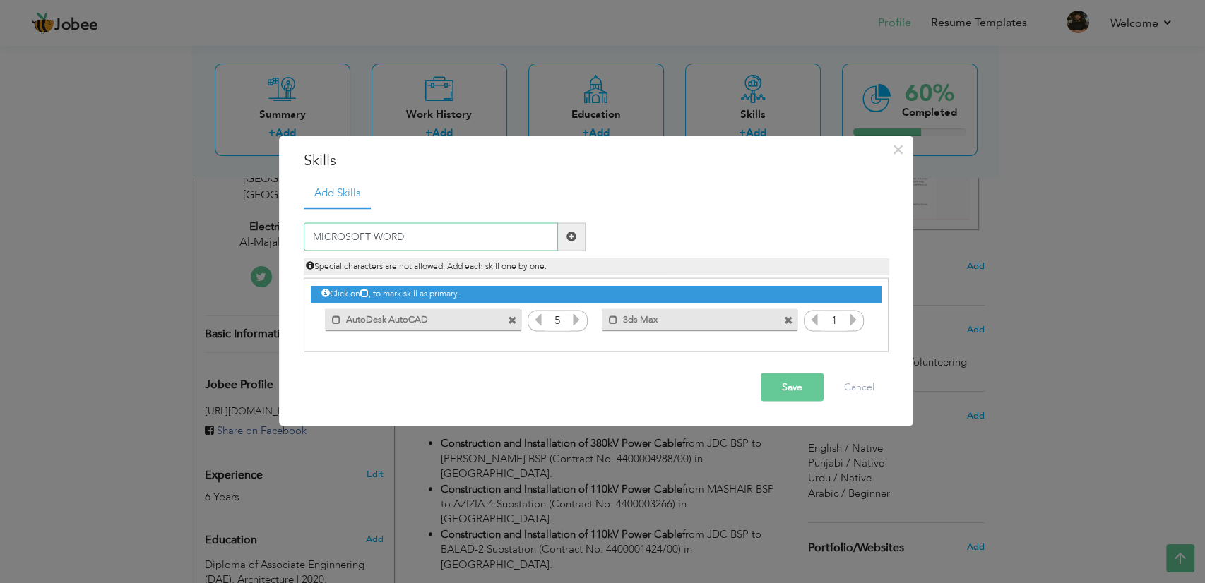
click at [432, 234] on input "MICROSOFT WORD" at bounding box center [431, 236] width 254 height 28
click at [422, 230] on input "MICROSOFT WORD" at bounding box center [431, 236] width 254 height 28
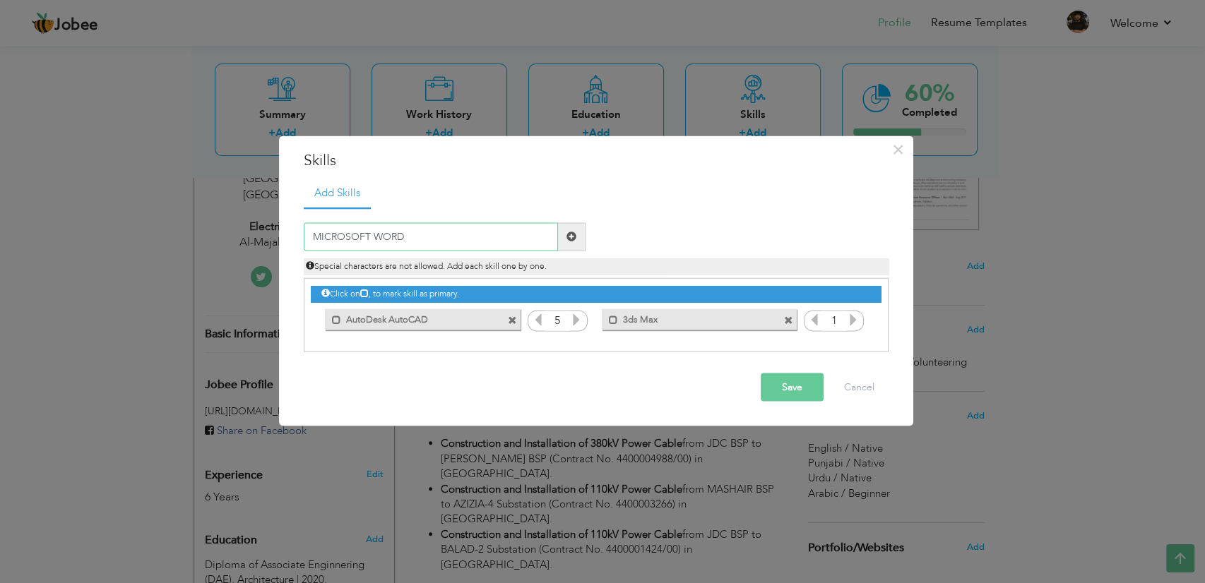
drag, startPoint x: 369, startPoint y: 234, endPoint x: 420, endPoint y: 234, distance: 50.8
click at [420, 234] on input "MICROSOFT WORD" at bounding box center [431, 236] width 254 height 28
drag, startPoint x: 367, startPoint y: 236, endPoint x: 322, endPoint y: 236, distance: 45.2
click at [322, 236] on input "MICROSOFT Office" at bounding box center [431, 236] width 254 height 28
type input "Microsoft Office"
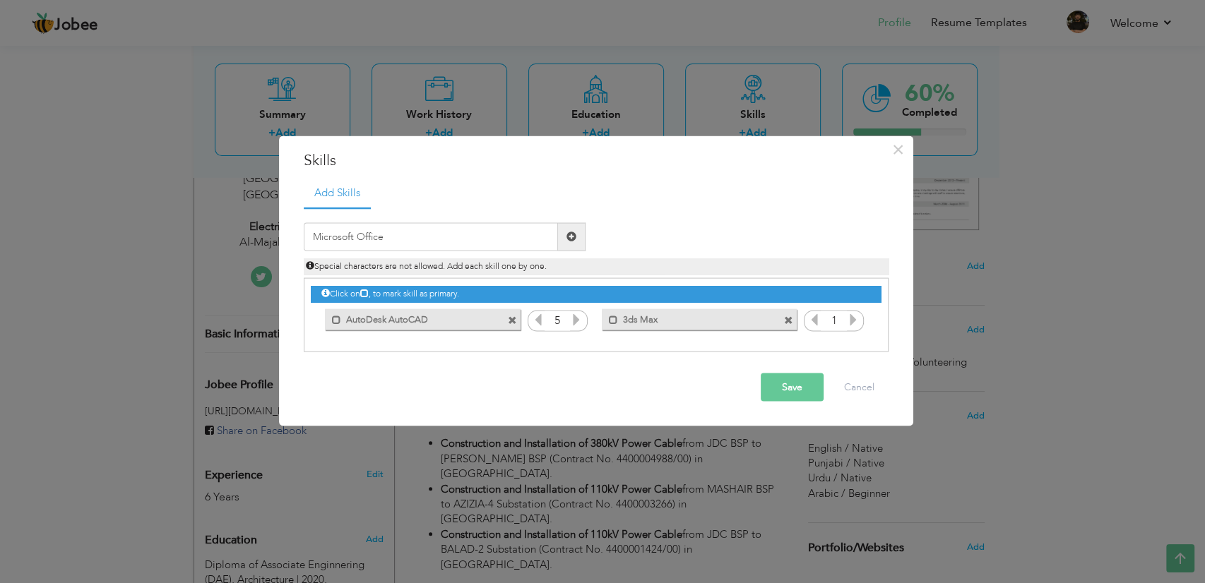
click at [566, 237] on span at bounding box center [571, 237] width 10 height 10
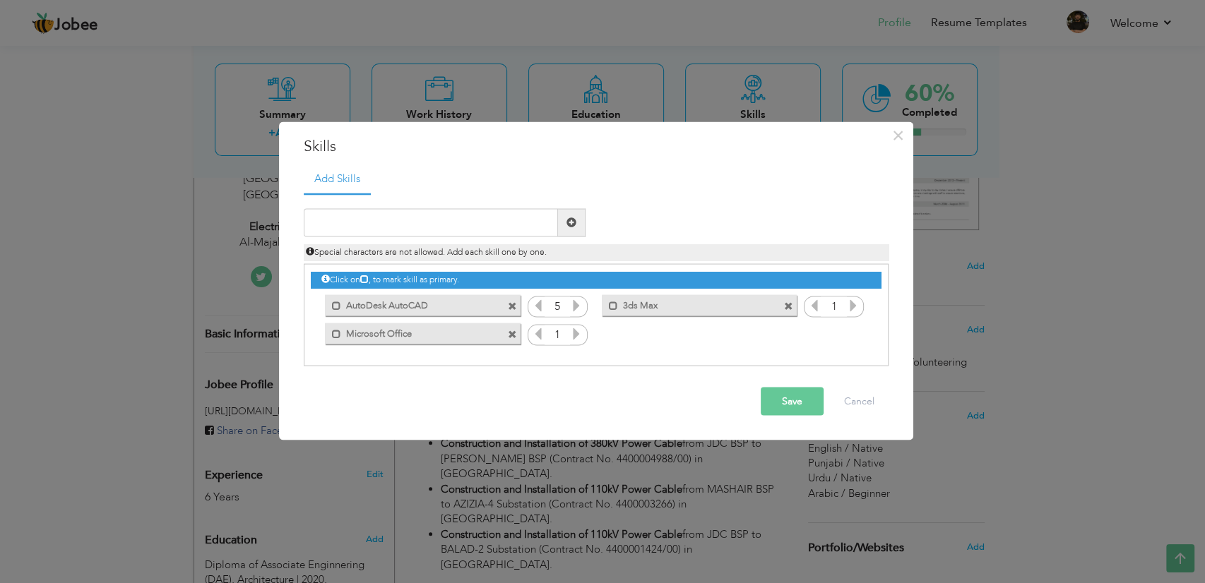
click at [576, 334] on icon at bounding box center [576, 333] width 13 height 13
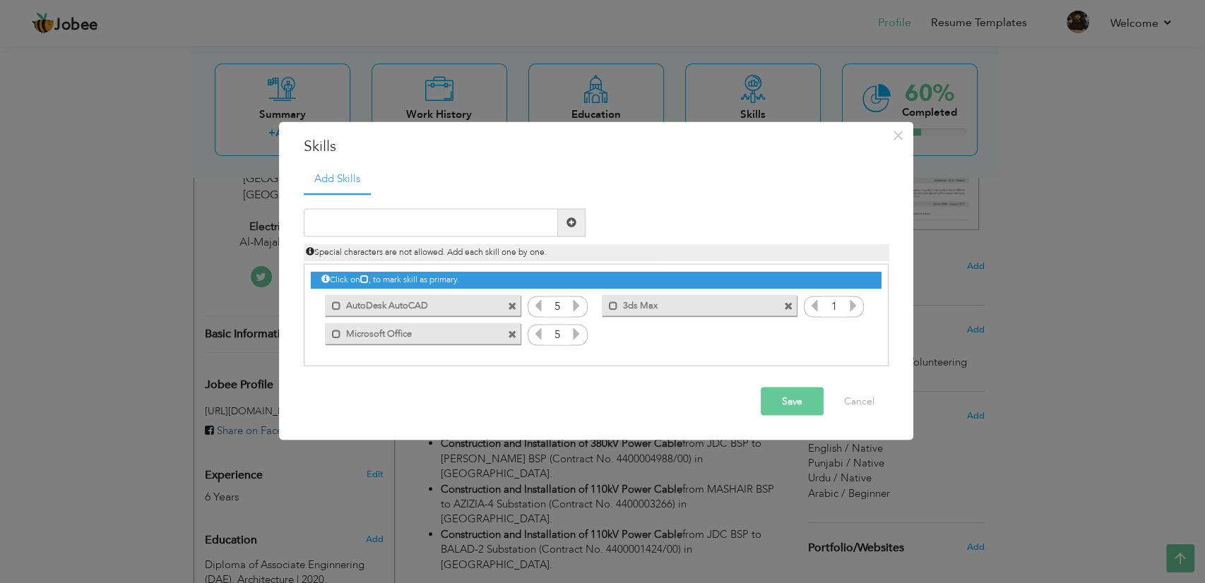
click at [576, 334] on icon at bounding box center [576, 333] width 13 height 13
click at [852, 306] on icon at bounding box center [853, 305] width 13 height 13
click at [852, 304] on icon at bounding box center [853, 305] width 13 height 13
click at [446, 229] on input "text" at bounding box center [431, 222] width 254 height 28
paste input "MicroStation V8i"
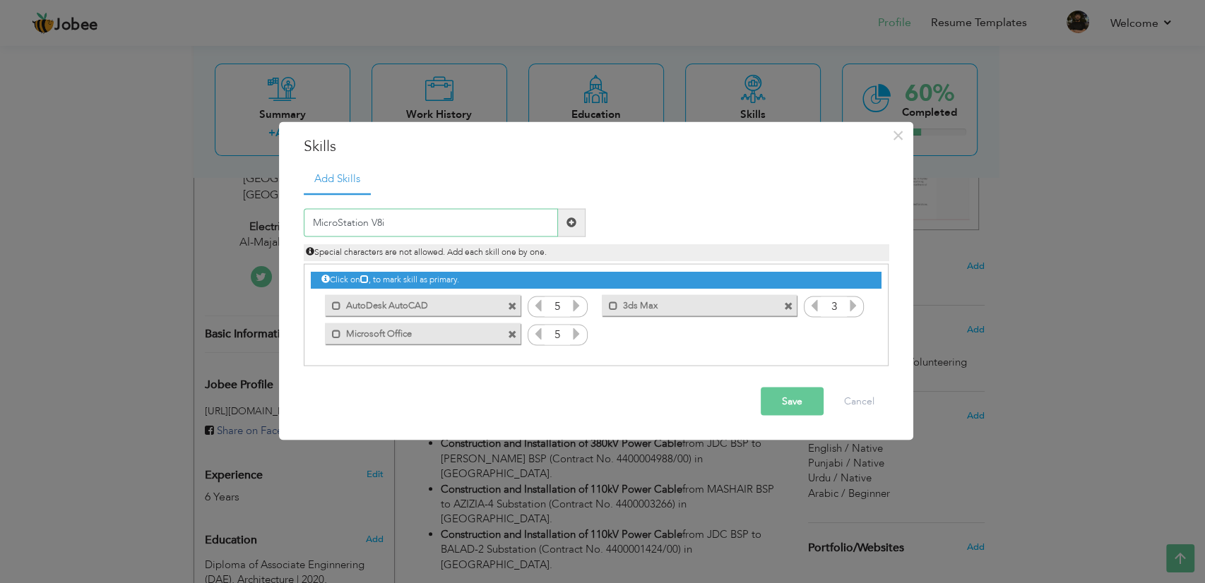
type input "MicroStation V8i"
click at [571, 218] on span at bounding box center [571, 222] width 10 height 10
click at [856, 335] on icon at bounding box center [853, 333] width 13 height 13
click at [417, 221] on input "text" at bounding box center [431, 222] width 254 height 28
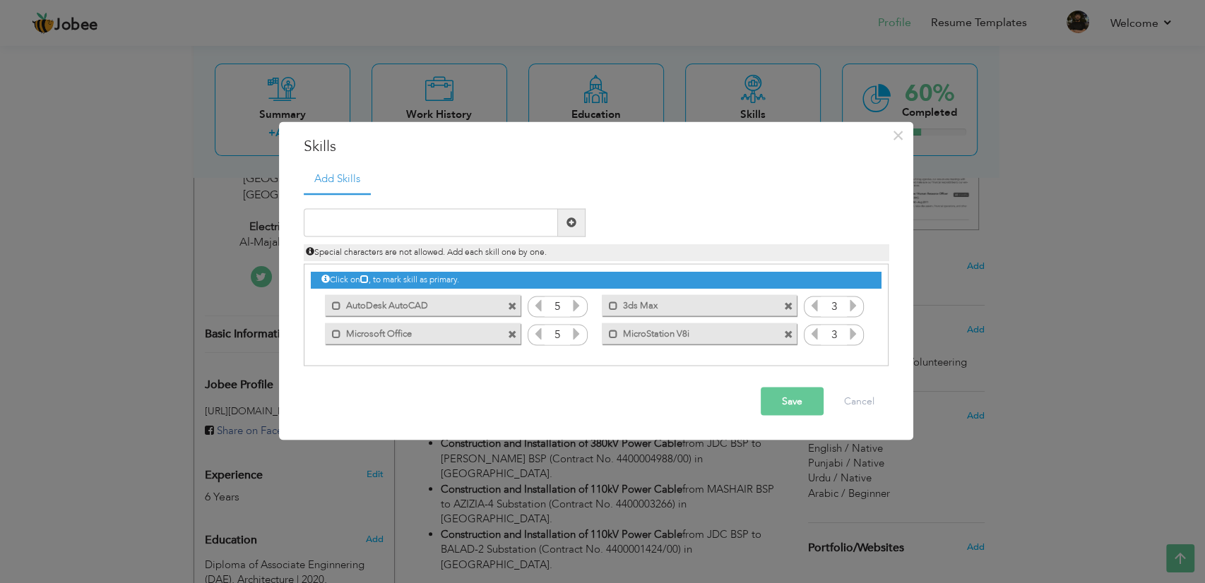
click at [782, 408] on button "Save" at bounding box center [792, 401] width 63 height 28
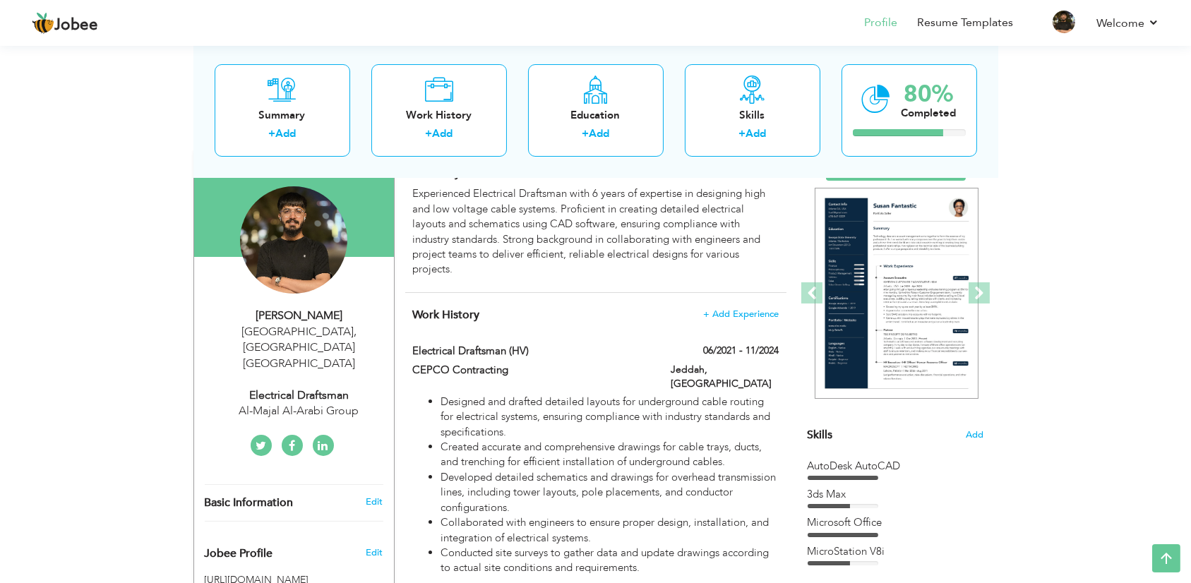
scroll to position [0, 0]
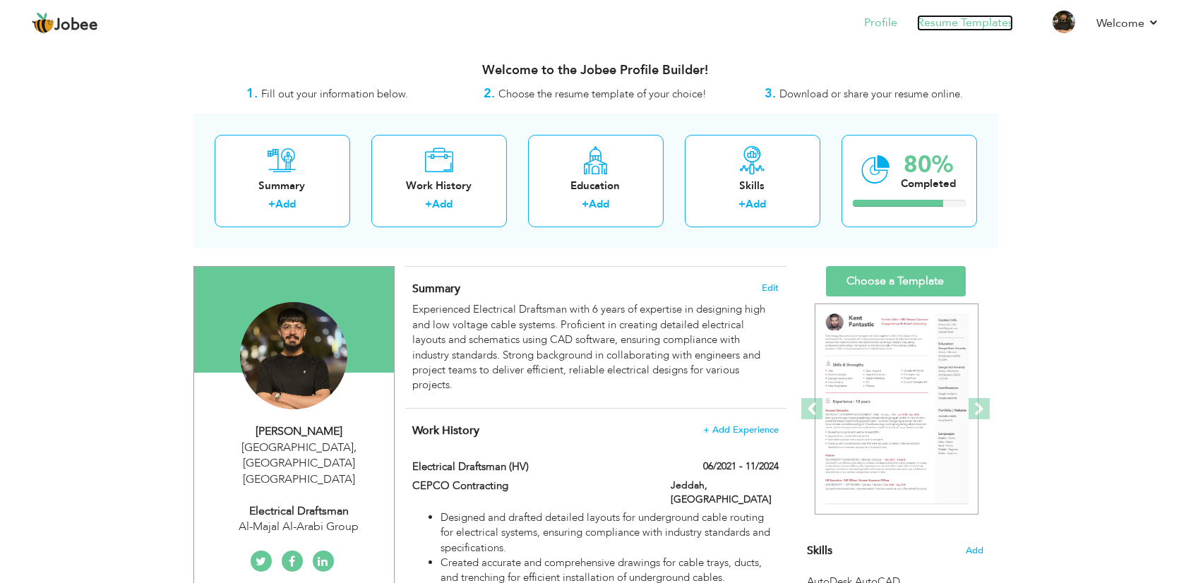
click at [940, 24] on link "Resume Templates" at bounding box center [965, 23] width 96 height 16
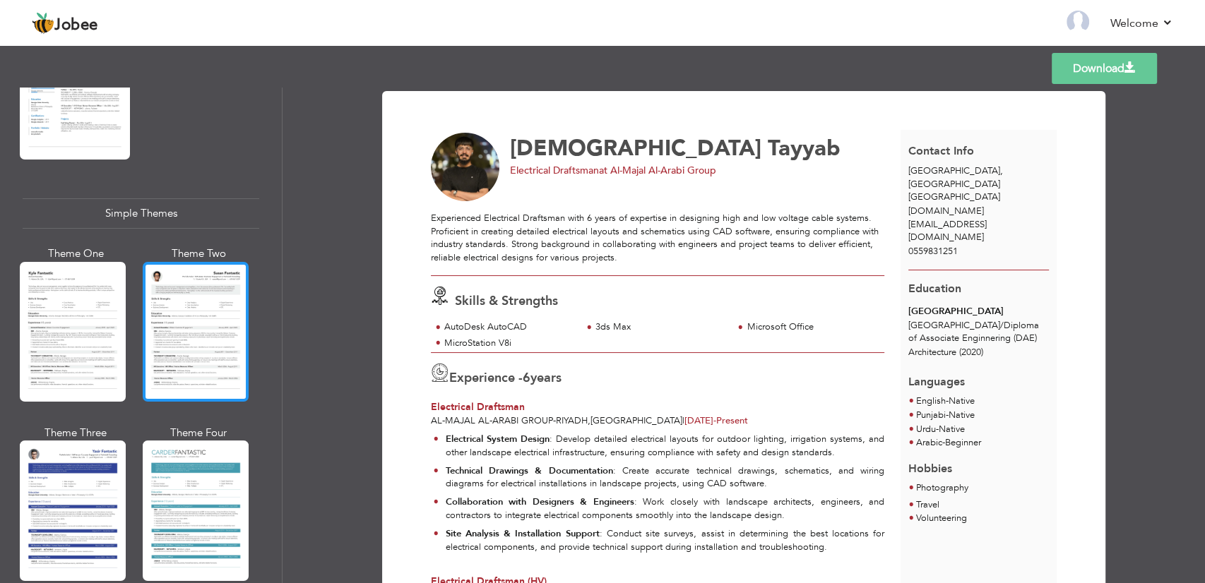
scroll to position [2390, 0]
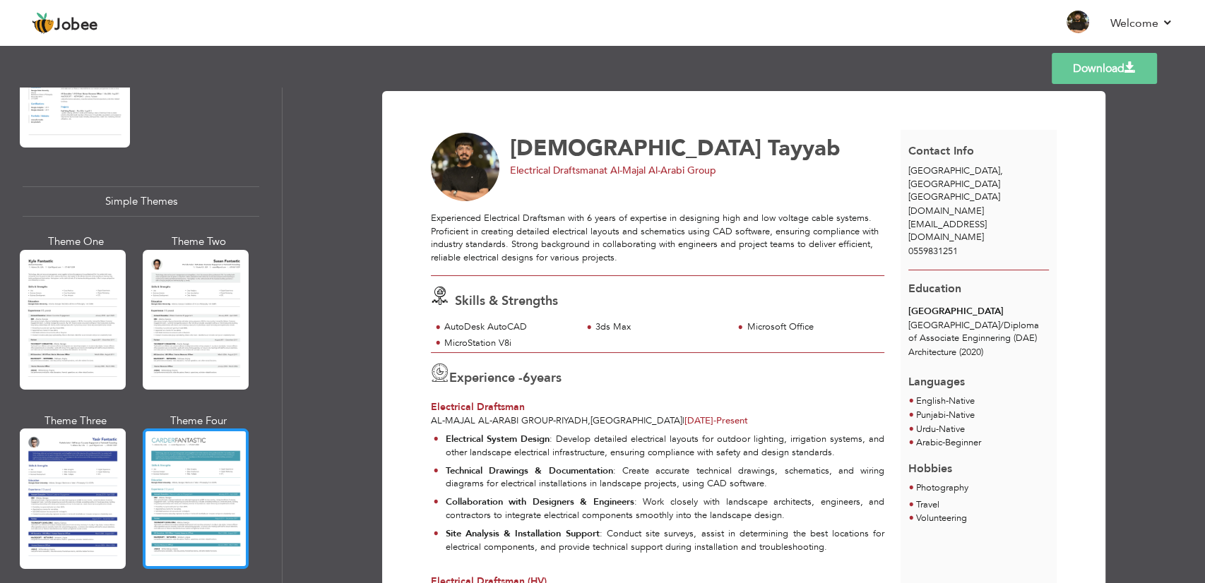
click at [198, 465] on div at bounding box center [196, 499] width 106 height 140
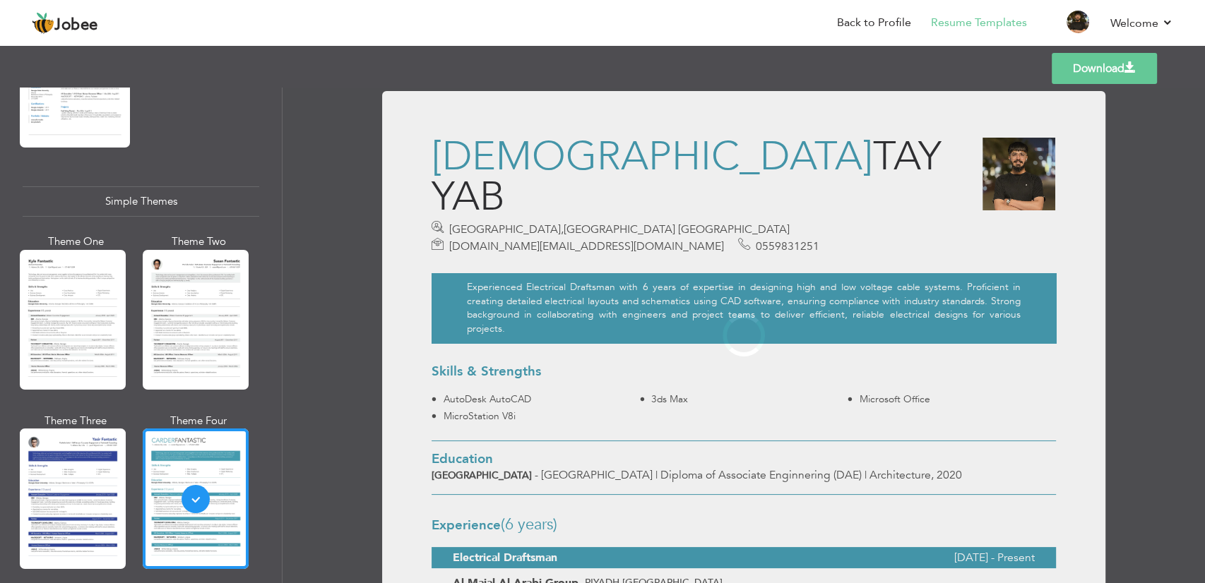
click at [1099, 72] on link "Download" at bounding box center [1103, 68] width 105 height 31
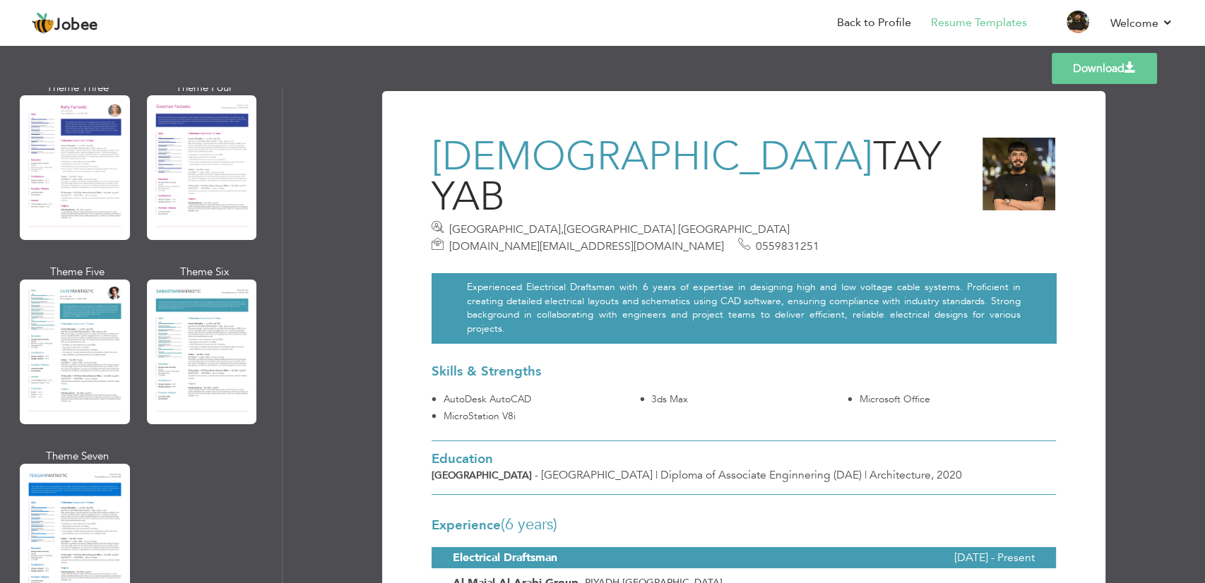
scroll to position [1903, 0]
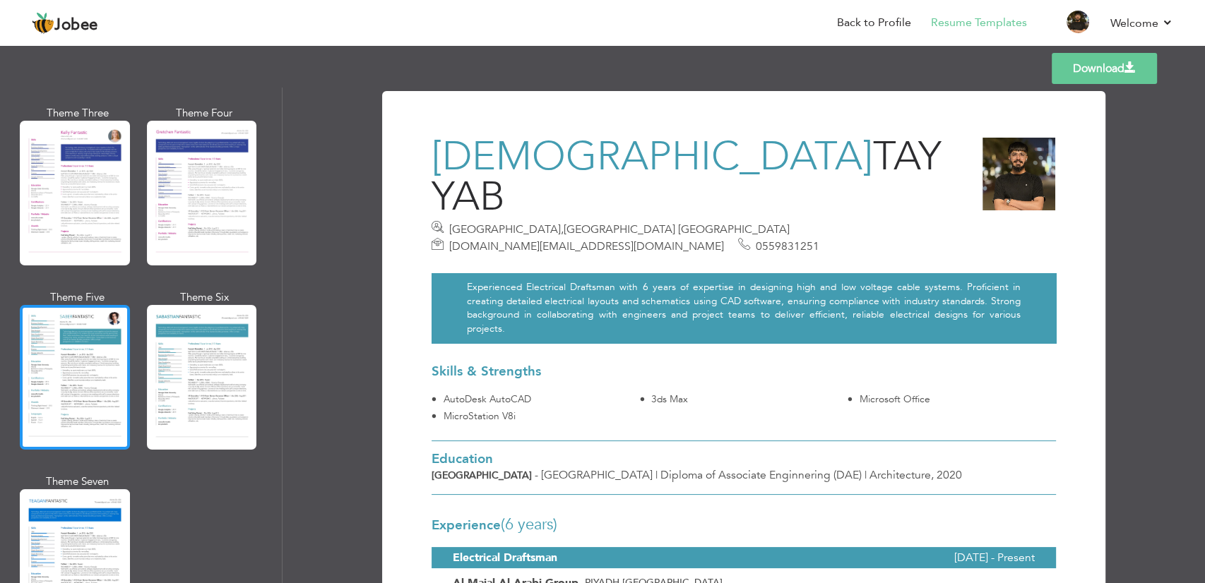
click at [49, 352] on div at bounding box center [75, 377] width 110 height 145
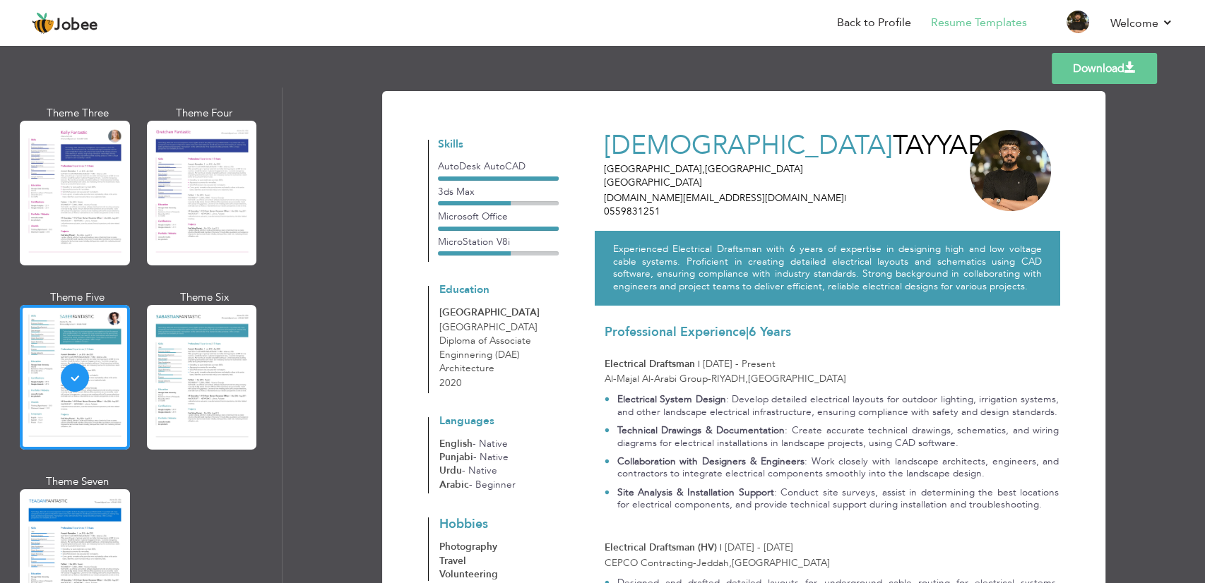
click at [1095, 64] on link "Download" at bounding box center [1103, 68] width 105 height 31
click at [866, 24] on link "Back to Profile" at bounding box center [874, 23] width 74 height 16
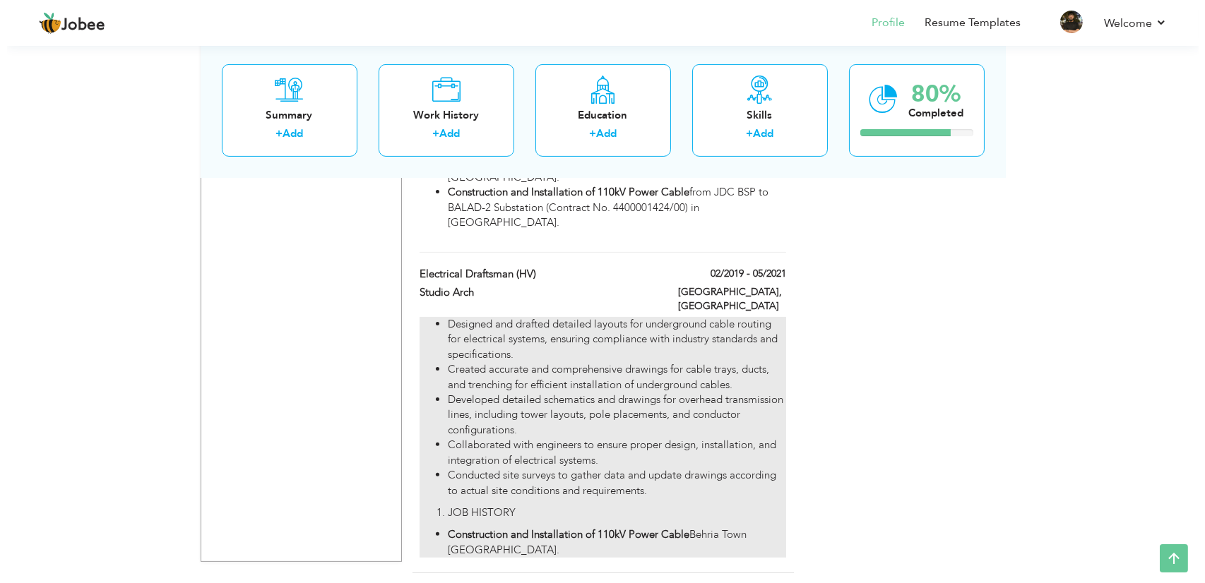
scroll to position [932, 0]
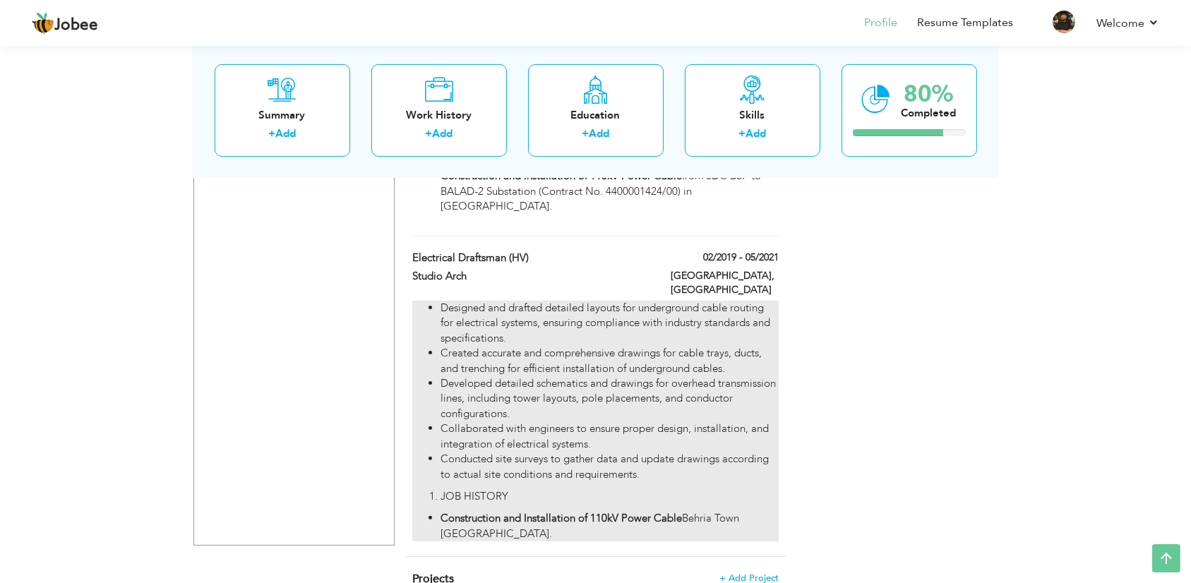
click at [553, 422] on li "Collaborated with engineers to ensure proper design, installation, and integrat…" at bounding box center [610, 437] width 338 height 30
type input "Electrical Draftsman (HV)"
type input "Studio Arch"
type input "02/2019"
type input "05/2021"
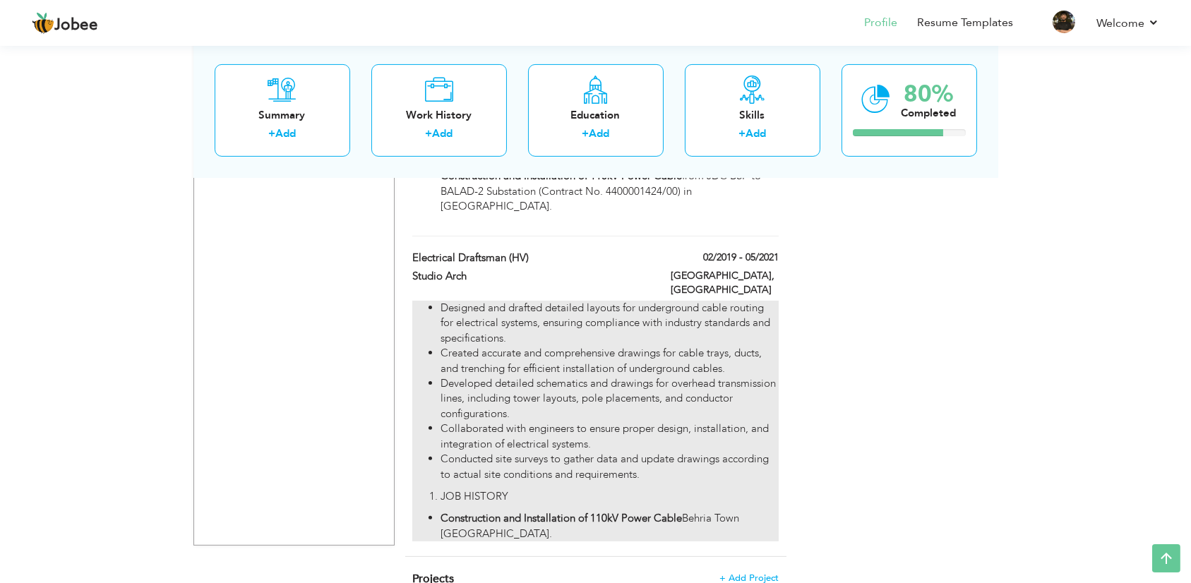
type input "[GEOGRAPHIC_DATA]"
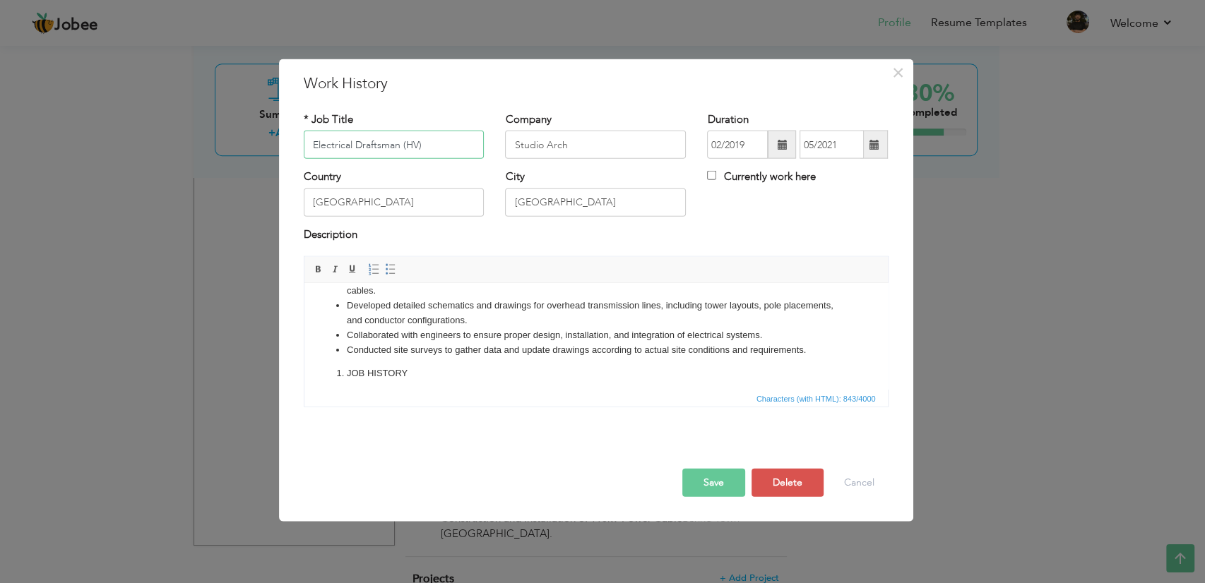
scroll to position [87, 0]
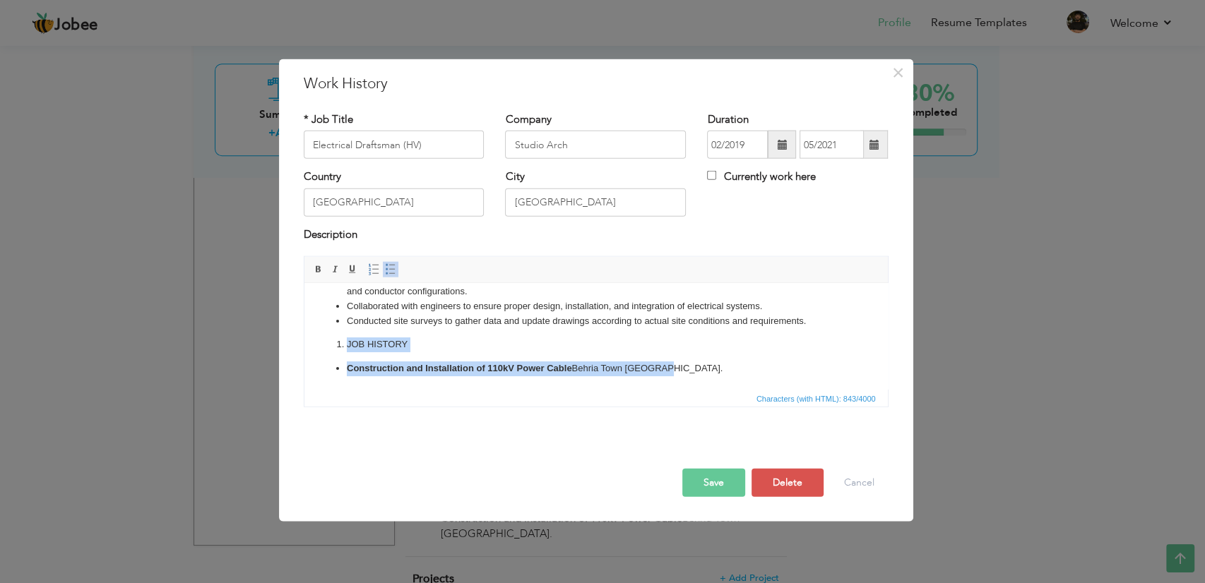
drag, startPoint x: 698, startPoint y: 374, endPoint x: 244, endPoint y: 337, distance: 456.2
click at [304, 337] on html "Designed and drafted detailed layouts for underground cable routing for electri…" at bounding box center [595, 292] width 583 height 193
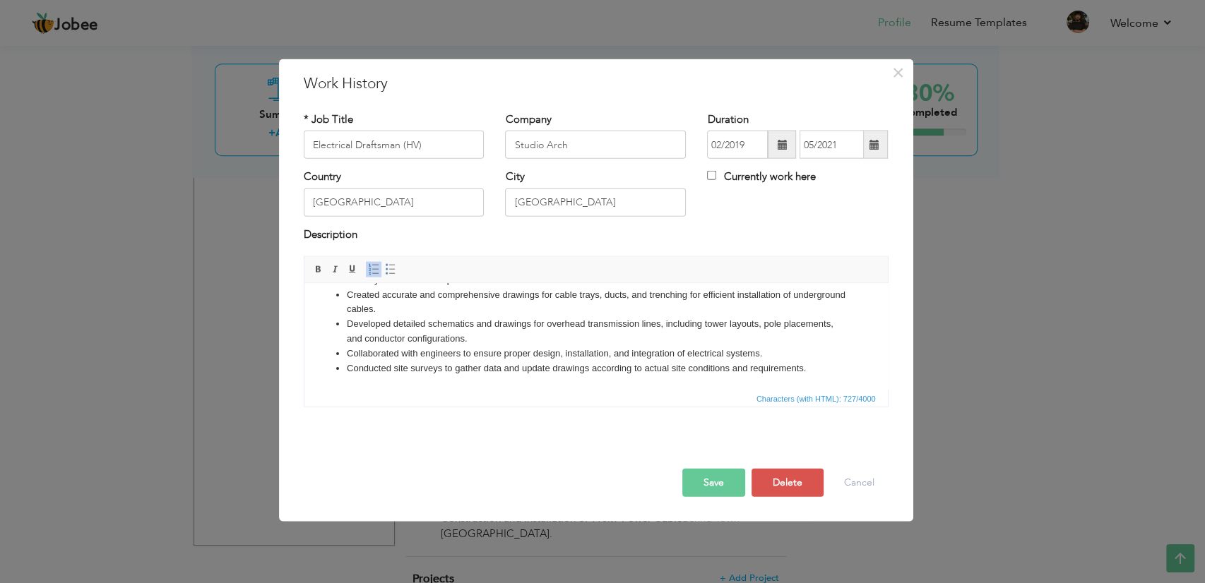
scroll to position [40, 0]
click at [727, 490] on button "Save" at bounding box center [713, 483] width 63 height 28
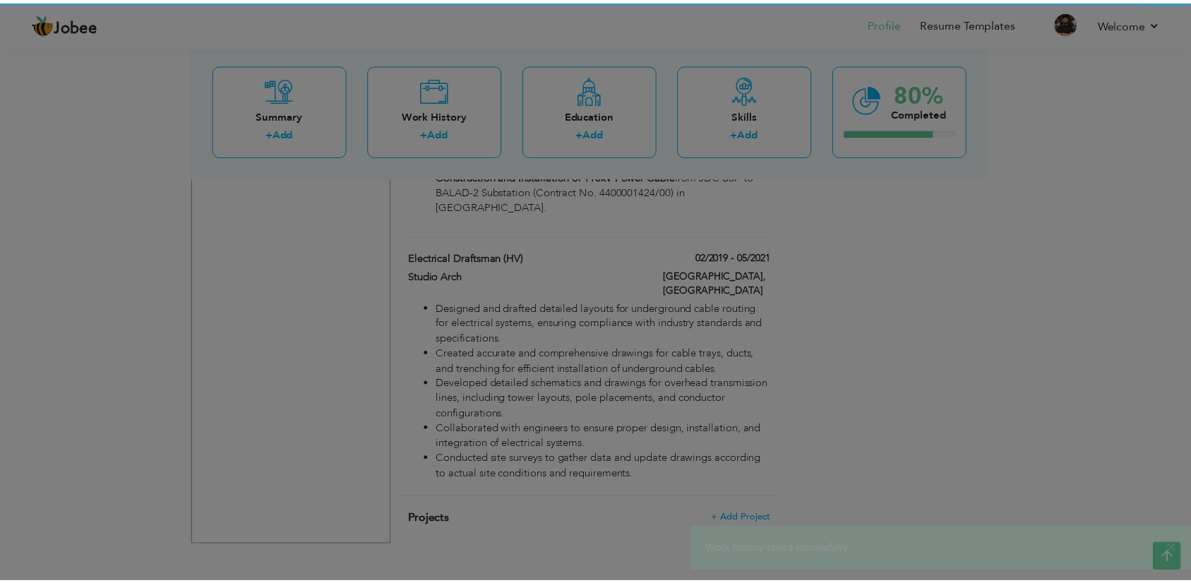
scroll to position [0, 0]
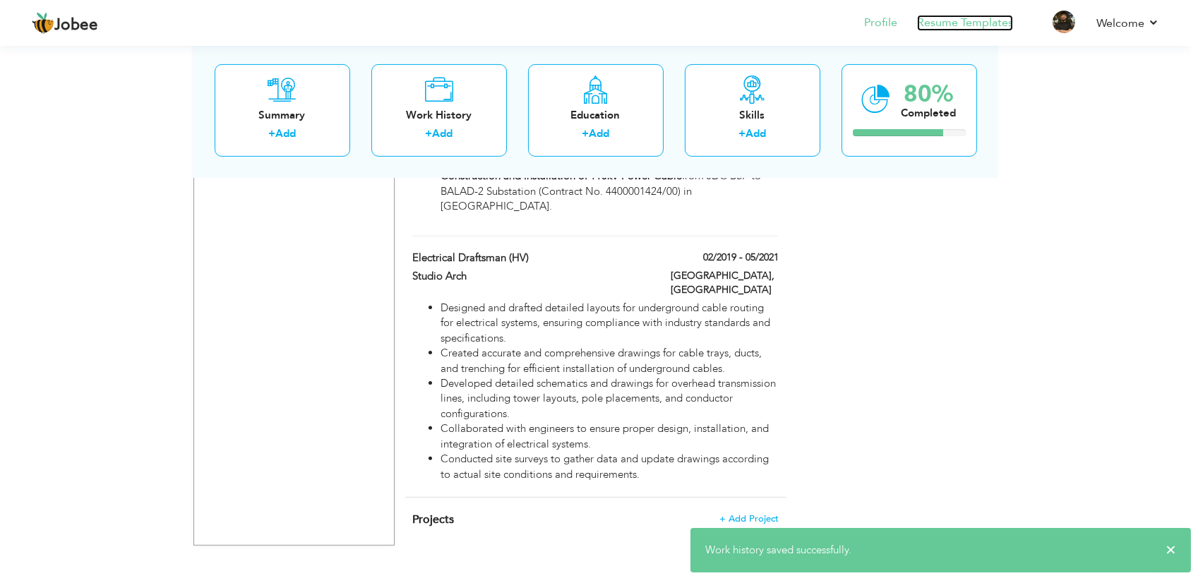
click at [998, 20] on link "Resume Templates" at bounding box center [965, 23] width 96 height 16
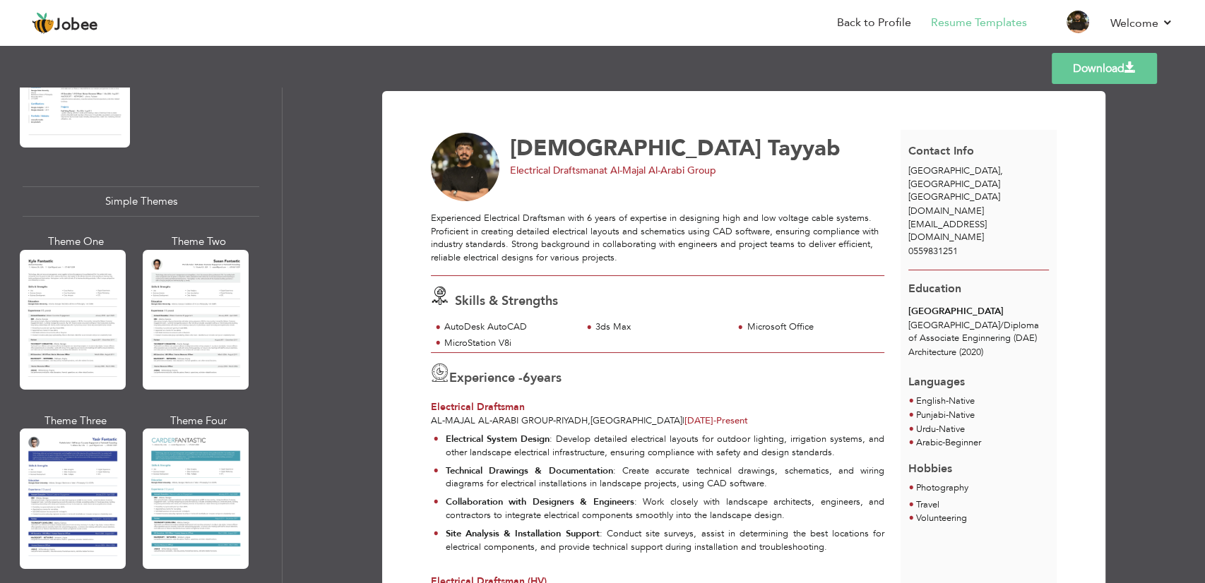
scroll to position [1998, 0]
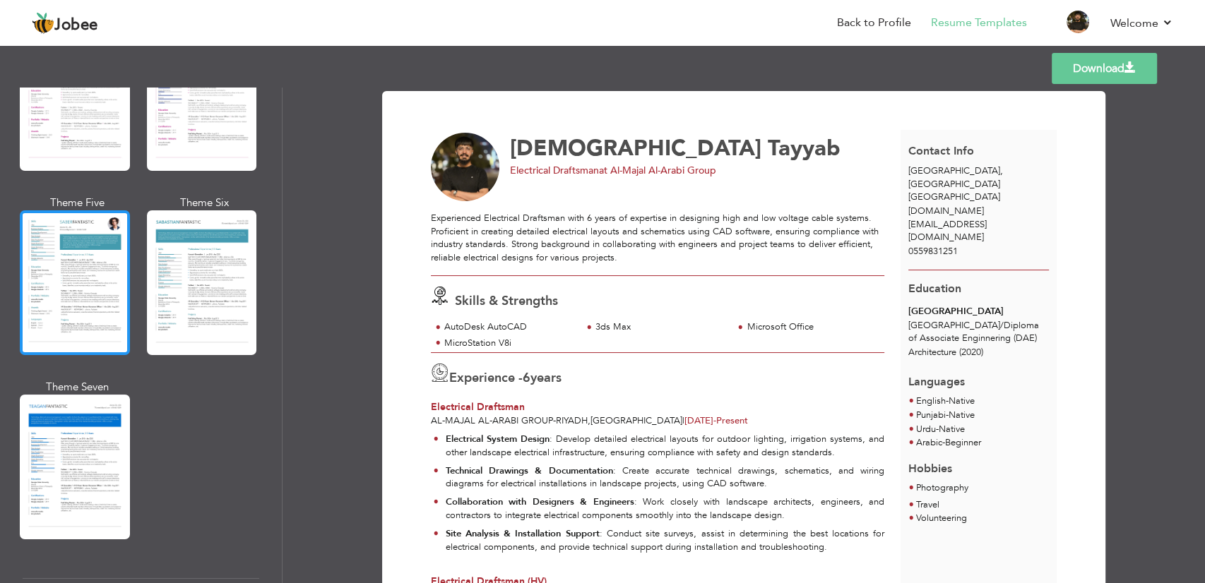
click at [68, 279] on div at bounding box center [75, 282] width 110 height 145
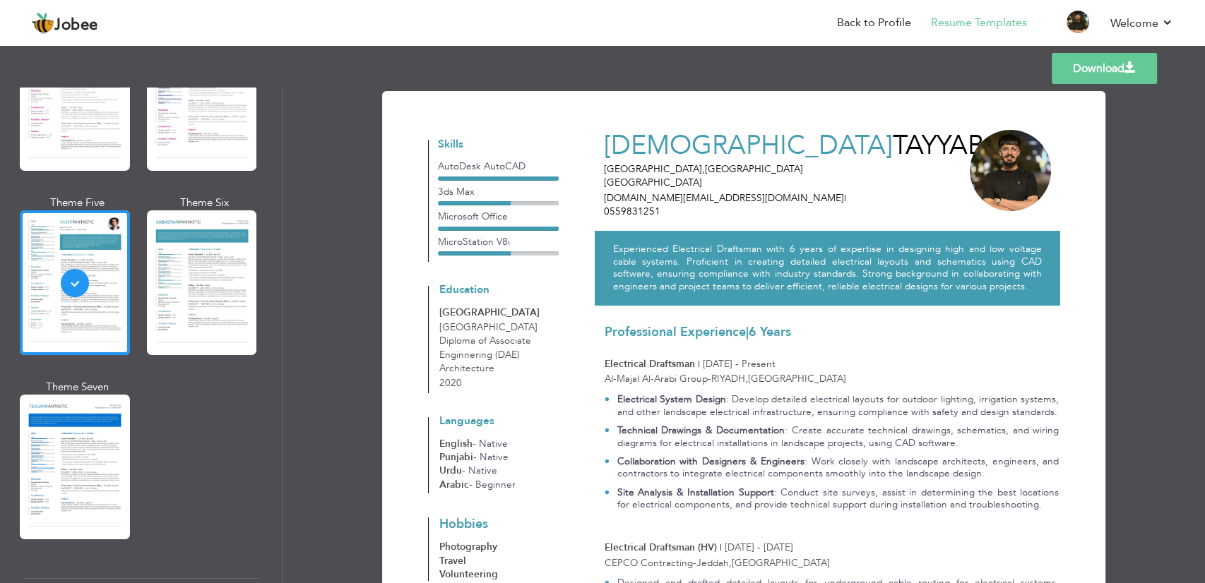
click at [1085, 78] on link "Download" at bounding box center [1103, 68] width 105 height 31
